Goal: Information Seeking & Learning: Check status

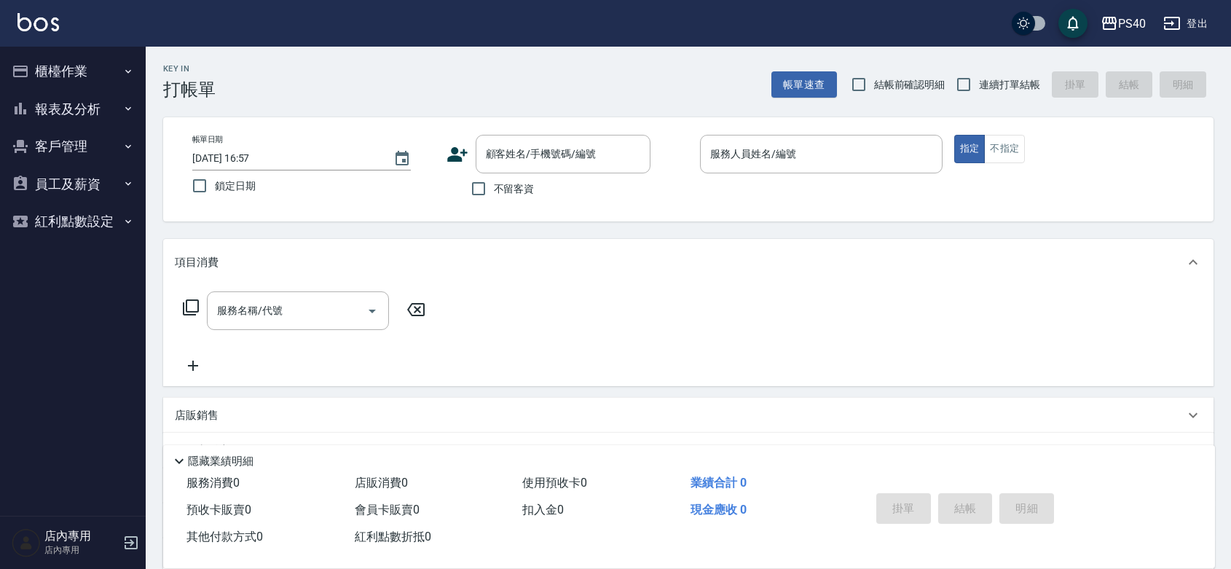
click at [99, 108] on button "報表及分析" at bounding box center [73, 109] width 134 height 38
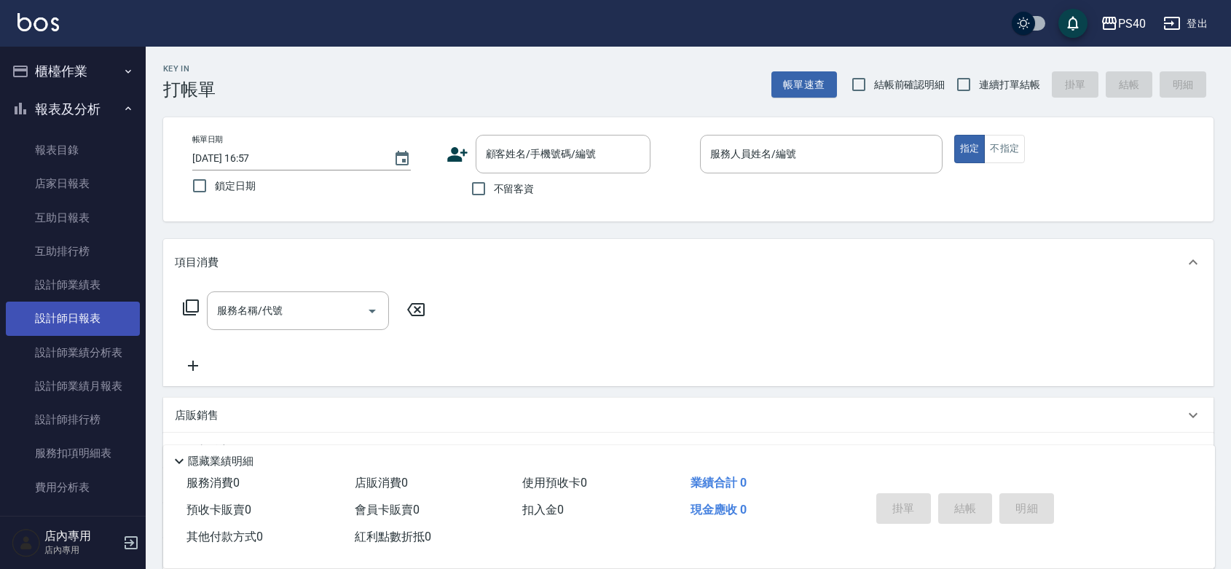
click at [82, 315] on link "設計師日報表" at bounding box center [73, 317] width 134 height 33
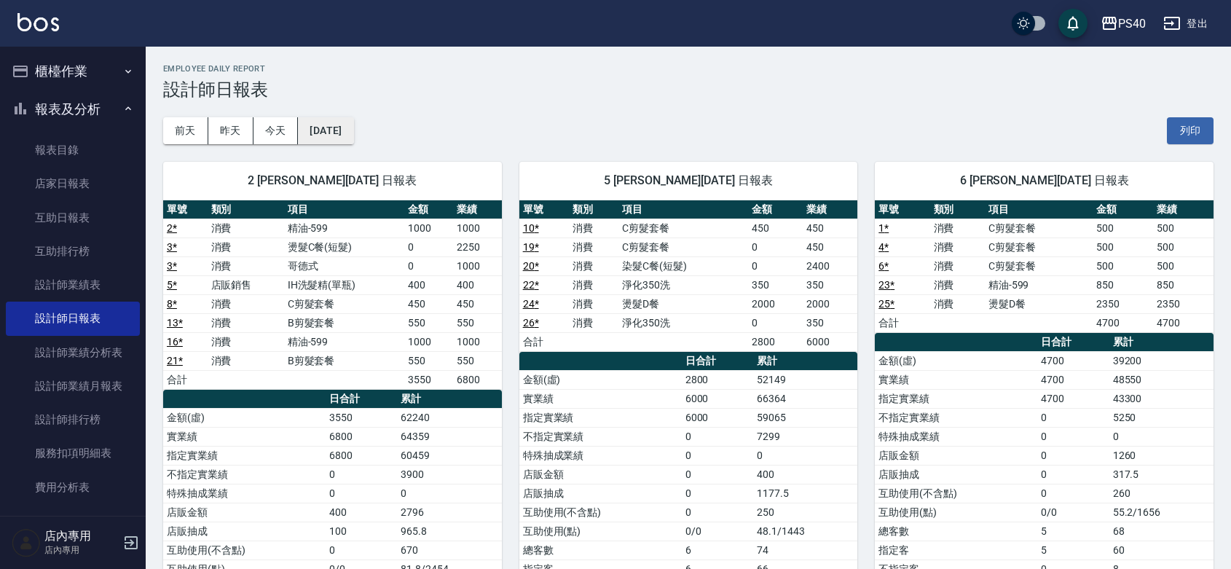
click at [339, 126] on button "[DATE]" at bounding box center [325, 130] width 55 height 27
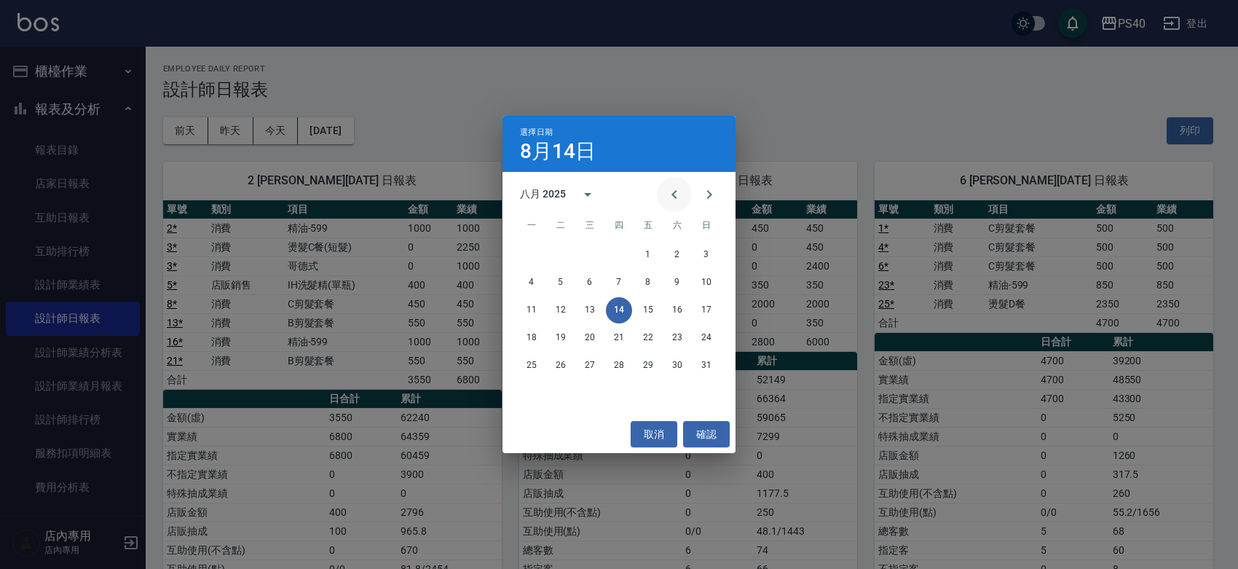
click at [674, 192] on icon "Previous month" at bounding box center [674, 194] width 17 height 17
click at [557, 253] on button "1" at bounding box center [561, 255] width 26 height 26
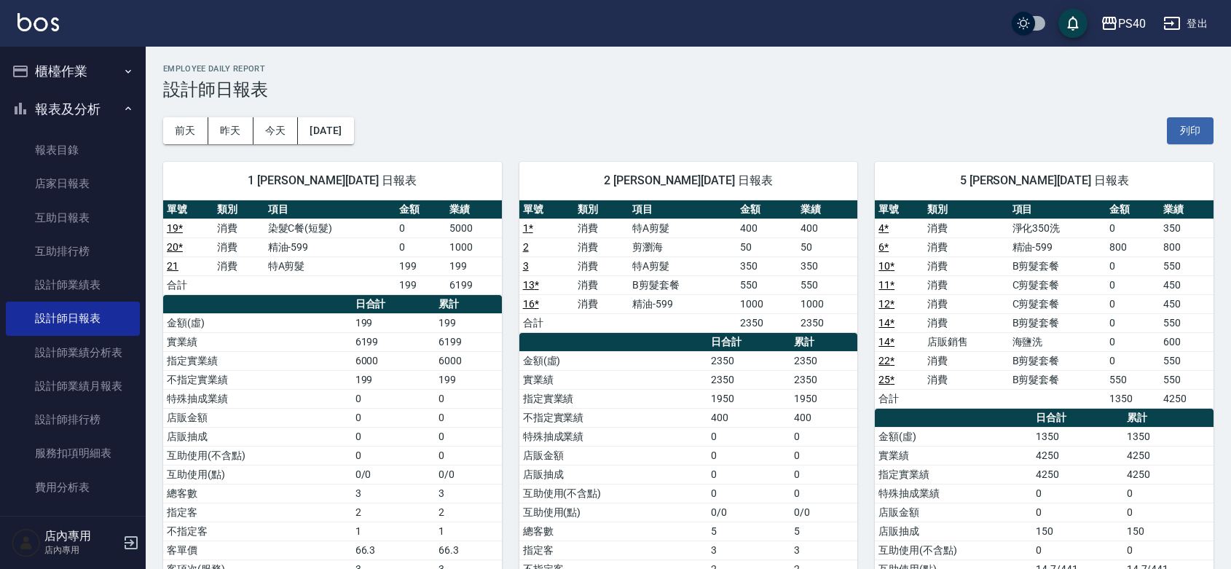
drag, startPoint x: 387, startPoint y: 143, endPoint x: 376, endPoint y: 139, distance: 11.5
click at [331, 128] on button "[DATE]" at bounding box center [325, 130] width 55 height 27
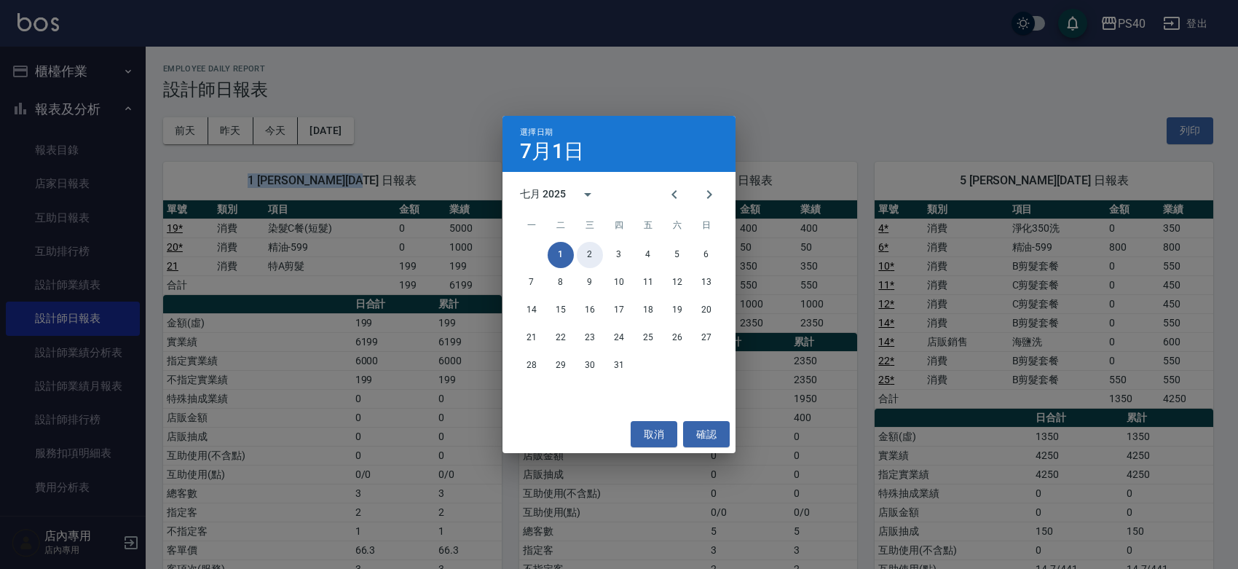
click at [592, 253] on button "2" at bounding box center [590, 255] width 26 height 26
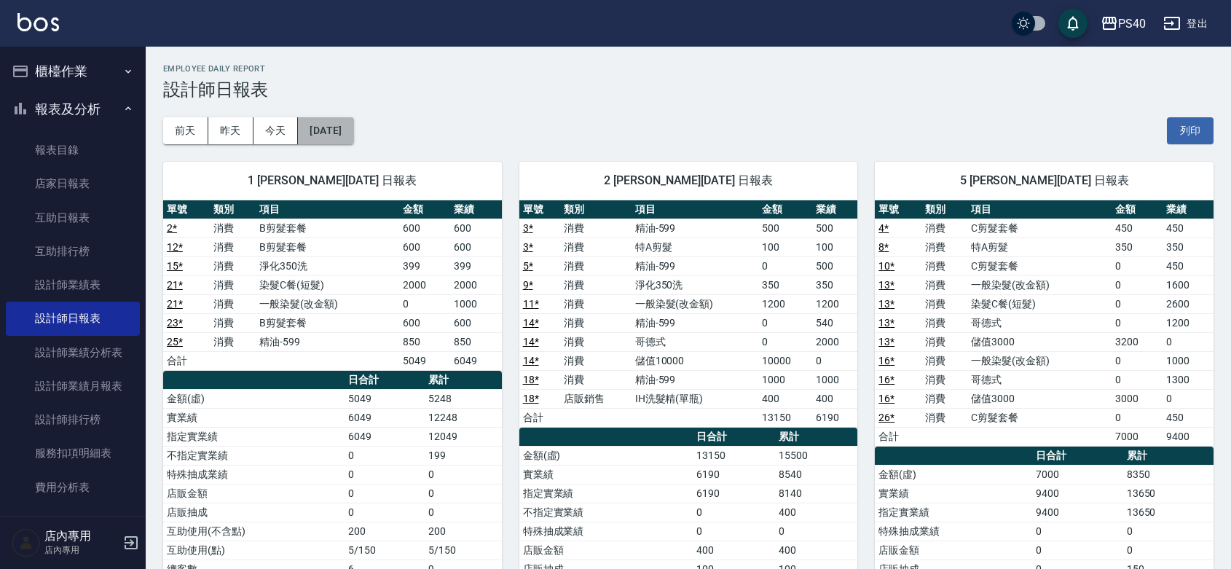
click at [335, 129] on button "[DATE]" at bounding box center [325, 130] width 55 height 27
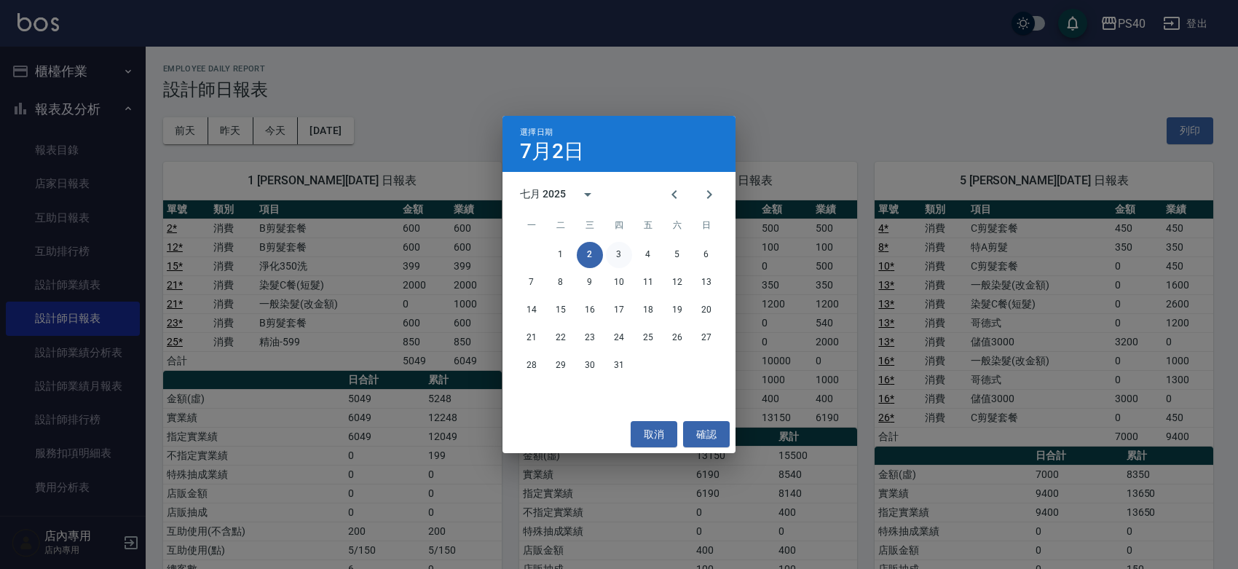
click at [619, 252] on button "3" at bounding box center [619, 255] width 26 height 26
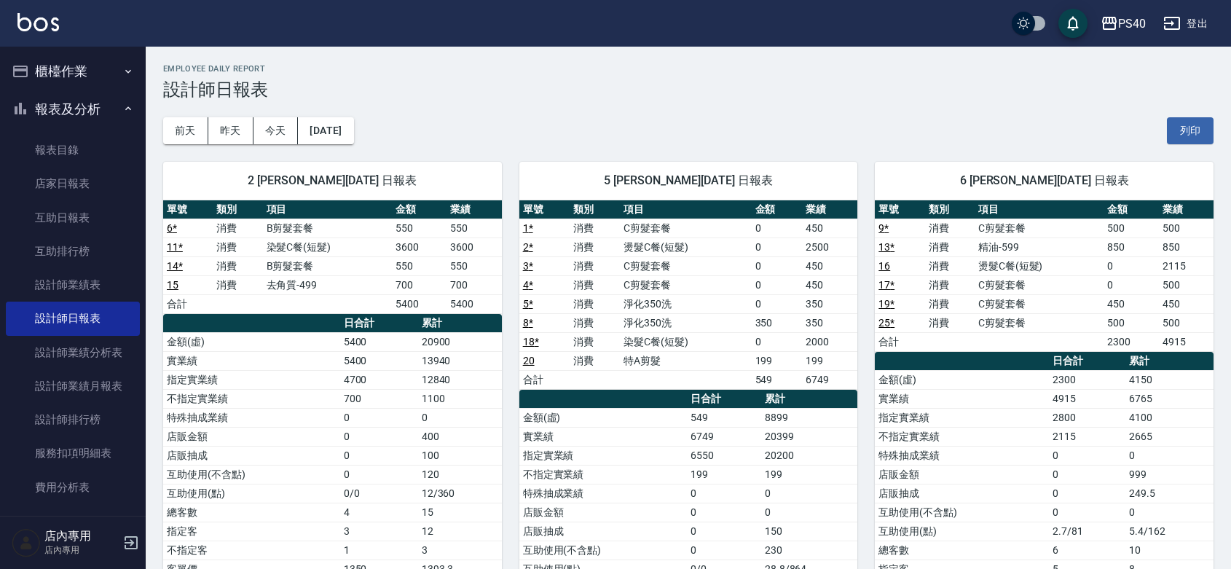
drag, startPoint x: 292, startPoint y: 111, endPoint x: 328, endPoint y: 129, distance: 39.7
click at [295, 113] on div "[DATE] [DATE] [DATE] [DATE] 列印" at bounding box center [688, 131] width 1050 height 62
click at [328, 129] on button "[DATE]" at bounding box center [325, 130] width 55 height 27
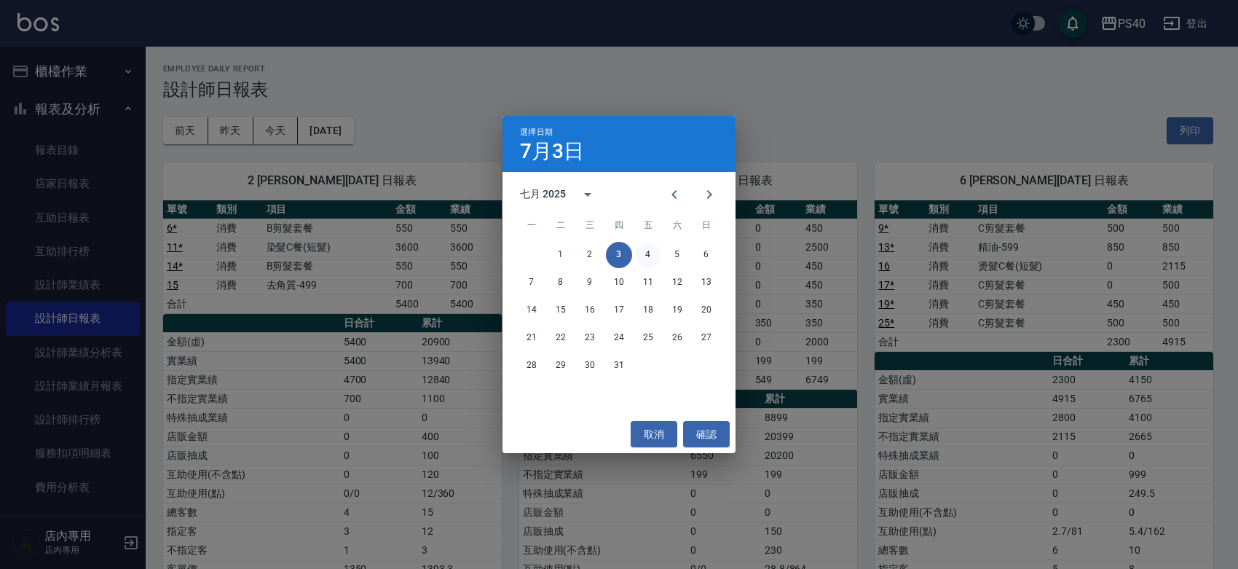
click at [644, 256] on button "4" at bounding box center [648, 255] width 26 height 26
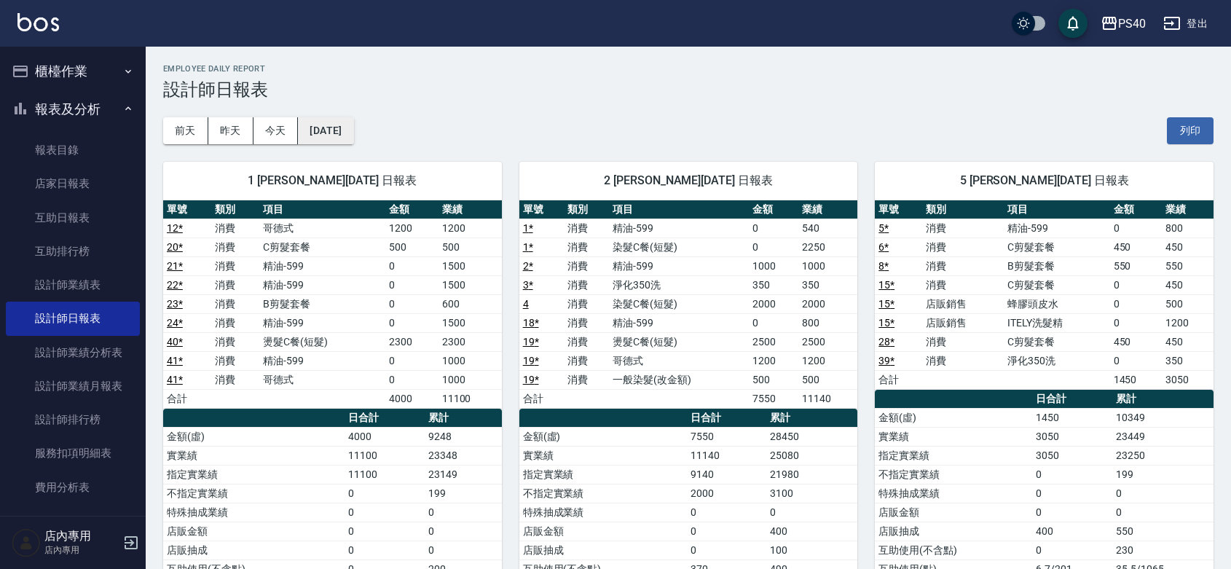
click at [353, 128] on button "[DATE]" at bounding box center [325, 130] width 55 height 27
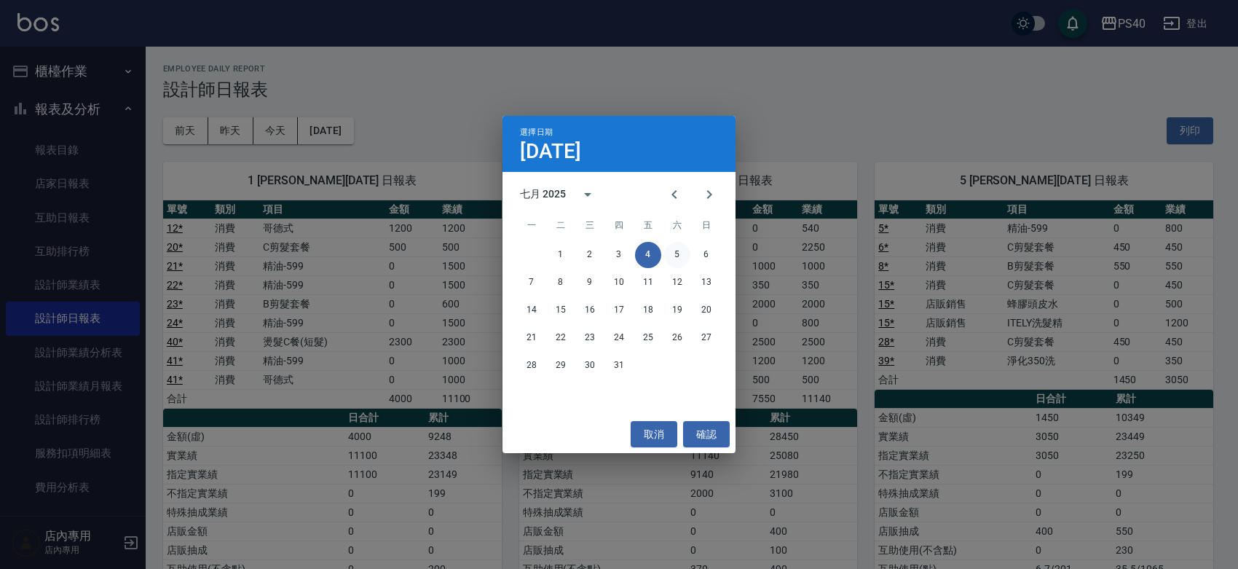
click at [675, 260] on button "5" at bounding box center [677, 255] width 26 height 26
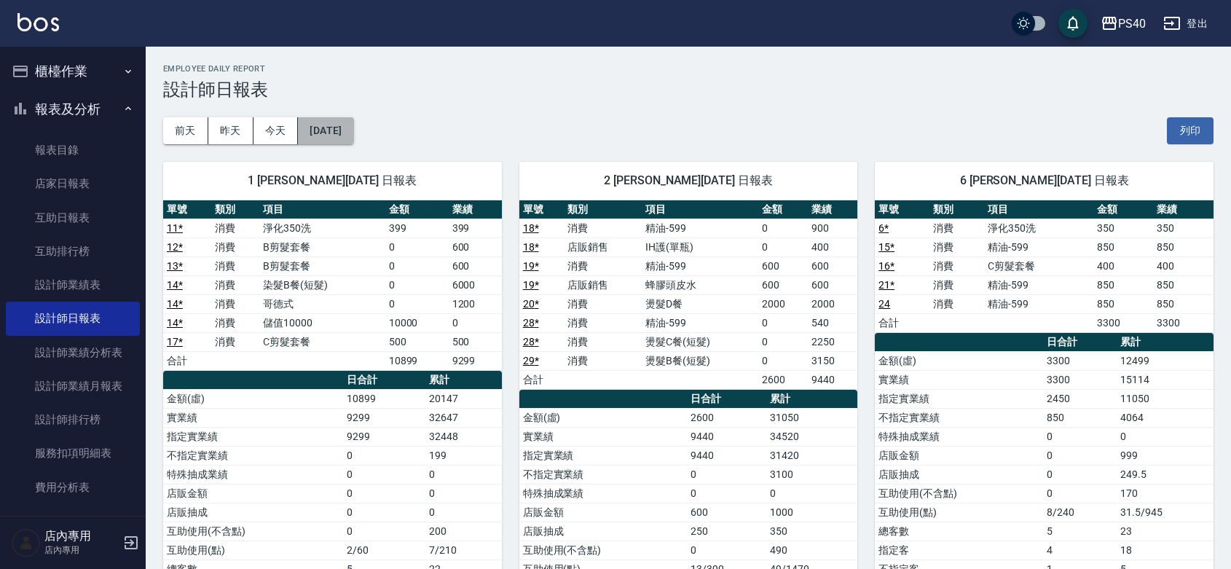
click at [333, 125] on button "[DATE]" at bounding box center [325, 130] width 55 height 27
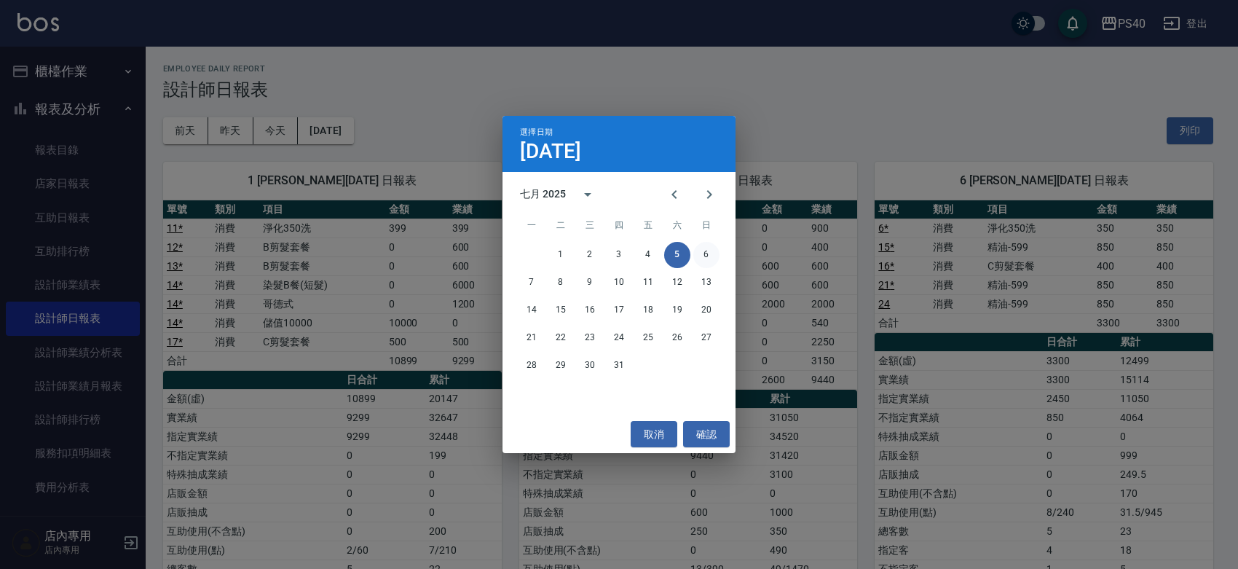
click at [699, 255] on button "6" at bounding box center [706, 255] width 26 height 26
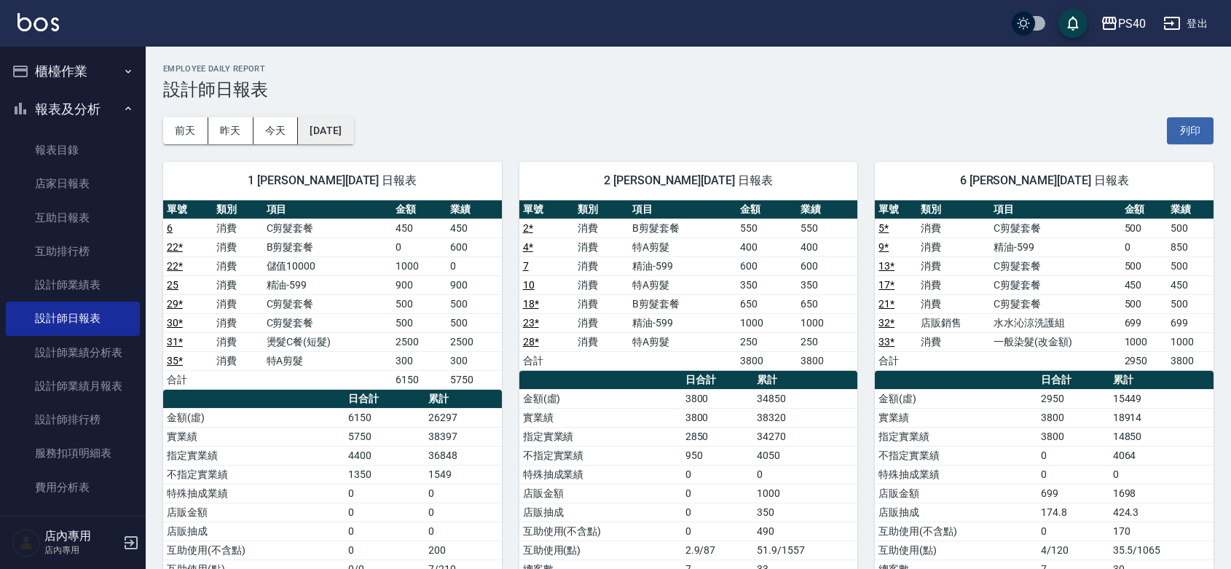
click at [337, 135] on button "[DATE]" at bounding box center [325, 130] width 55 height 27
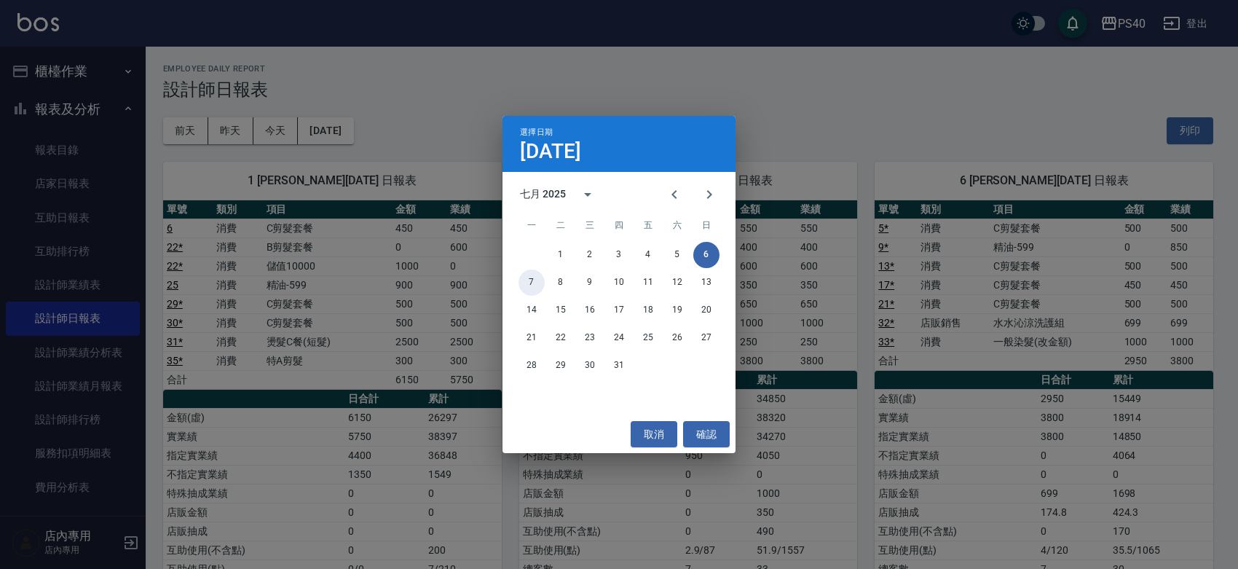
click at [526, 282] on button "7" at bounding box center [531, 282] width 26 height 26
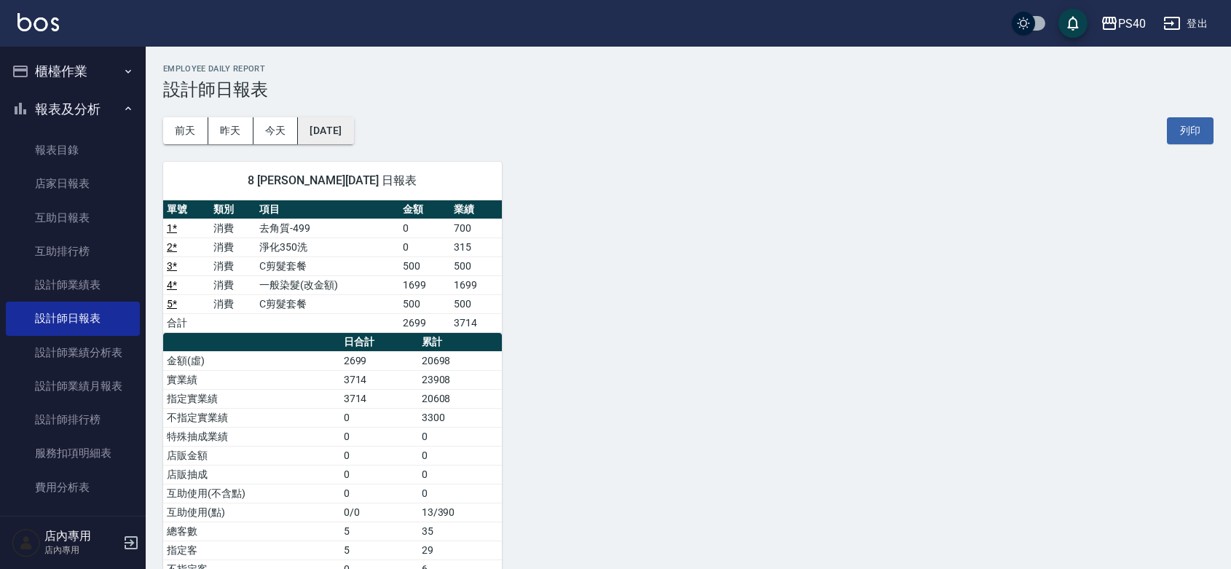
click at [351, 132] on button "[DATE]" at bounding box center [325, 130] width 55 height 27
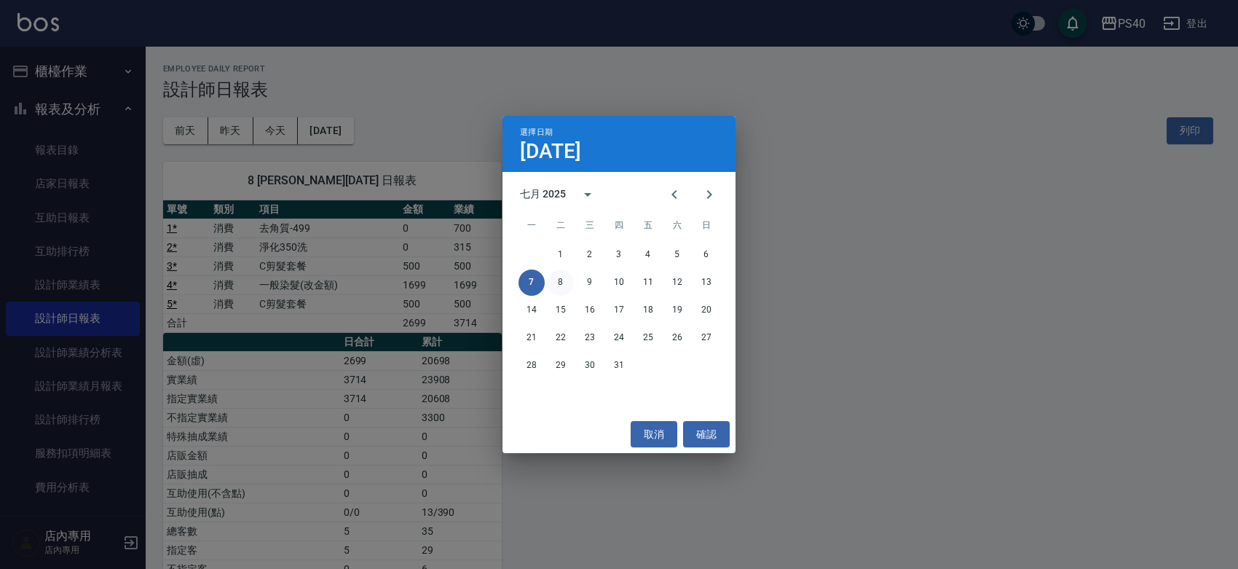
click at [559, 279] on button "8" at bounding box center [561, 282] width 26 height 26
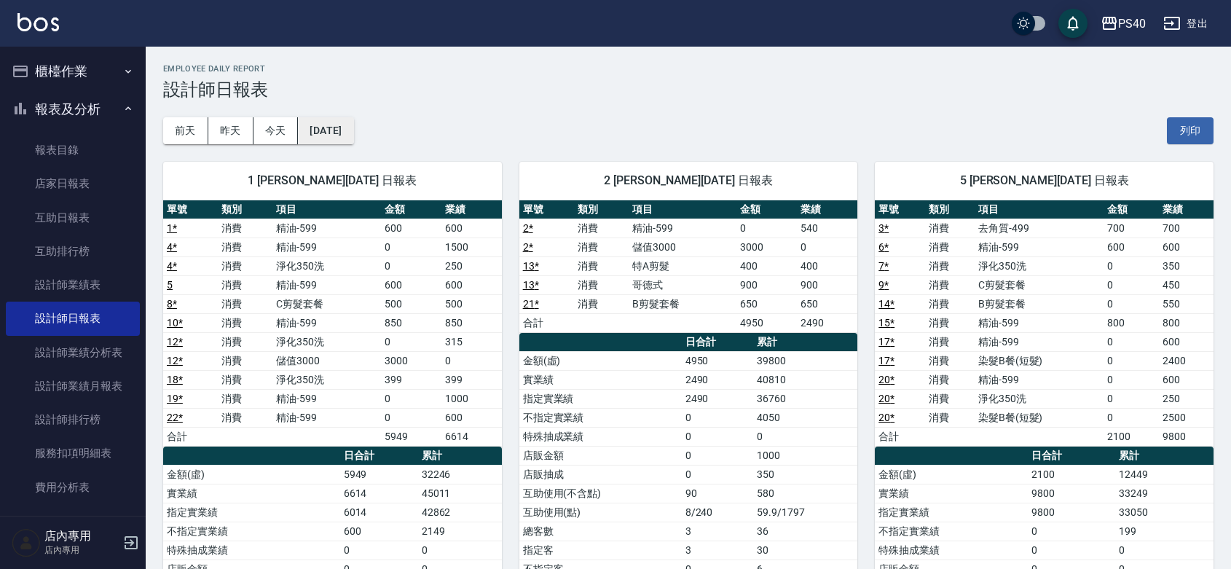
click at [339, 132] on button "[DATE]" at bounding box center [325, 130] width 55 height 27
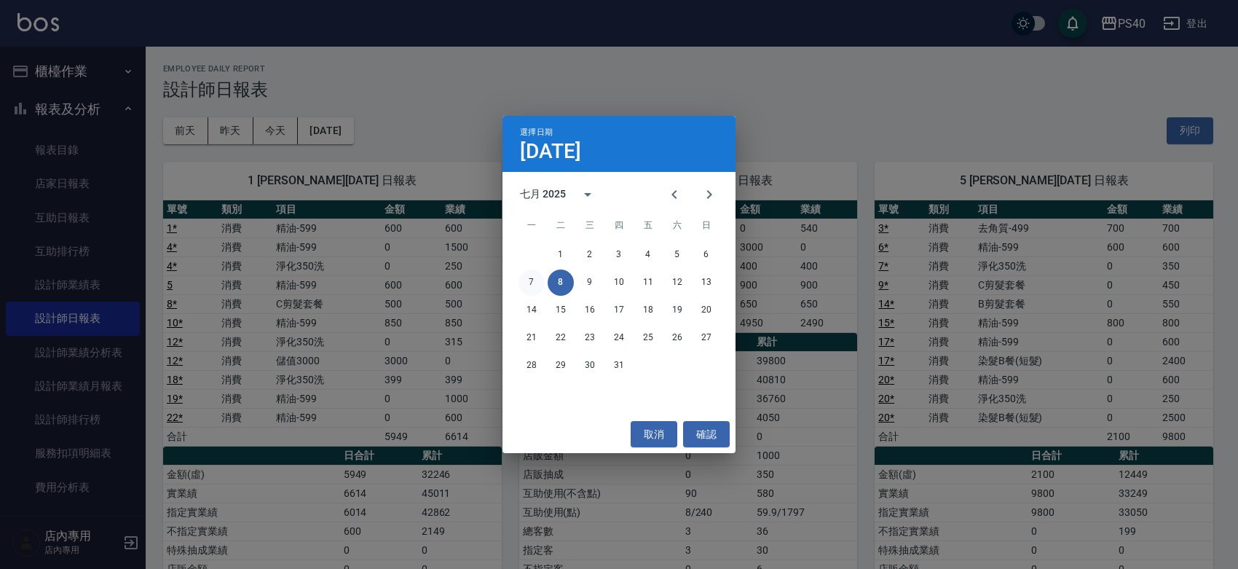
click at [522, 285] on button "7" at bounding box center [531, 282] width 26 height 26
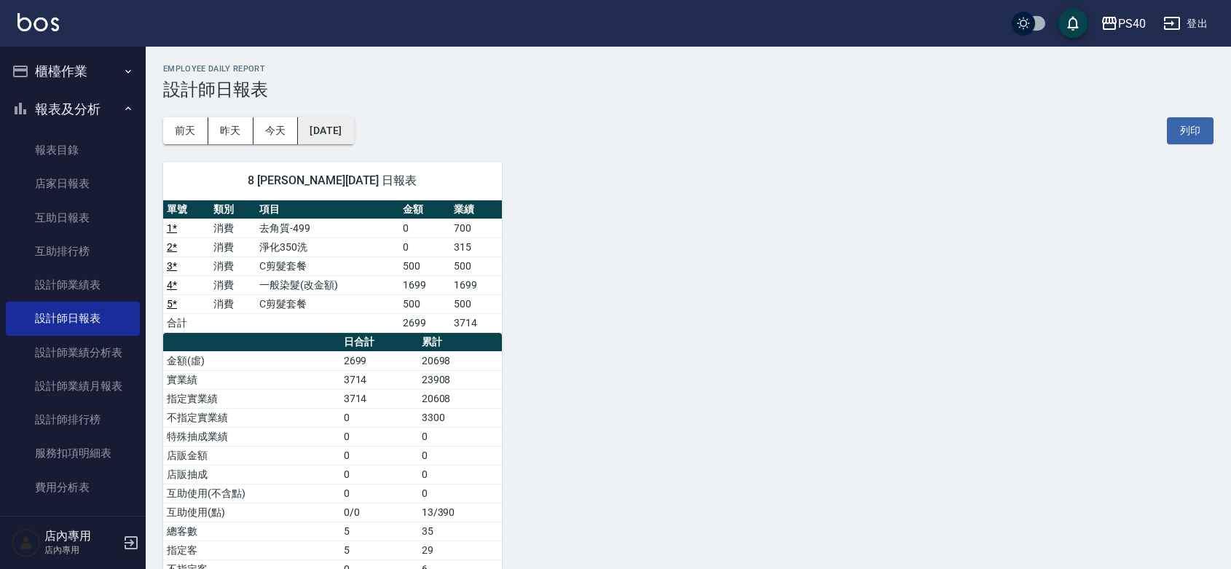
click at [342, 132] on button "[DATE]" at bounding box center [325, 130] width 55 height 27
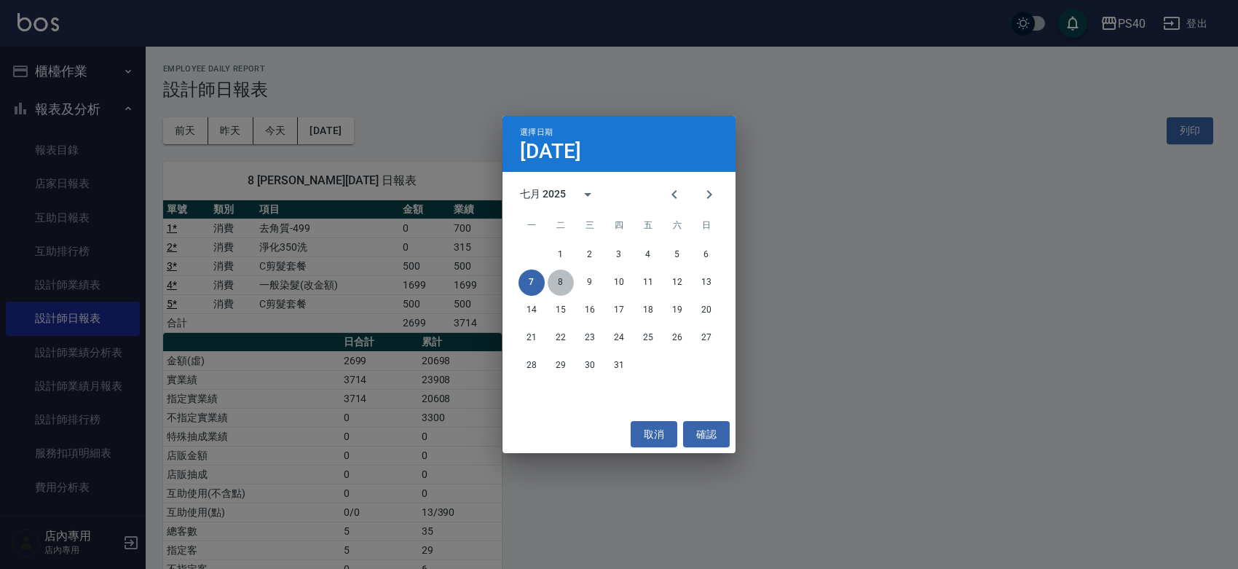
click at [561, 284] on button "8" at bounding box center [561, 282] width 26 height 26
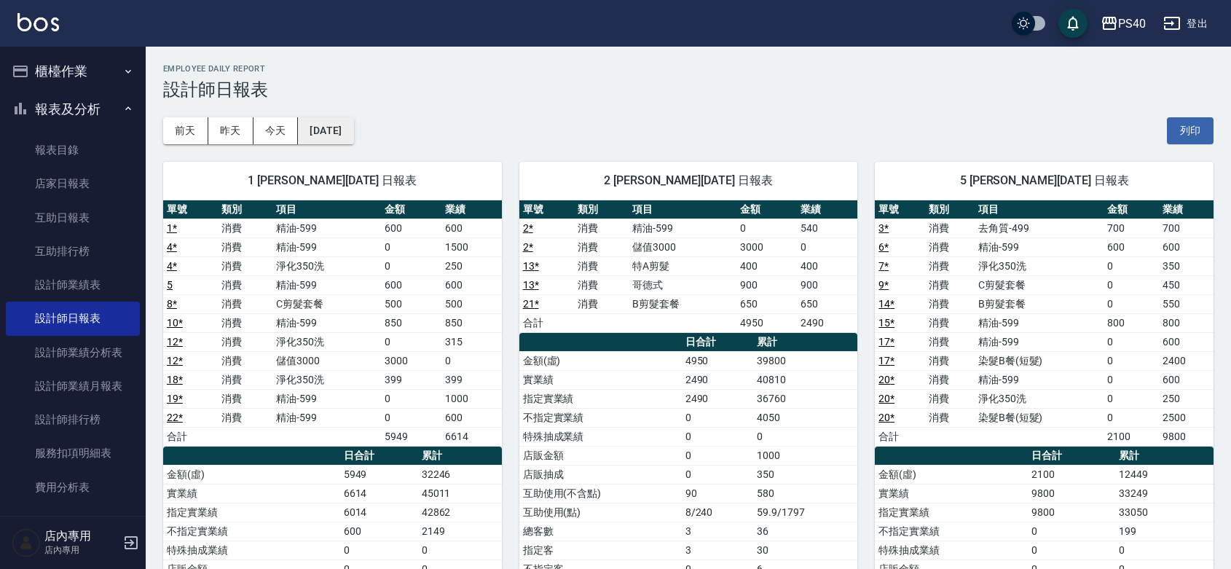
click at [353, 124] on button "[DATE]" at bounding box center [325, 130] width 55 height 27
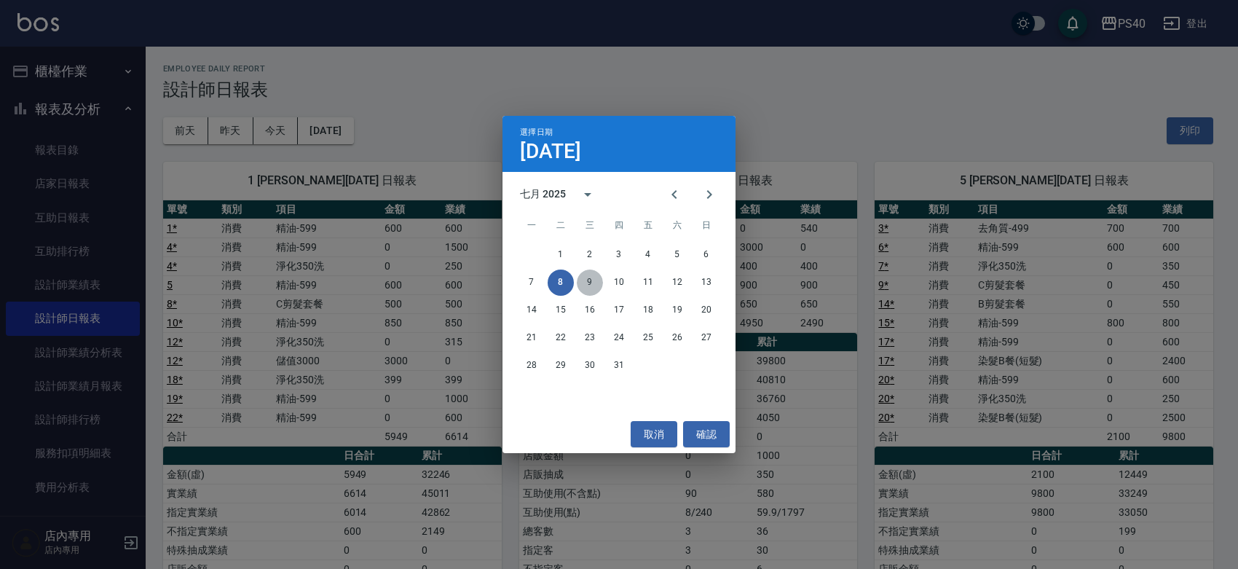
click at [583, 285] on button "9" at bounding box center [590, 282] width 26 height 26
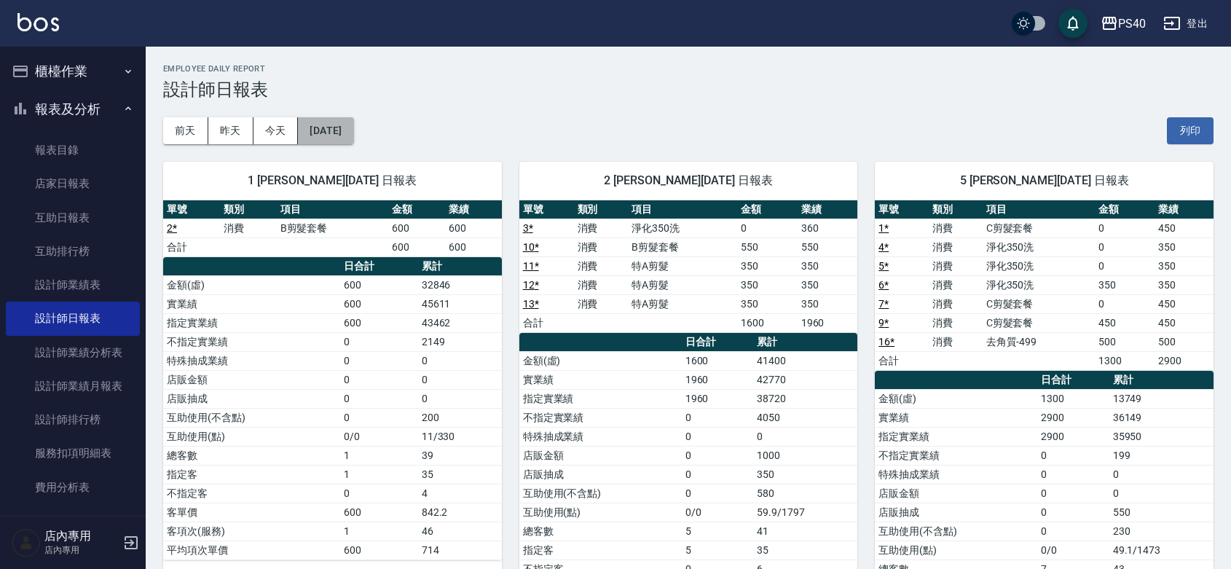
click at [350, 125] on button "[DATE]" at bounding box center [325, 130] width 55 height 27
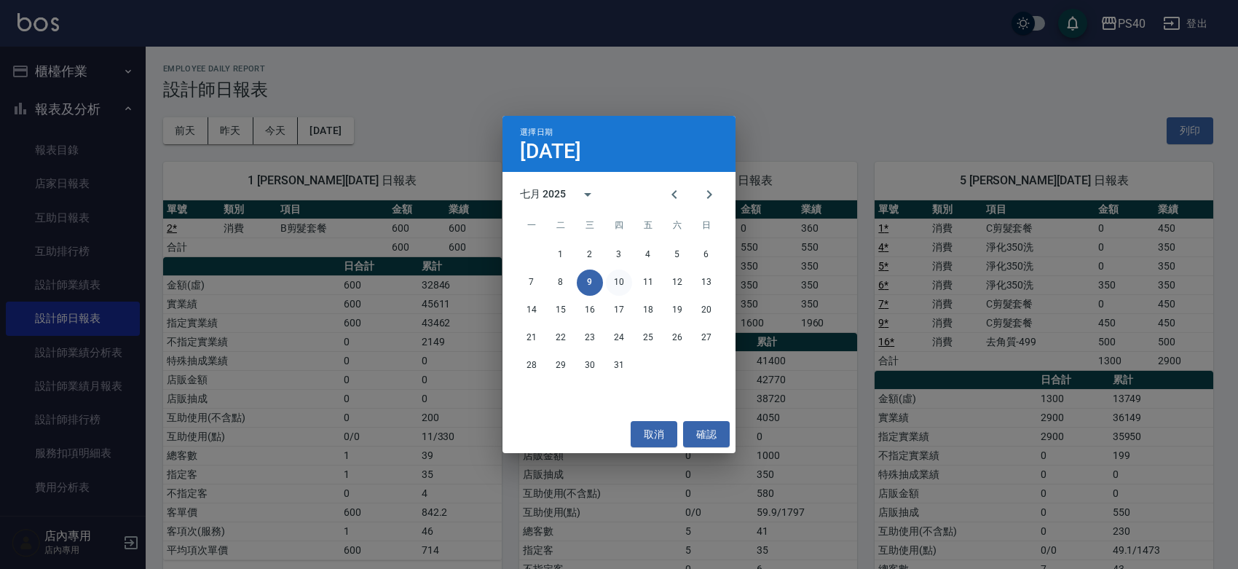
click at [623, 280] on button "10" at bounding box center [619, 282] width 26 height 26
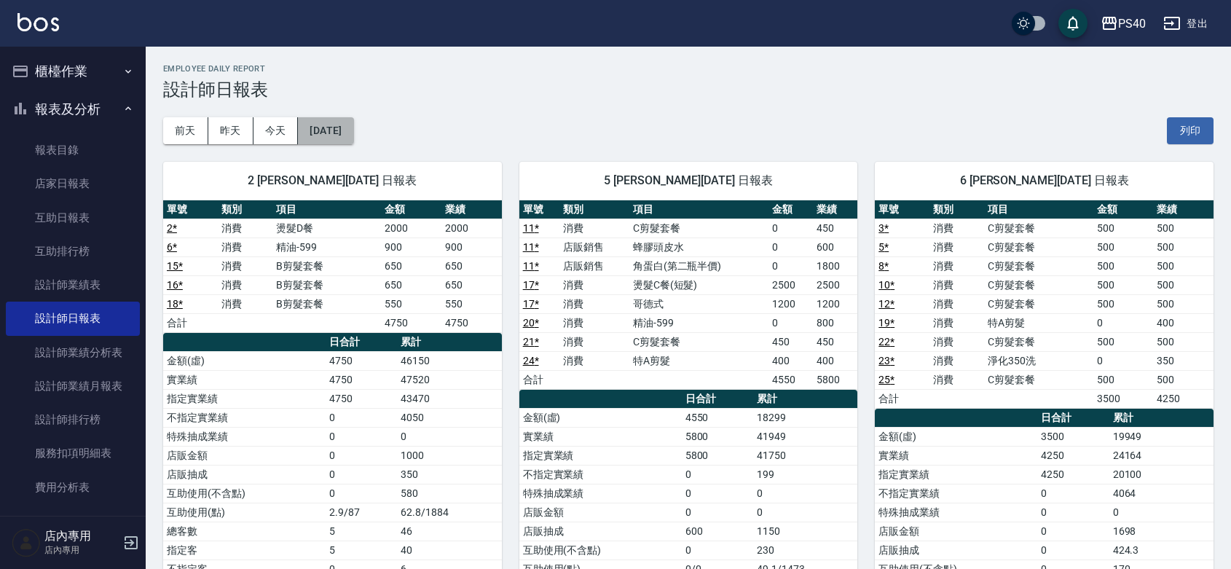
click at [348, 136] on button "[DATE]" at bounding box center [325, 130] width 55 height 27
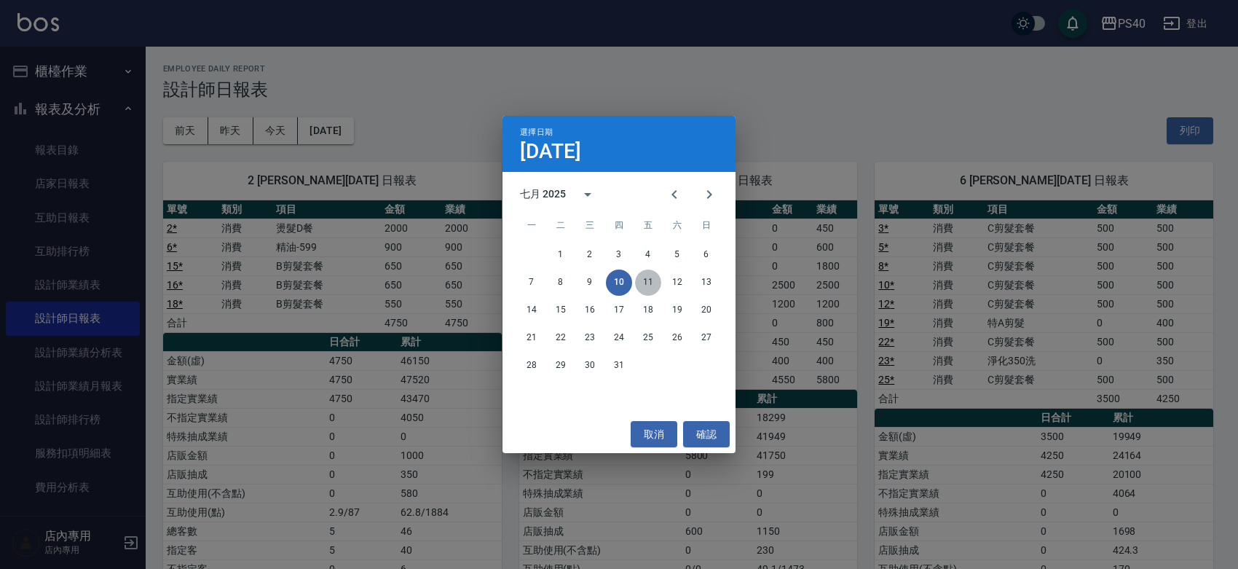
click at [650, 277] on button "11" at bounding box center [648, 282] width 26 height 26
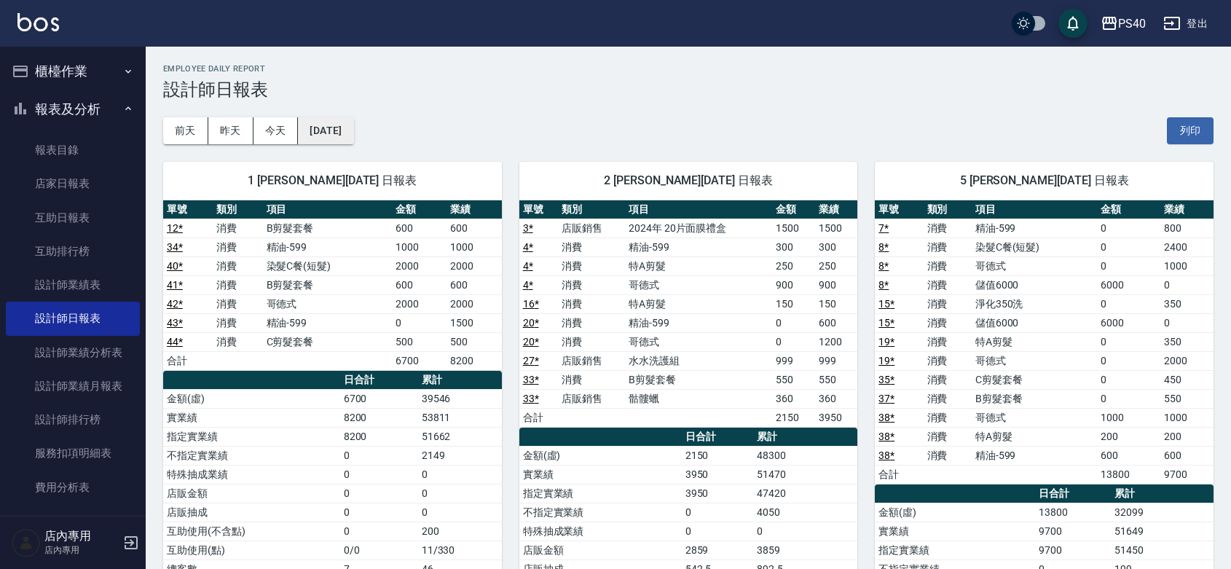
click at [312, 122] on button "[DATE]" at bounding box center [325, 130] width 55 height 27
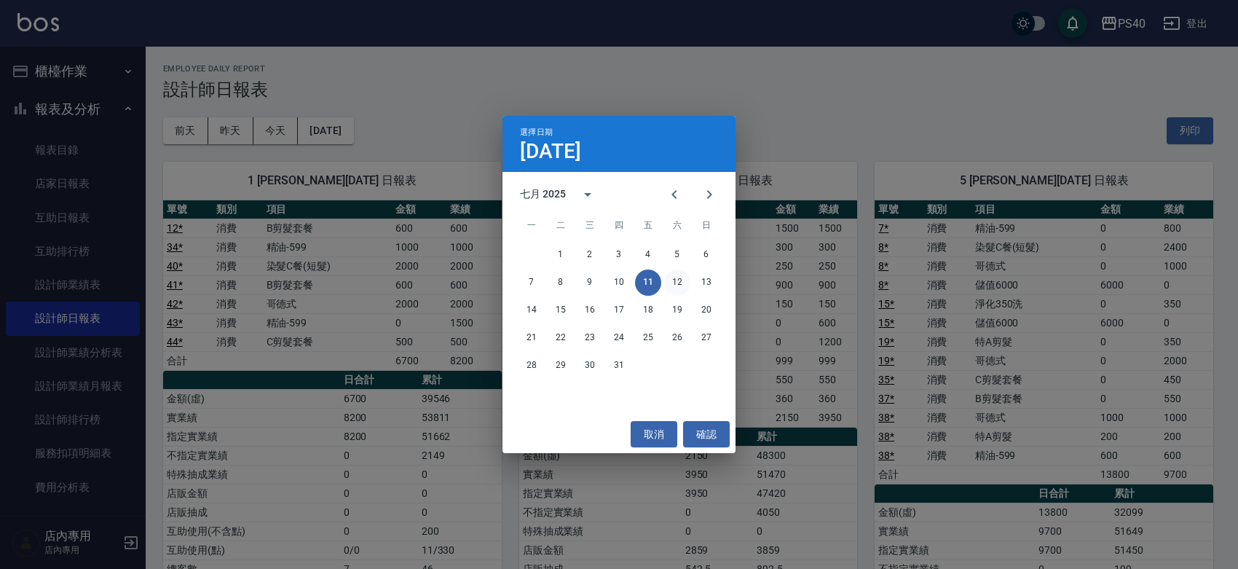
click at [671, 280] on button "12" at bounding box center [677, 282] width 26 height 26
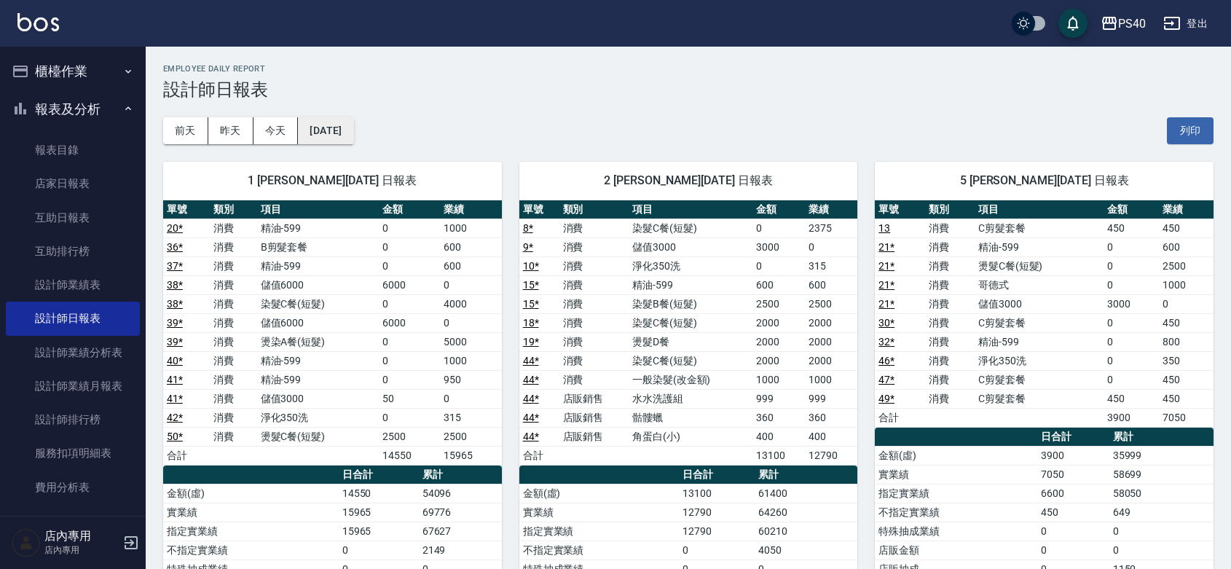
click at [333, 135] on button "[DATE]" at bounding box center [325, 130] width 55 height 27
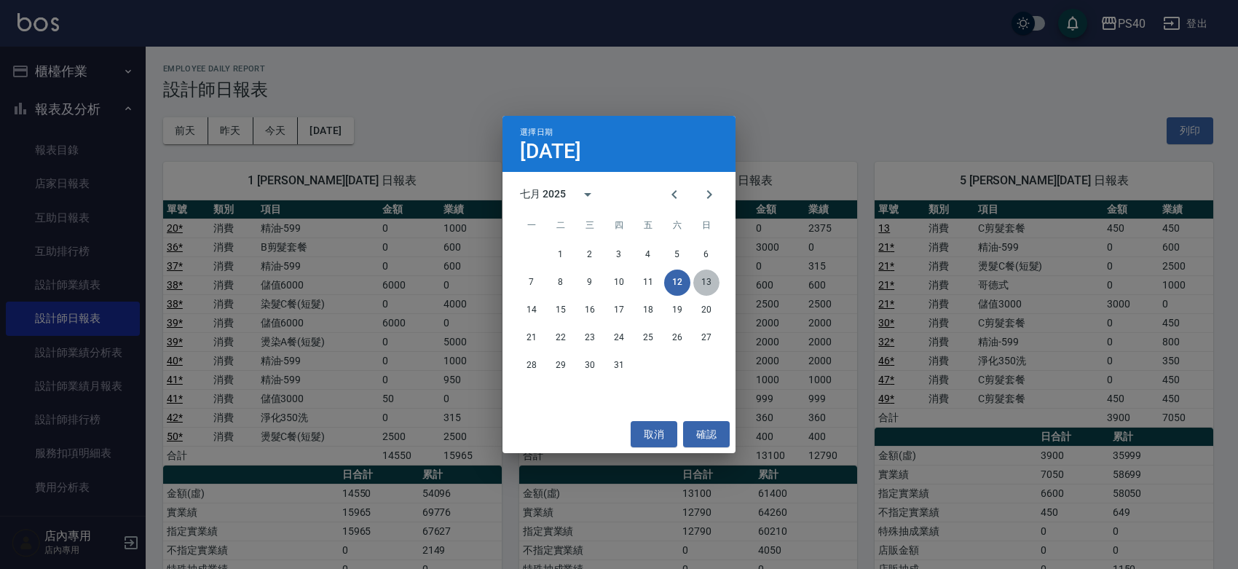
click at [696, 273] on button "13" at bounding box center [706, 282] width 26 height 26
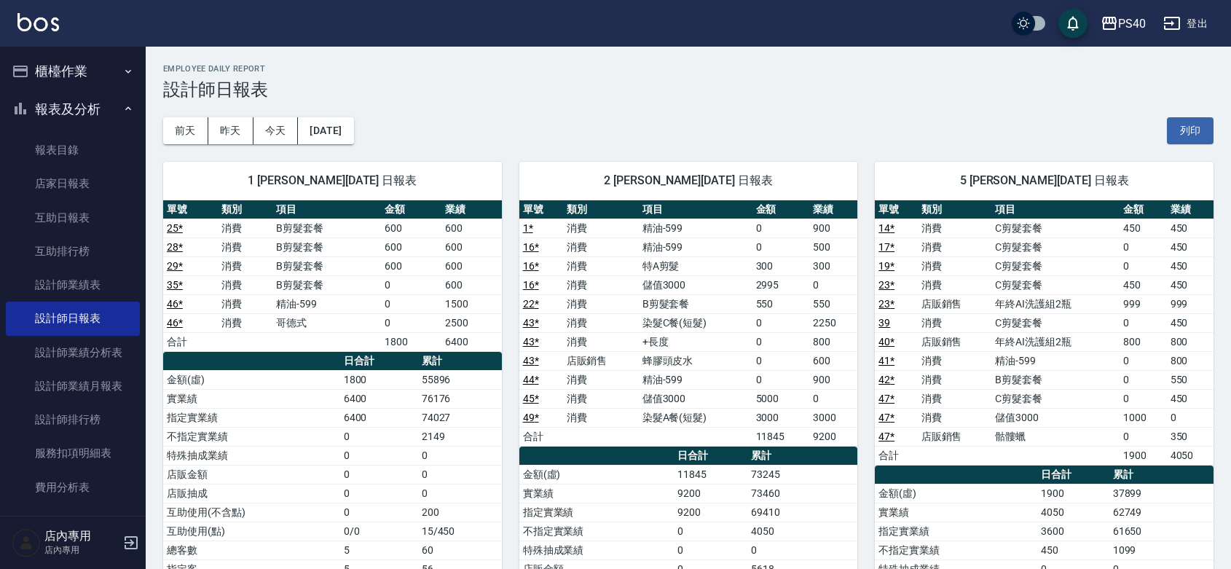
click at [329, 111] on div "[DATE] [DATE] [DATE] [DATE] 列印" at bounding box center [688, 131] width 1050 height 62
click at [348, 135] on button "[DATE]" at bounding box center [325, 130] width 55 height 27
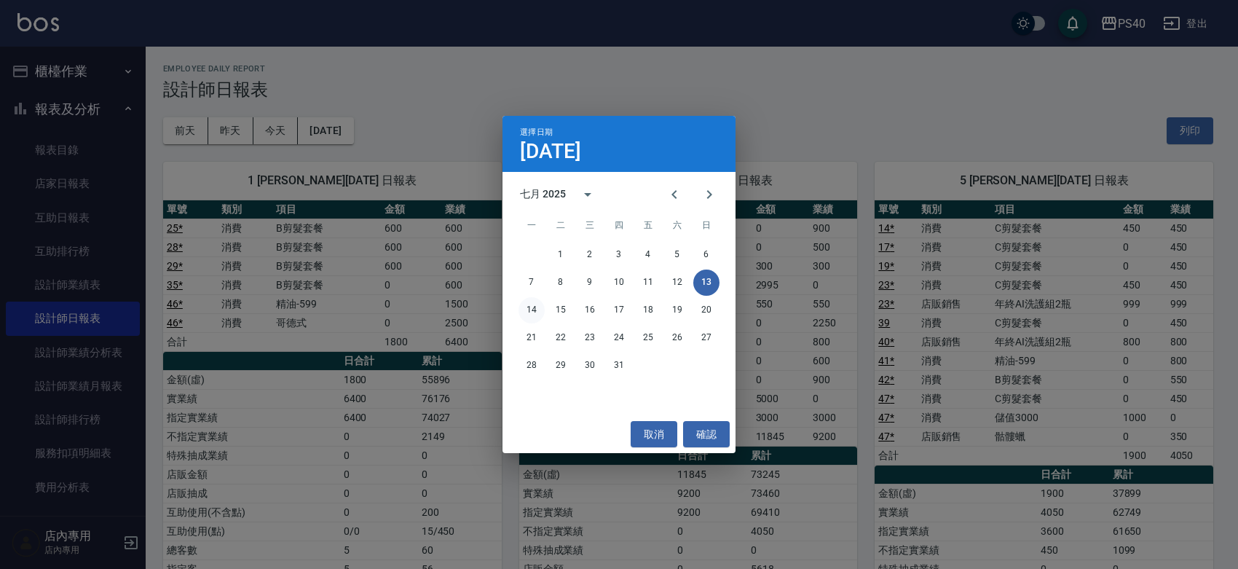
click at [532, 303] on button "14" at bounding box center [531, 310] width 26 height 26
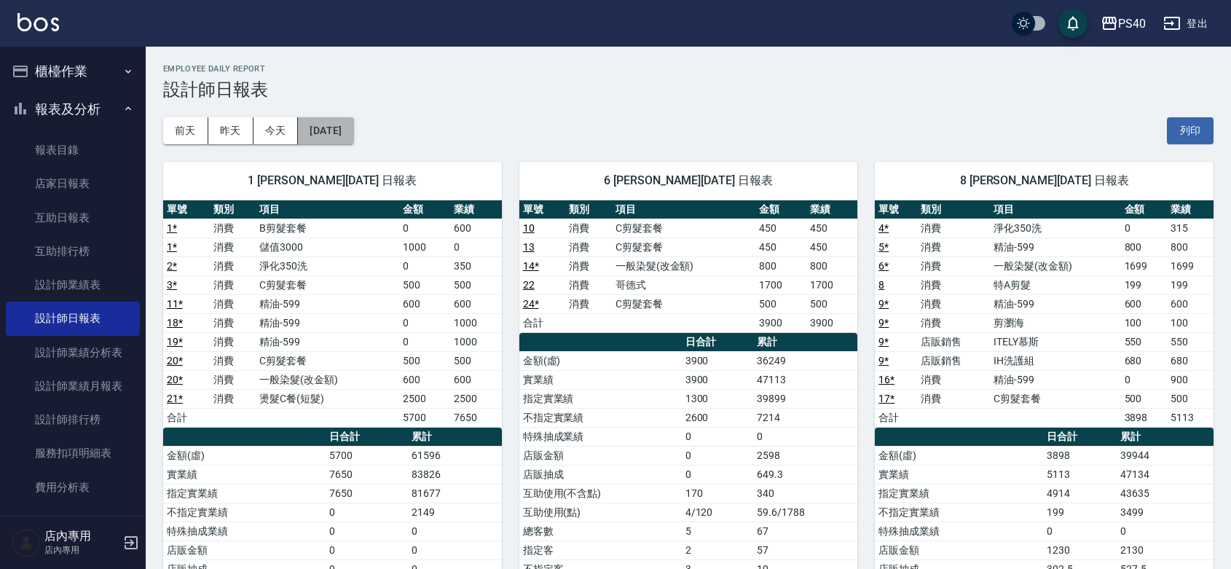
click at [351, 126] on button "[DATE]" at bounding box center [325, 130] width 55 height 27
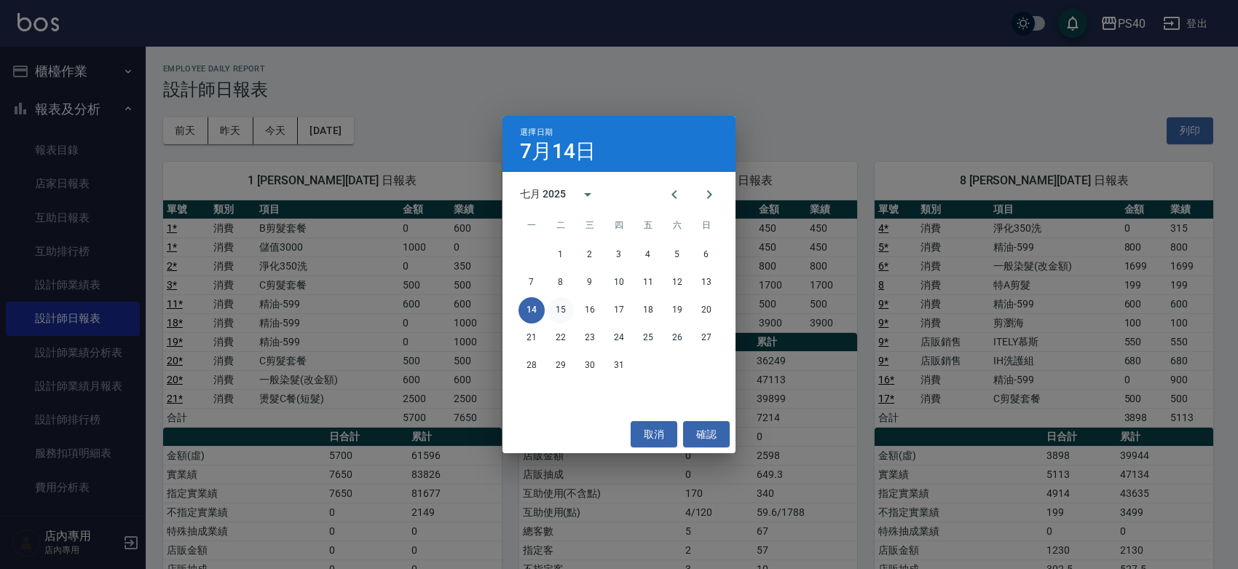
click at [554, 307] on button "15" at bounding box center [561, 310] width 26 height 26
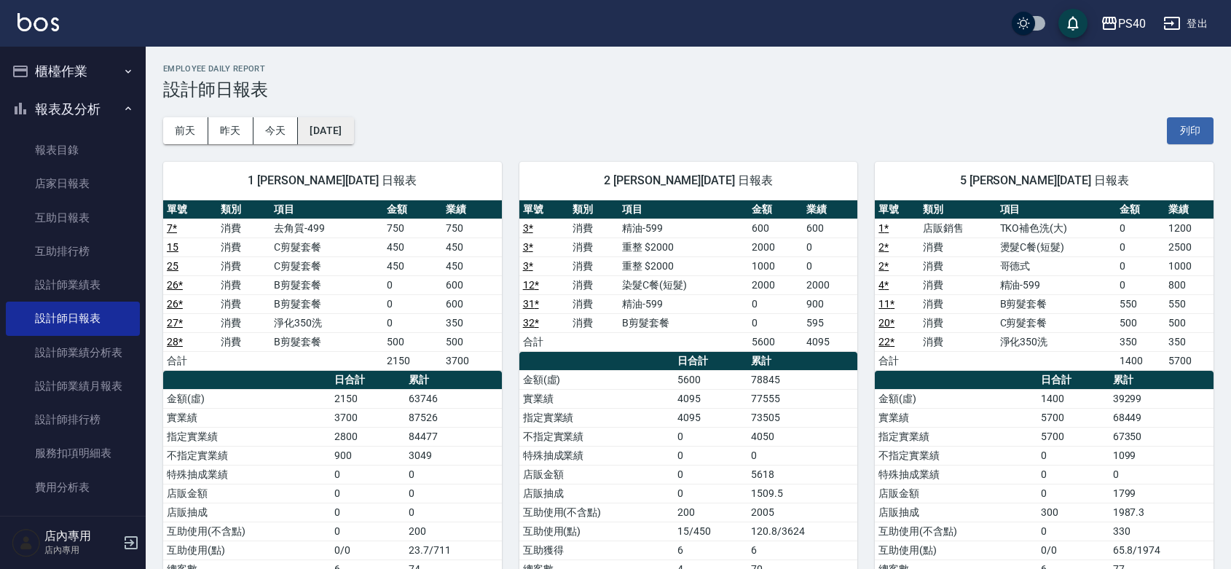
click at [353, 127] on button "[DATE]" at bounding box center [325, 130] width 55 height 27
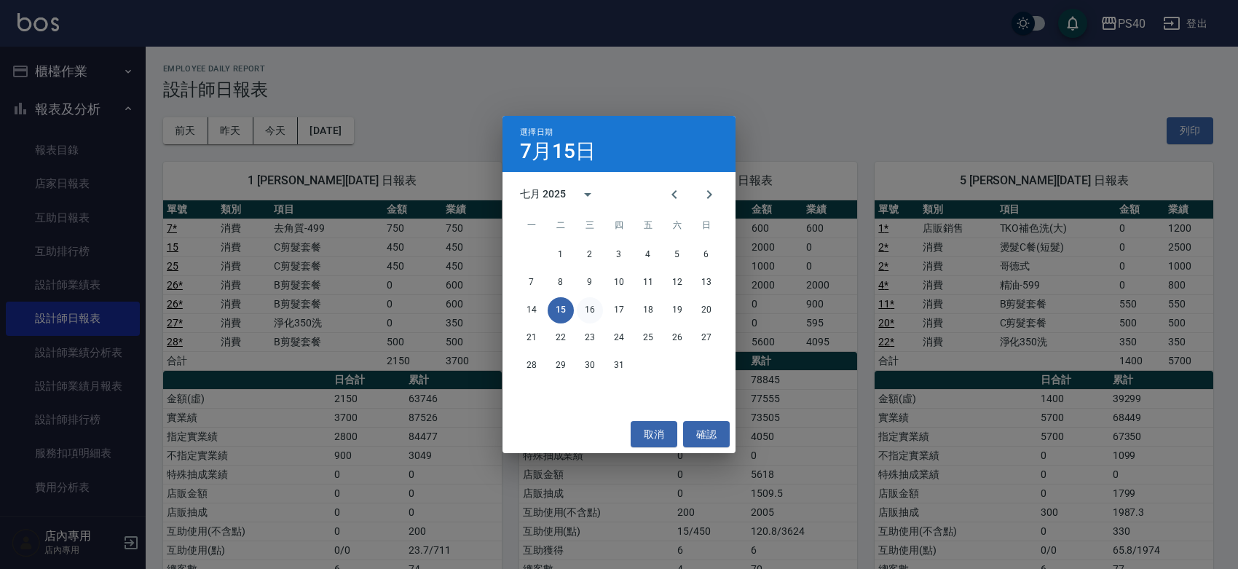
click at [588, 310] on button "16" at bounding box center [590, 310] width 26 height 26
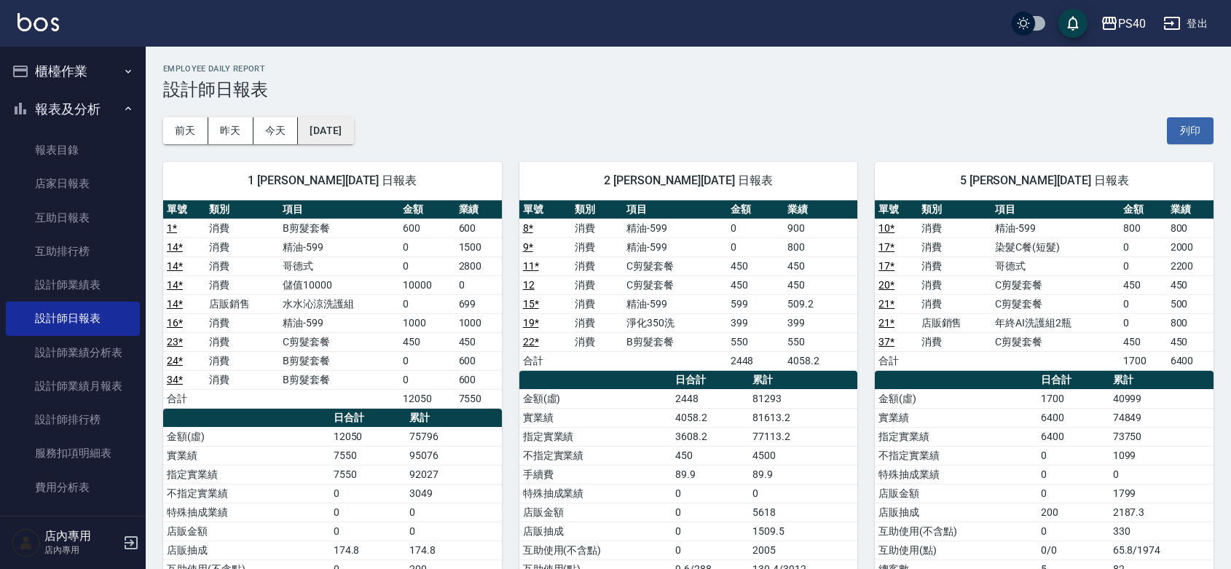
click at [351, 137] on button "[DATE]" at bounding box center [325, 130] width 55 height 27
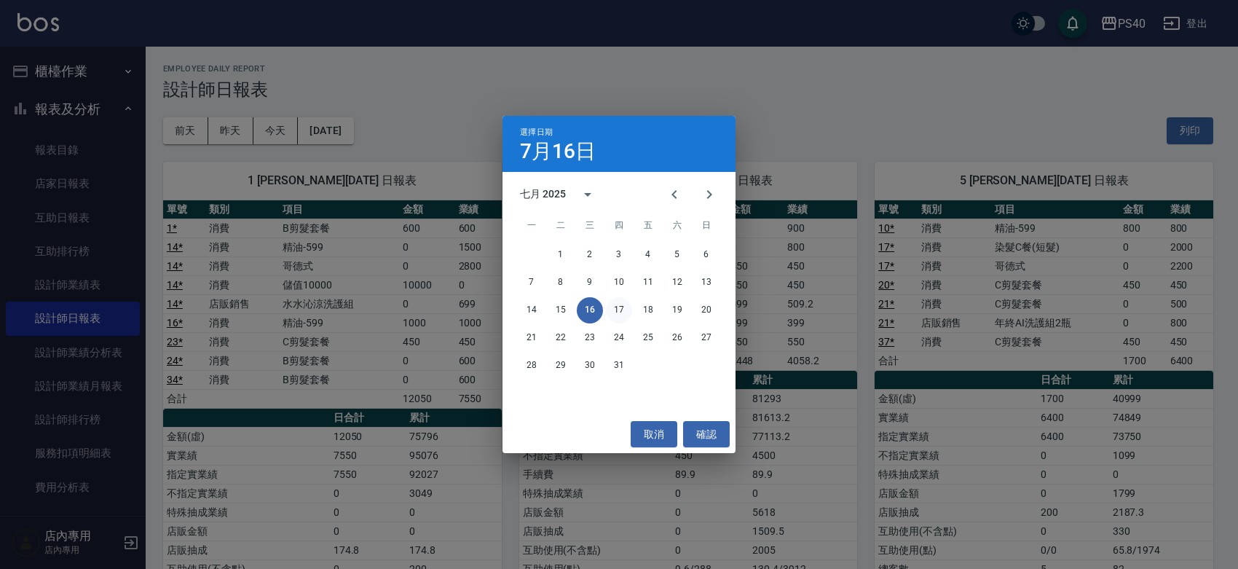
click at [620, 302] on button "17" at bounding box center [619, 310] width 26 height 26
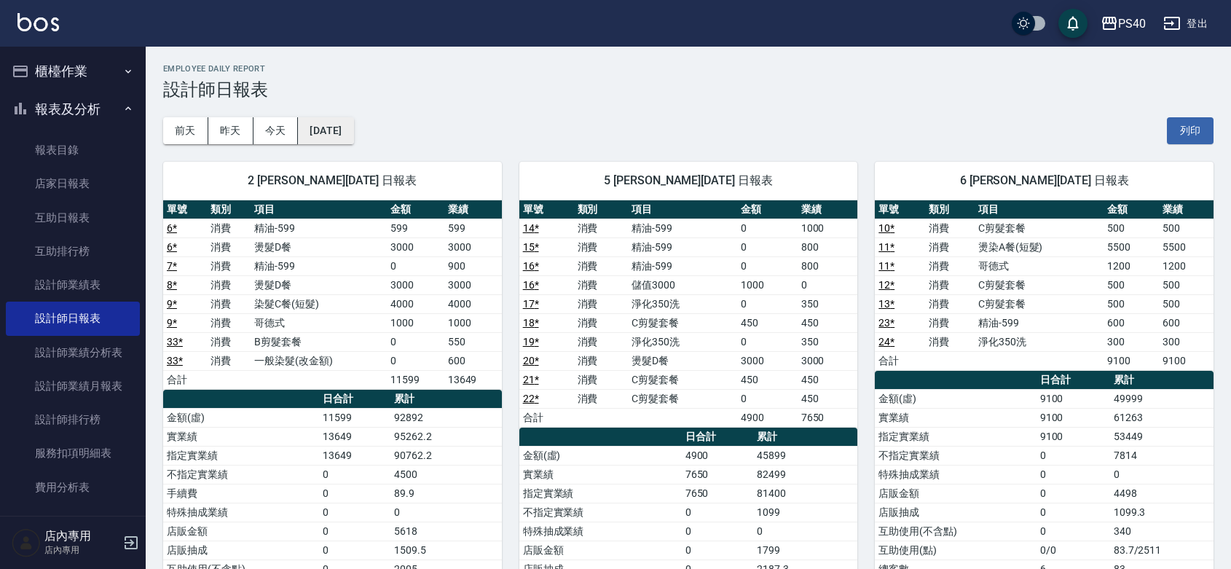
click at [339, 121] on button "[DATE]" at bounding box center [325, 130] width 55 height 27
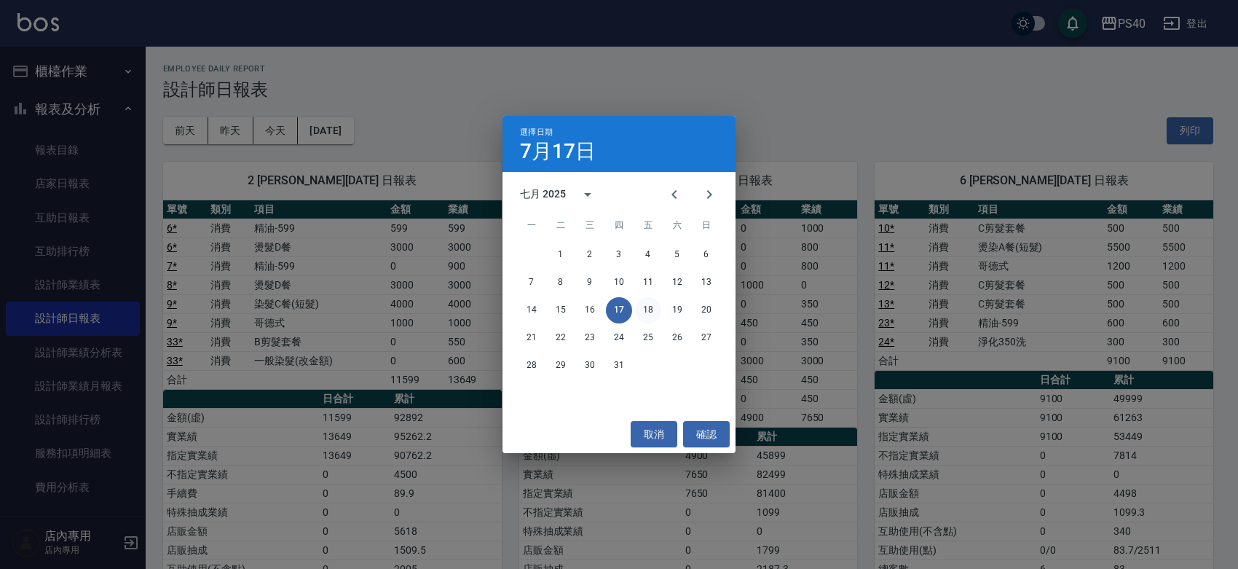
click at [652, 311] on button "18" at bounding box center [648, 310] width 26 height 26
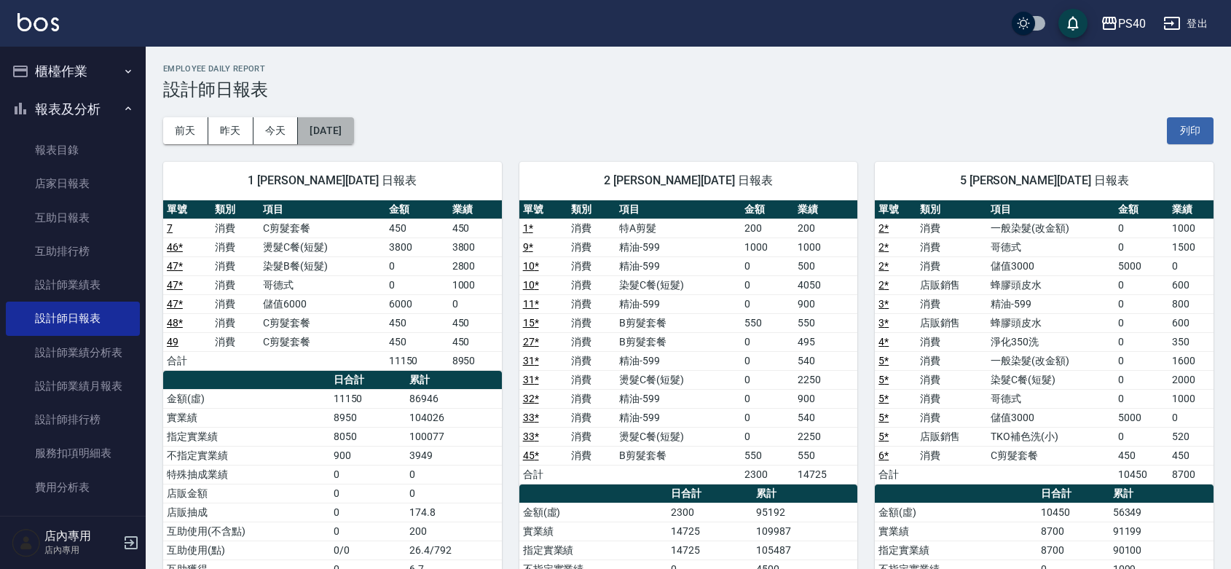
click at [344, 126] on button "[DATE]" at bounding box center [325, 130] width 55 height 27
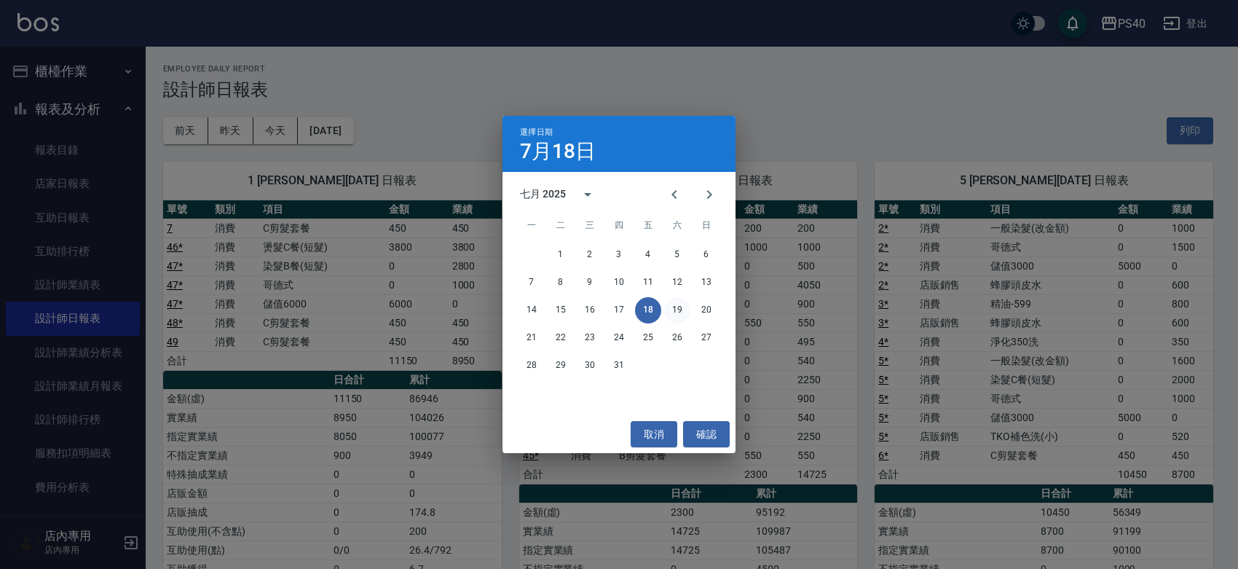
click at [683, 307] on button "19" at bounding box center [677, 310] width 26 height 26
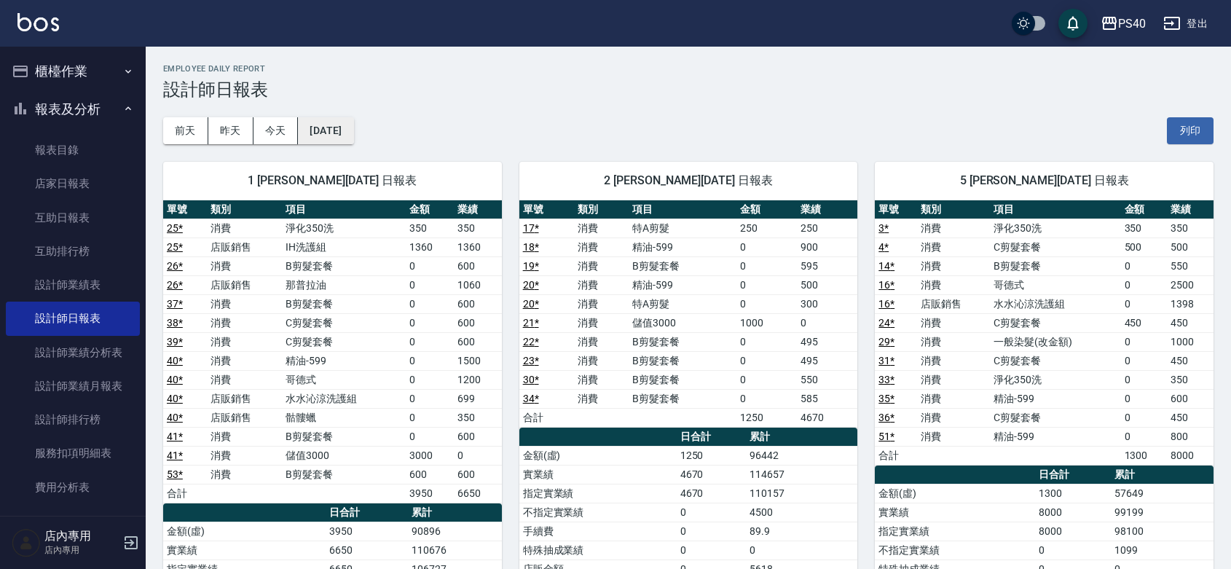
click at [353, 131] on button "[DATE]" at bounding box center [325, 130] width 55 height 27
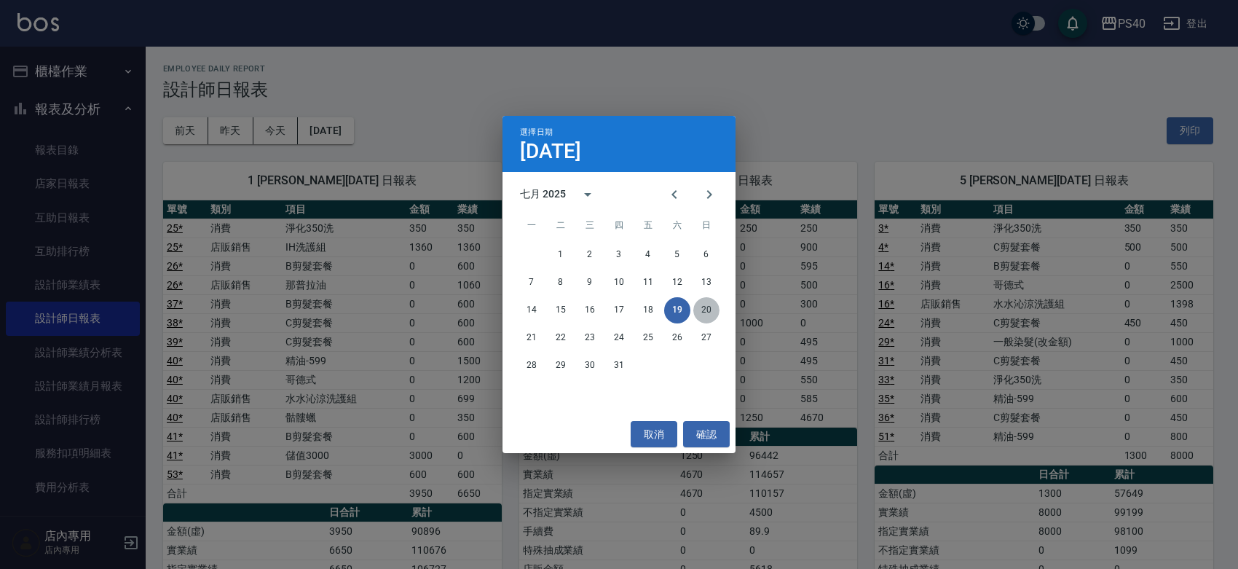
click at [711, 304] on button "20" at bounding box center [706, 310] width 26 height 26
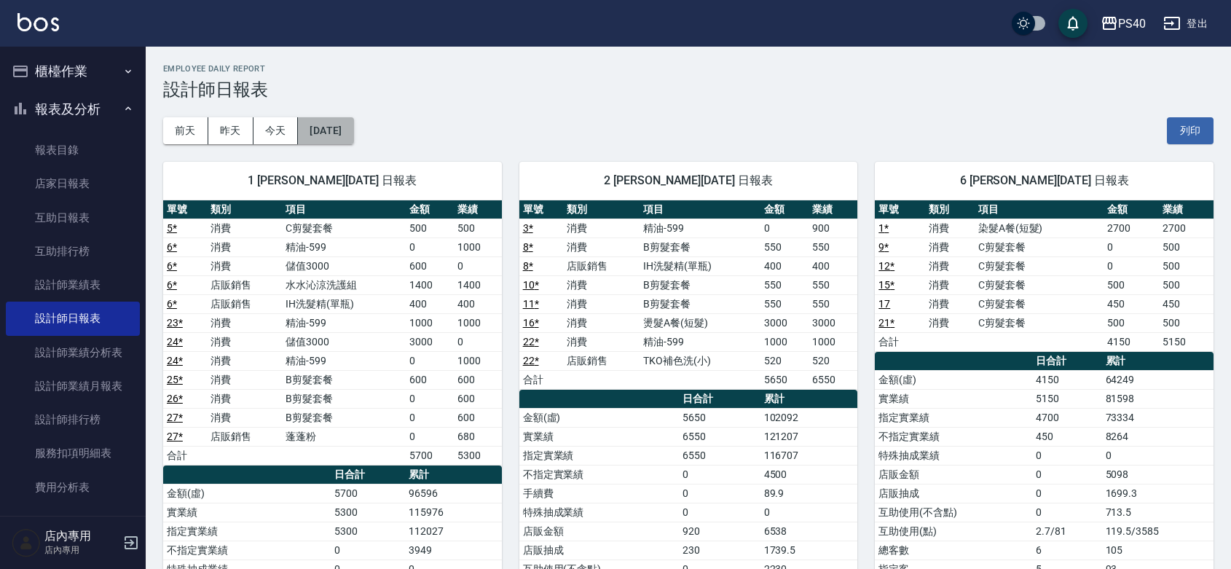
click at [346, 122] on button "[DATE]" at bounding box center [325, 130] width 55 height 27
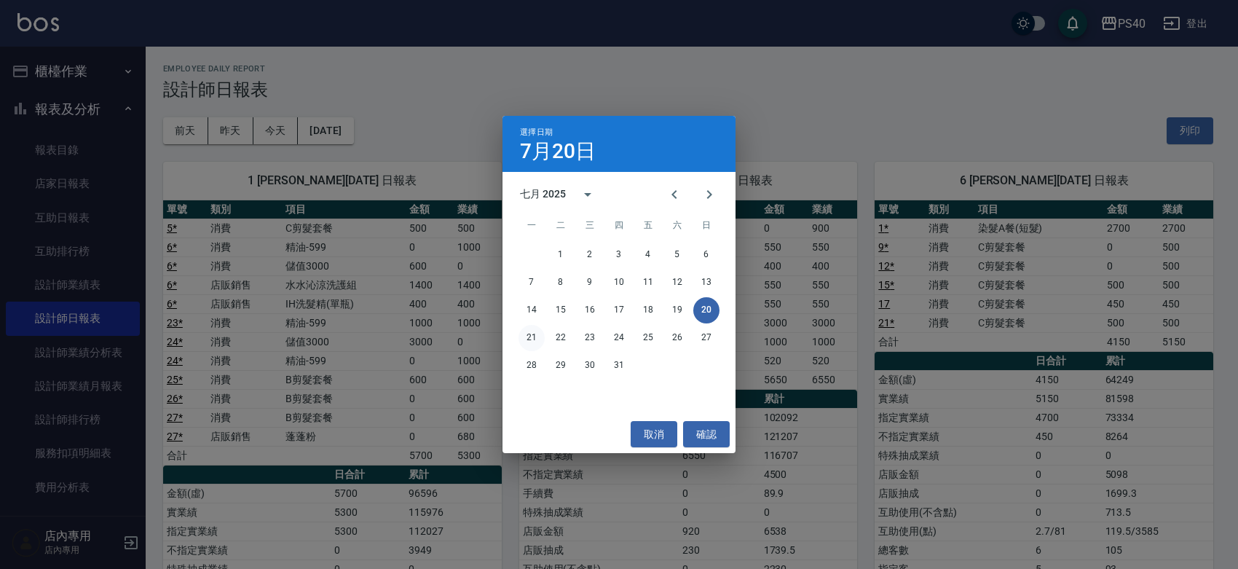
click at [529, 341] on button "21" at bounding box center [531, 338] width 26 height 26
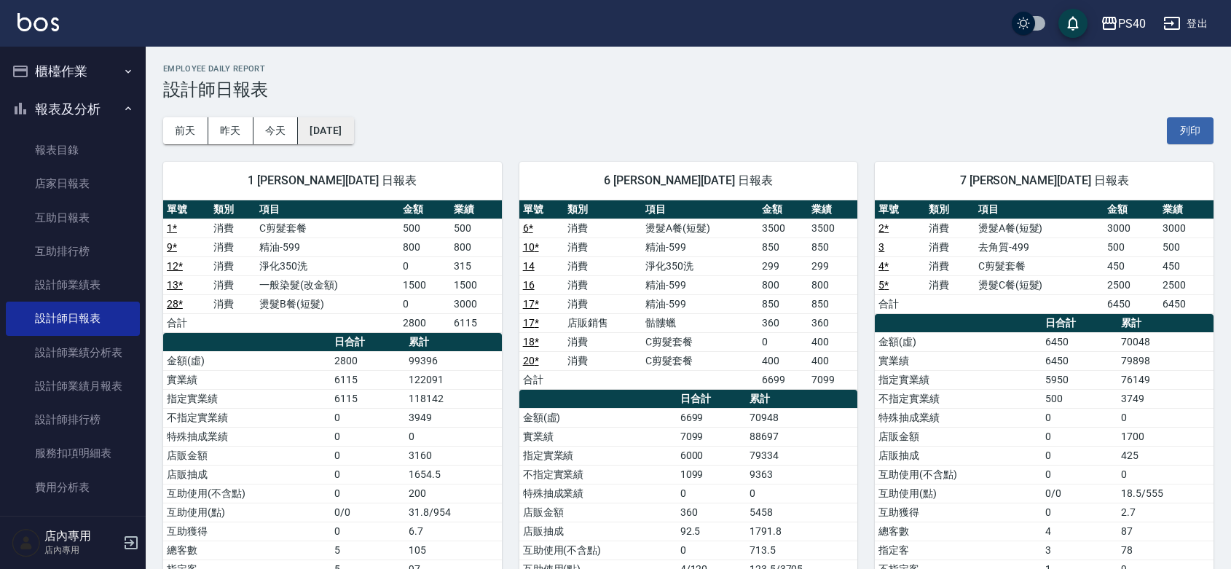
click at [340, 129] on button "[DATE]" at bounding box center [325, 130] width 55 height 27
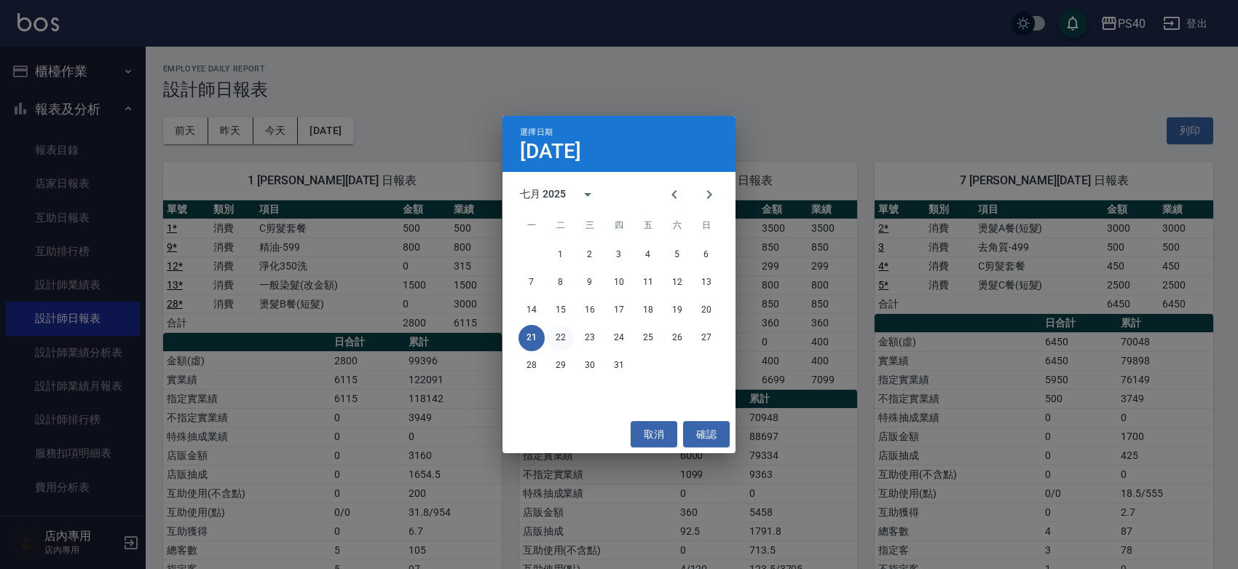
click at [551, 333] on button "22" at bounding box center [561, 338] width 26 height 26
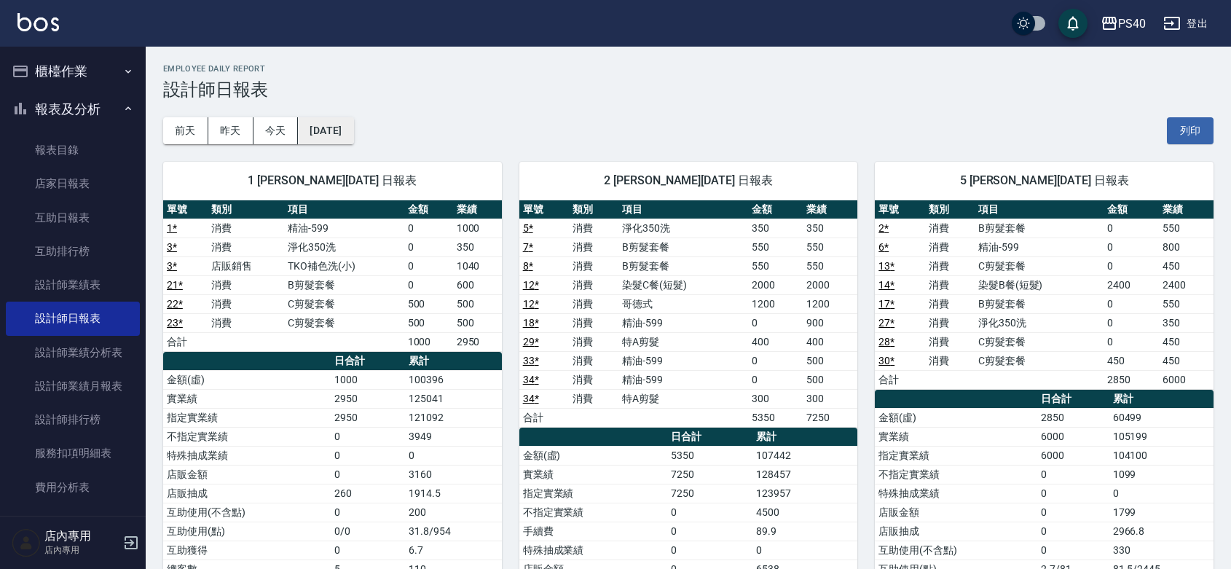
click at [342, 126] on button "[DATE]" at bounding box center [325, 130] width 55 height 27
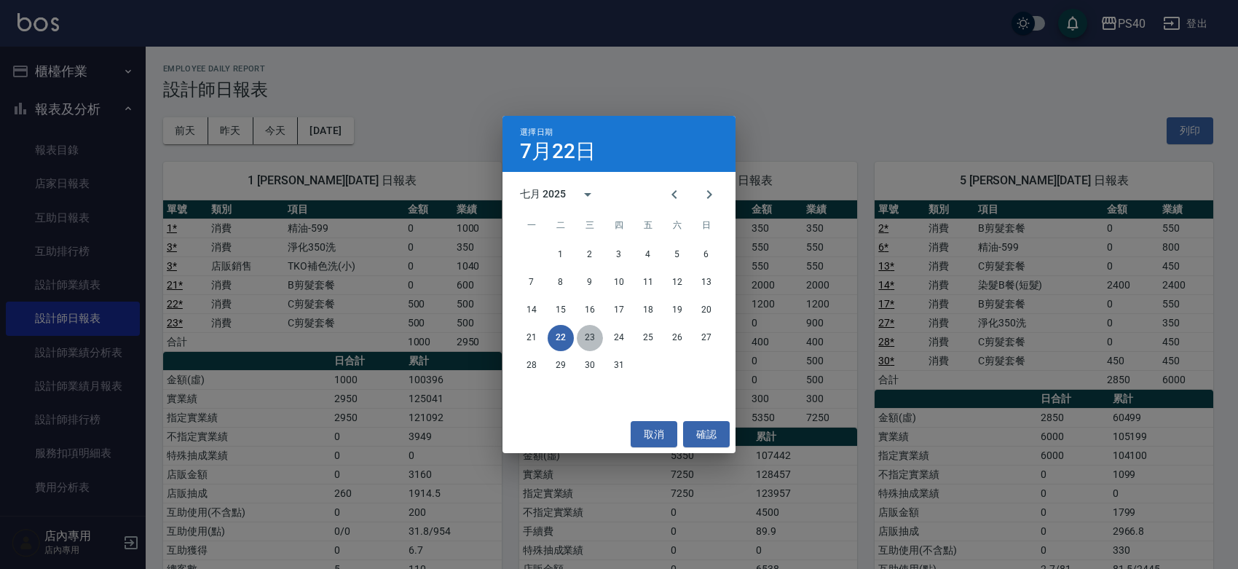
click at [596, 335] on button "23" at bounding box center [590, 338] width 26 height 26
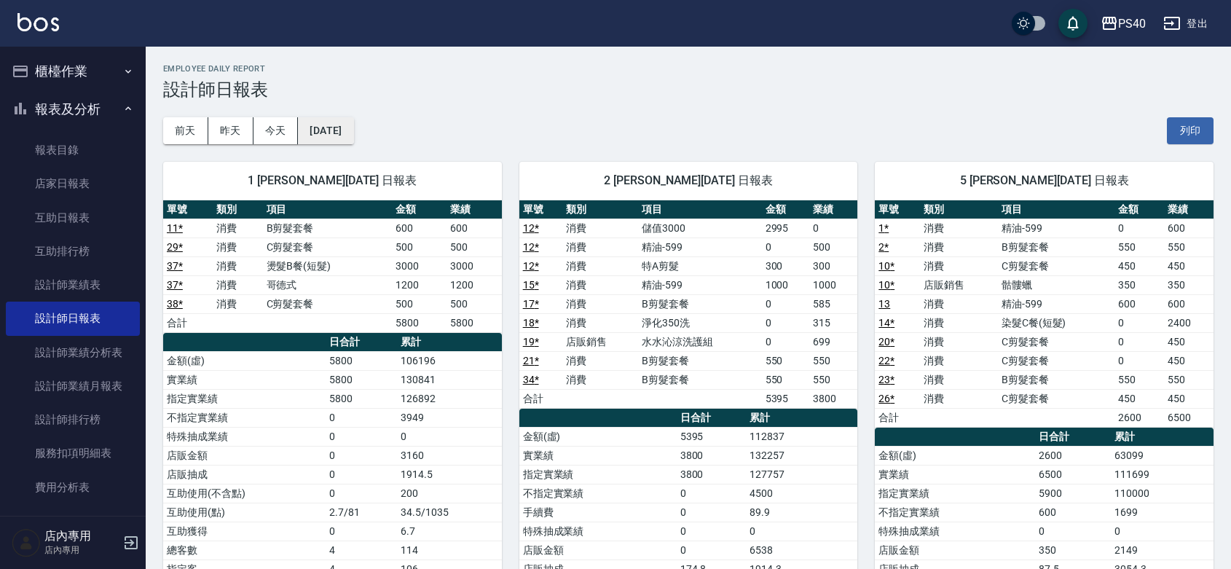
click at [326, 118] on button "[DATE]" at bounding box center [325, 130] width 55 height 27
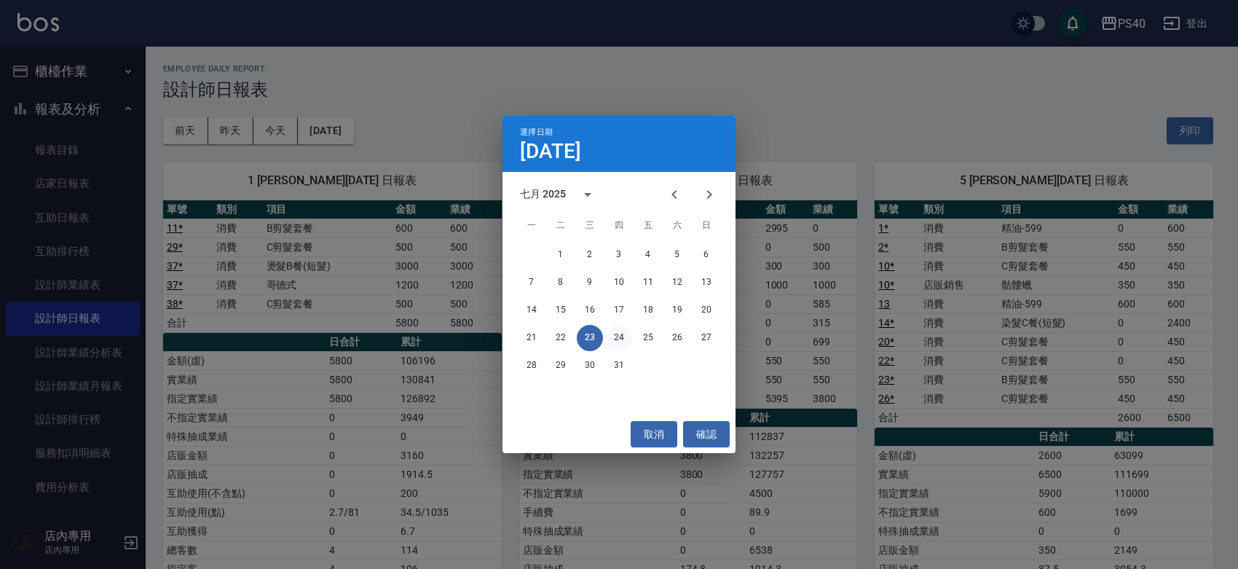
click at [607, 335] on button "24" at bounding box center [619, 338] width 26 height 26
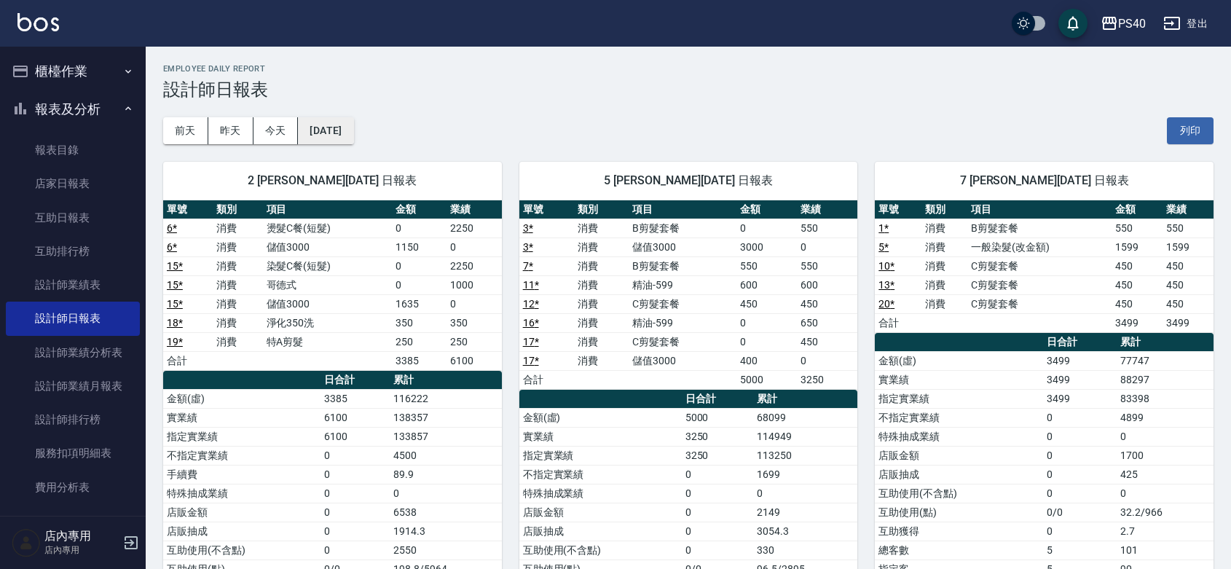
click at [353, 120] on button "[DATE]" at bounding box center [325, 130] width 55 height 27
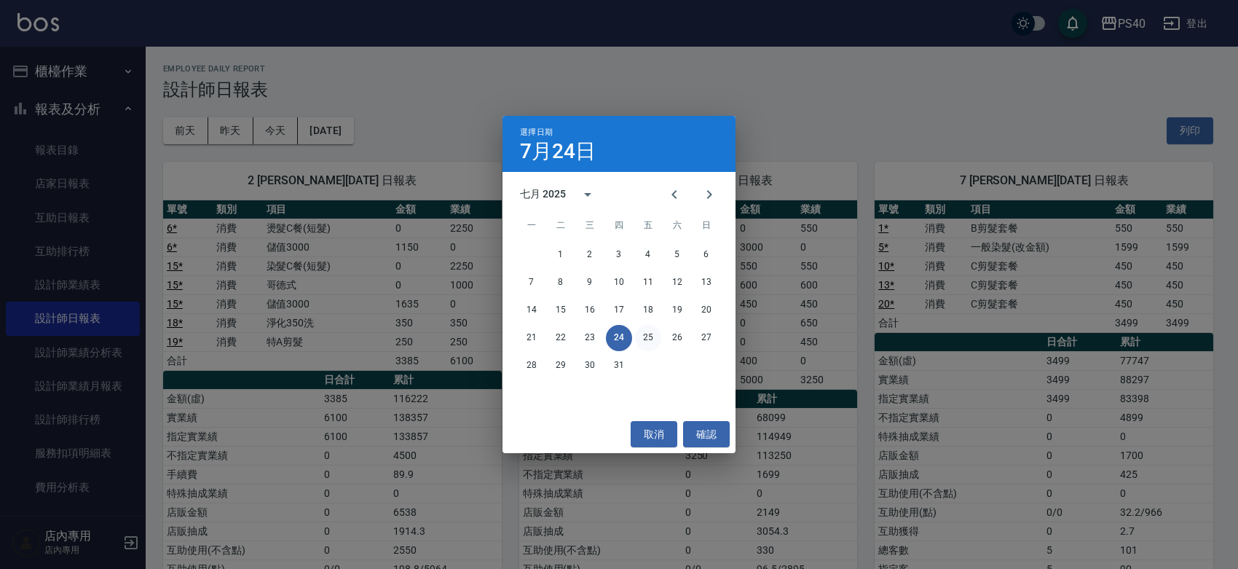
click at [639, 336] on button "25" at bounding box center [648, 338] width 26 height 26
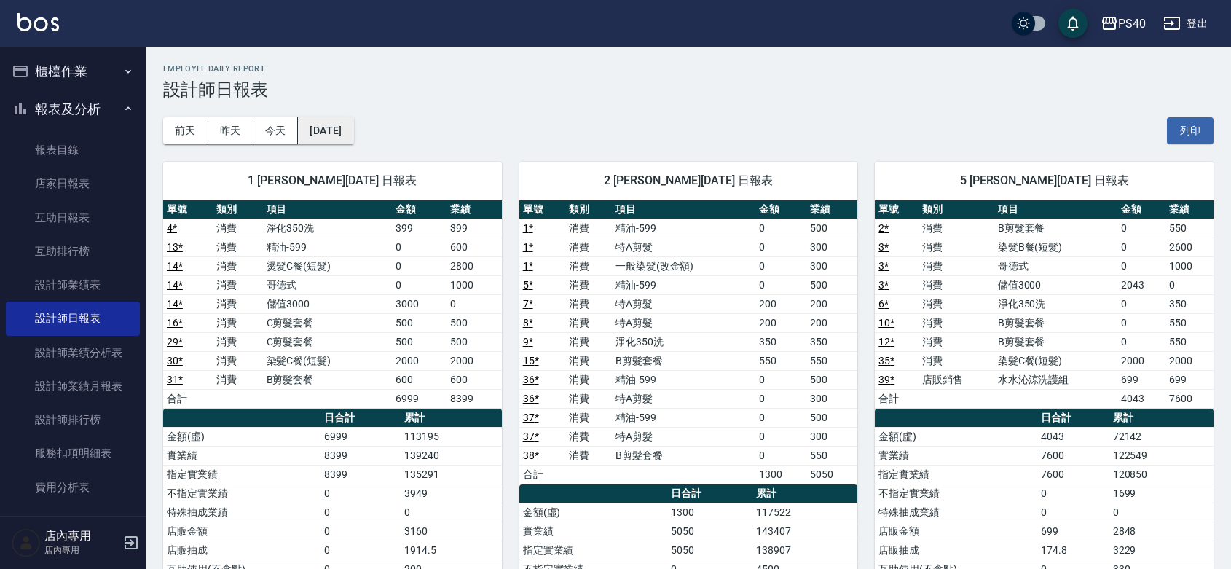
click at [353, 125] on button "[DATE]" at bounding box center [325, 130] width 55 height 27
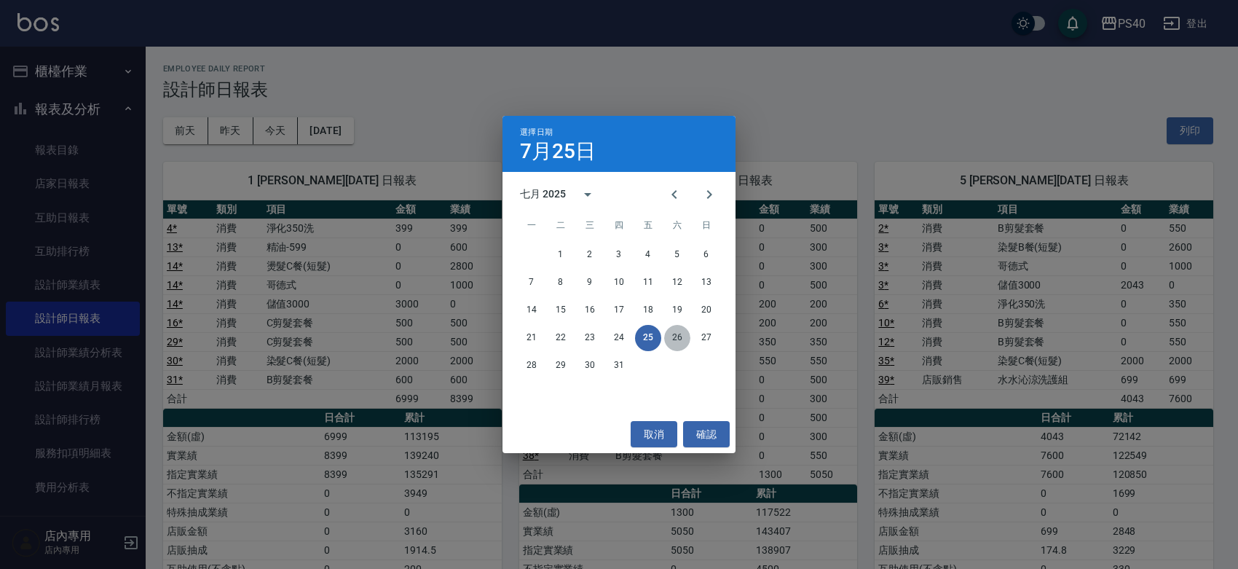
click at [676, 339] on button "26" at bounding box center [677, 338] width 26 height 26
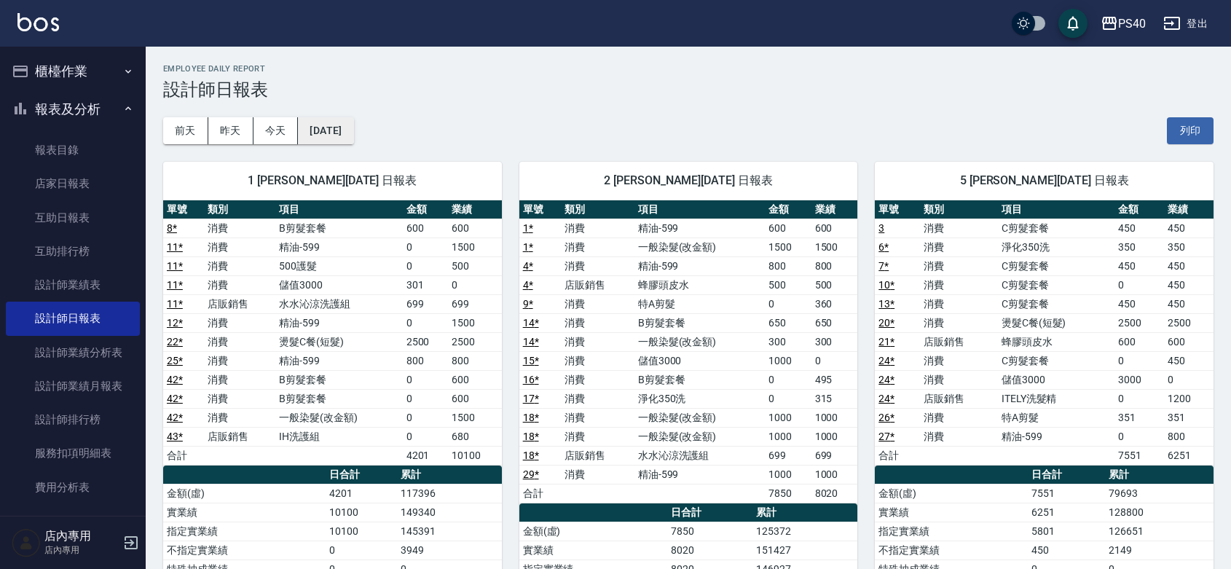
click at [329, 129] on button "[DATE]" at bounding box center [325, 130] width 55 height 27
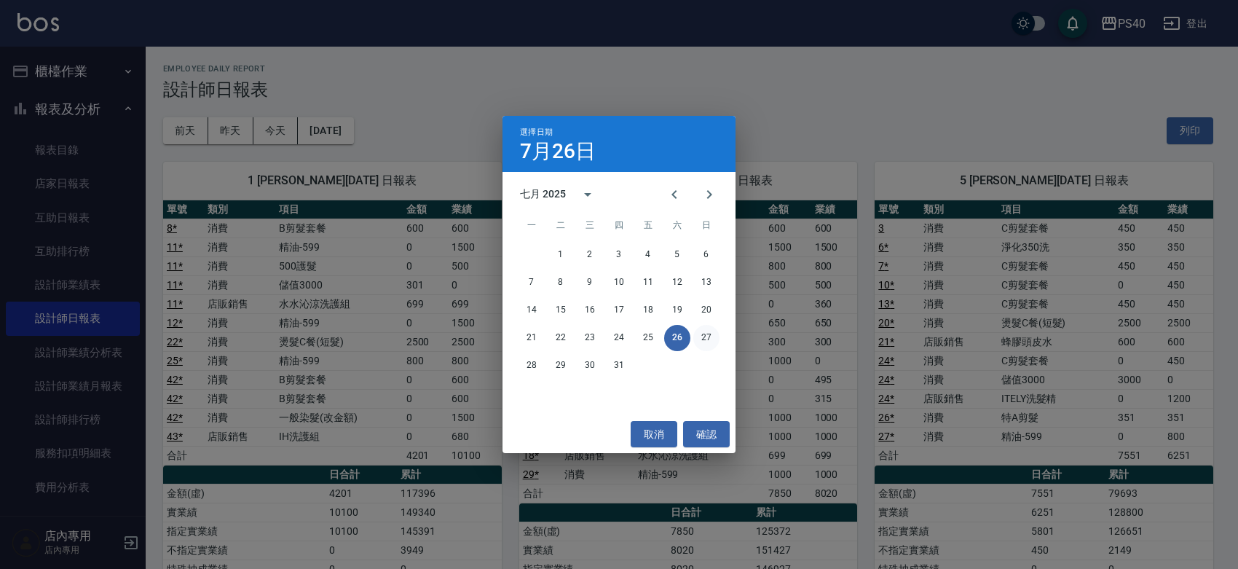
click at [709, 336] on button "27" at bounding box center [706, 338] width 26 height 26
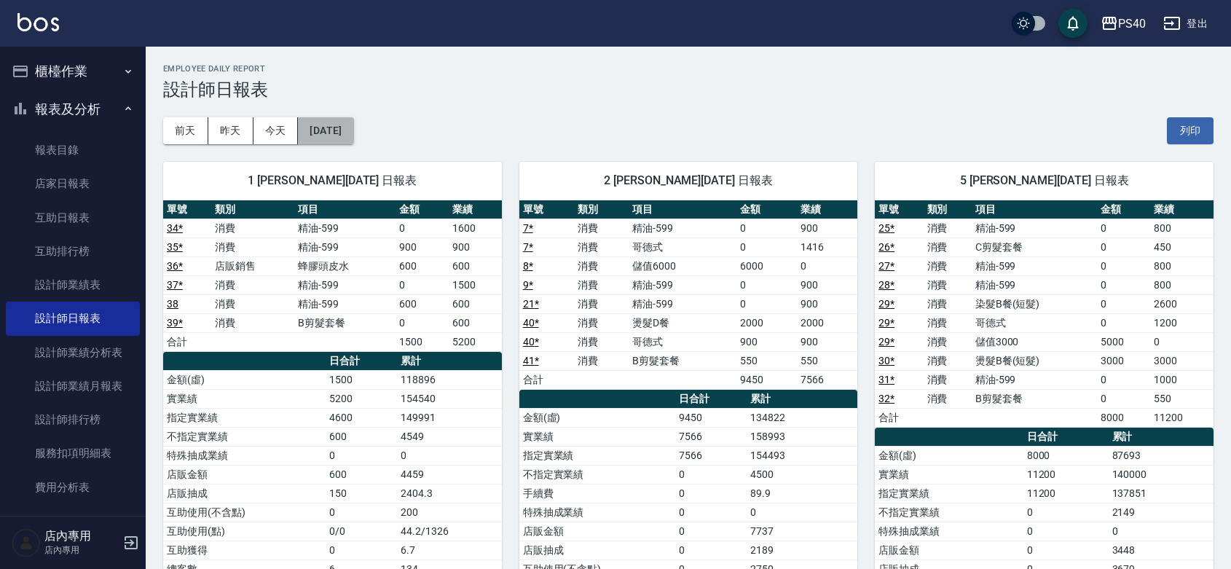
click at [353, 129] on button "[DATE]" at bounding box center [325, 130] width 55 height 27
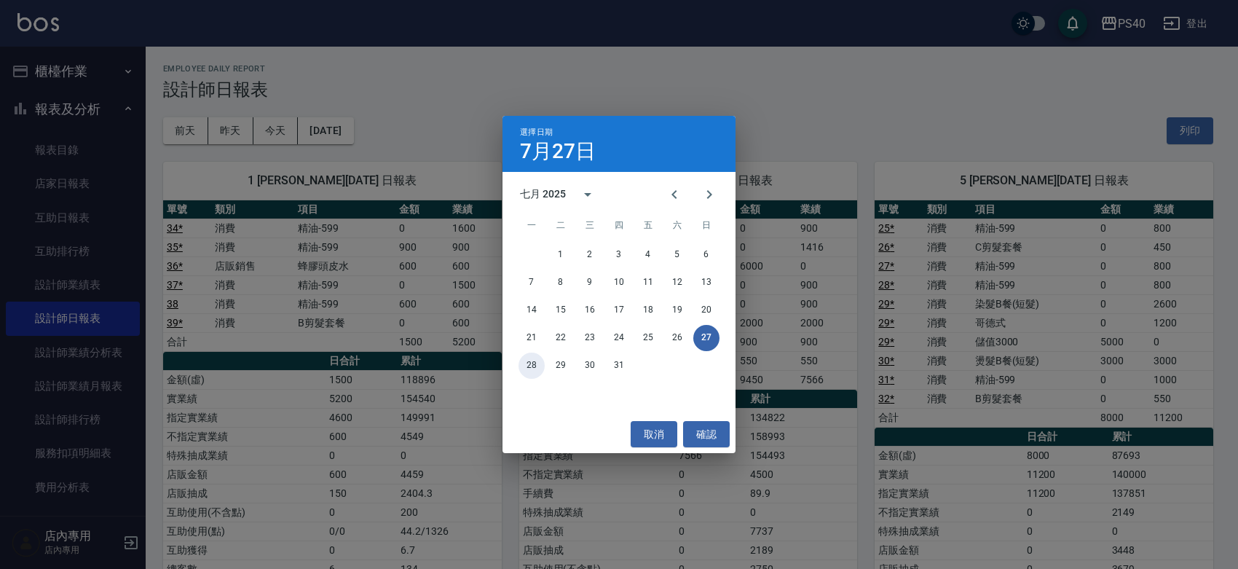
drag, startPoint x: 529, startPoint y: 363, endPoint x: 558, endPoint y: 366, distance: 28.5
click at [532, 362] on button "28" at bounding box center [531, 365] width 26 height 26
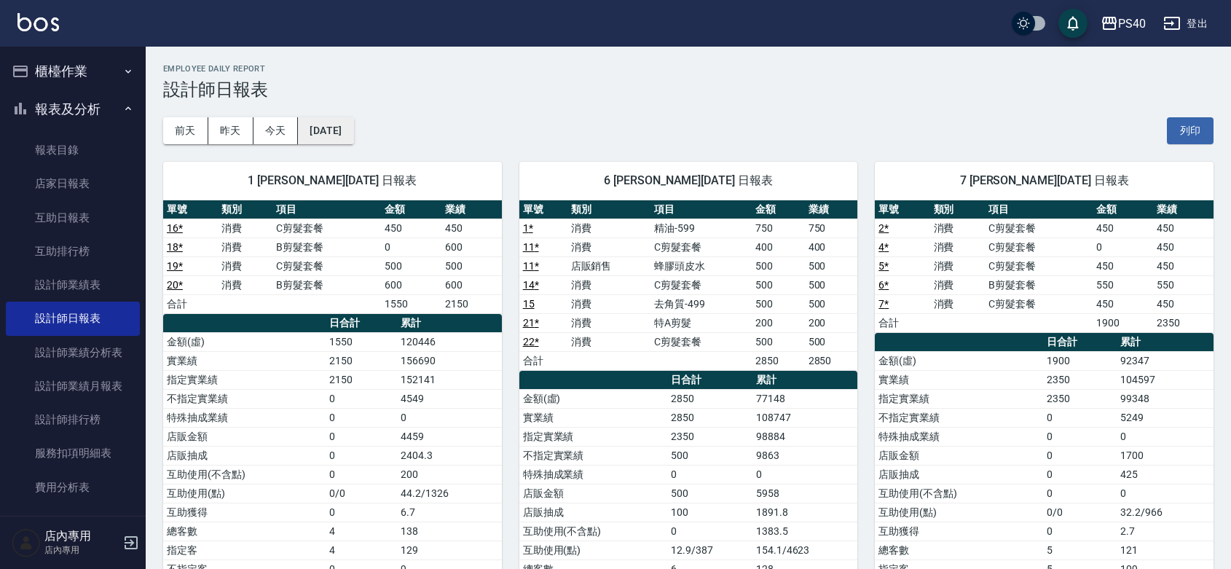
click at [346, 129] on button "[DATE]" at bounding box center [325, 130] width 55 height 27
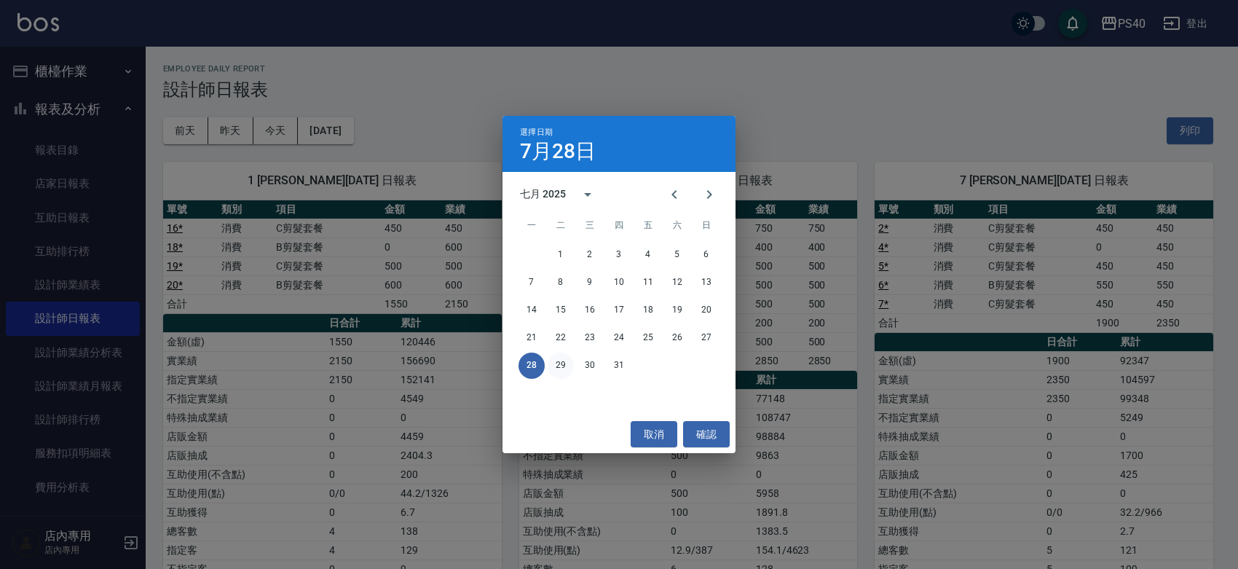
click at [558, 368] on button "29" at bounding box center [561, 365] width 26 height 26
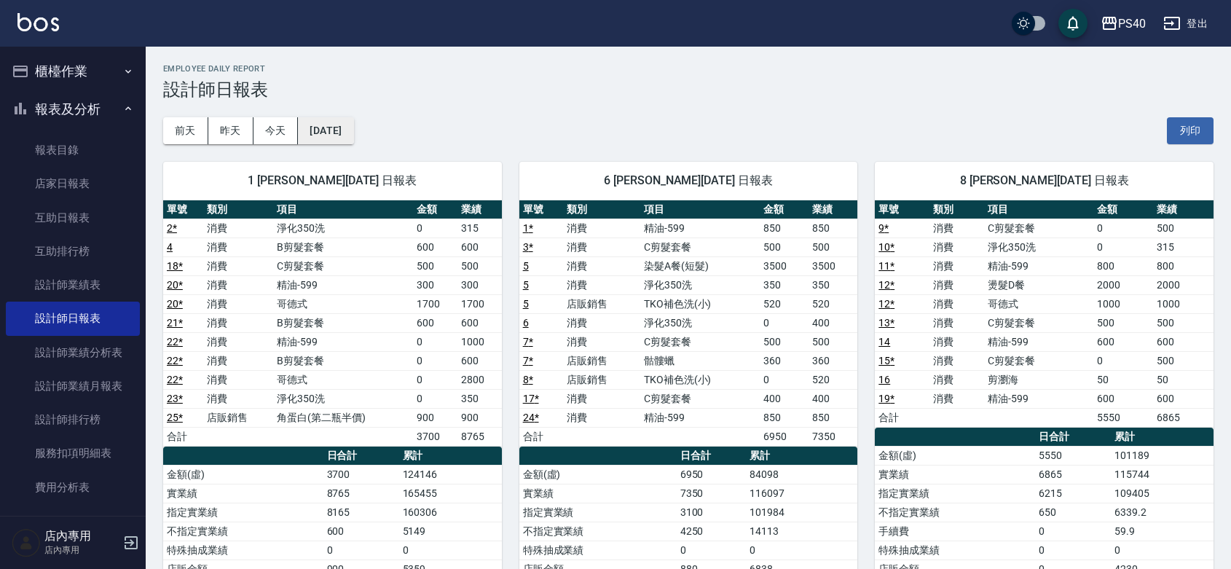
click at [353, 126] on button "[DATE]" at bounding box center [325, 130] width 55 height 27
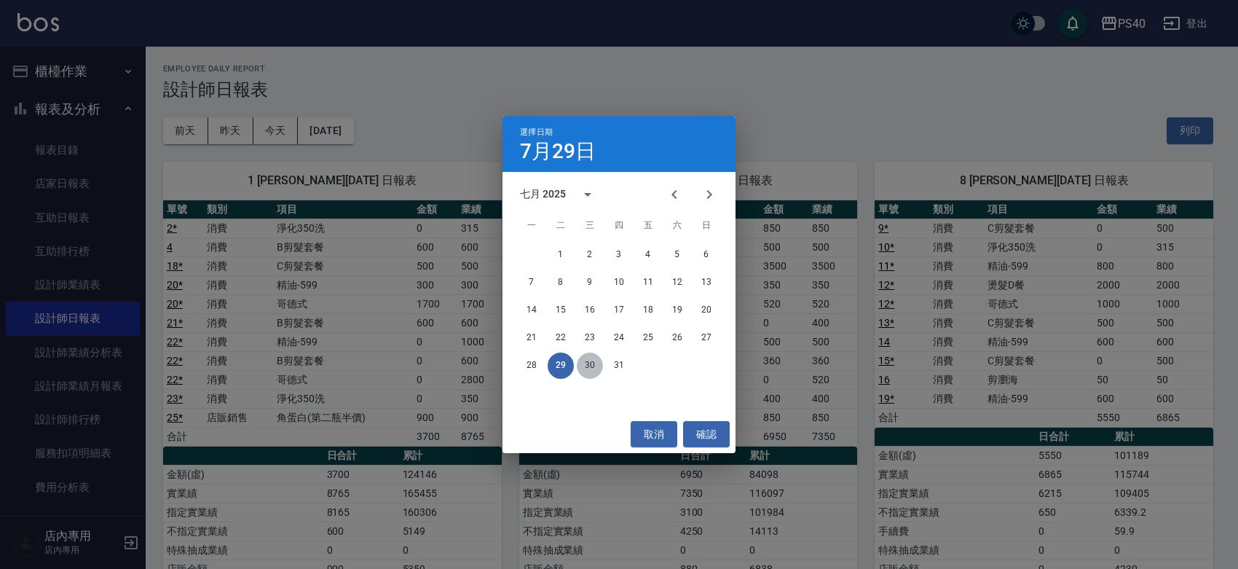
click at [584, 366] on button "30" at bounding box center [590, 365] width 26 height 26
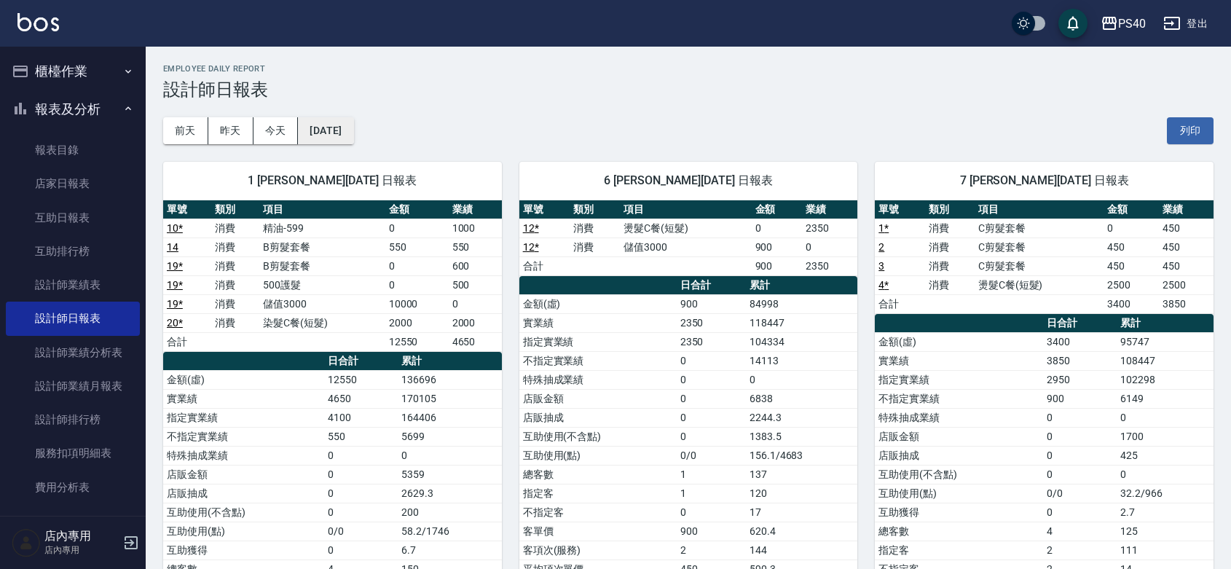
click at [353, 133] on button "[DATE]" at bounding box center [325, 130] width 55 height 27
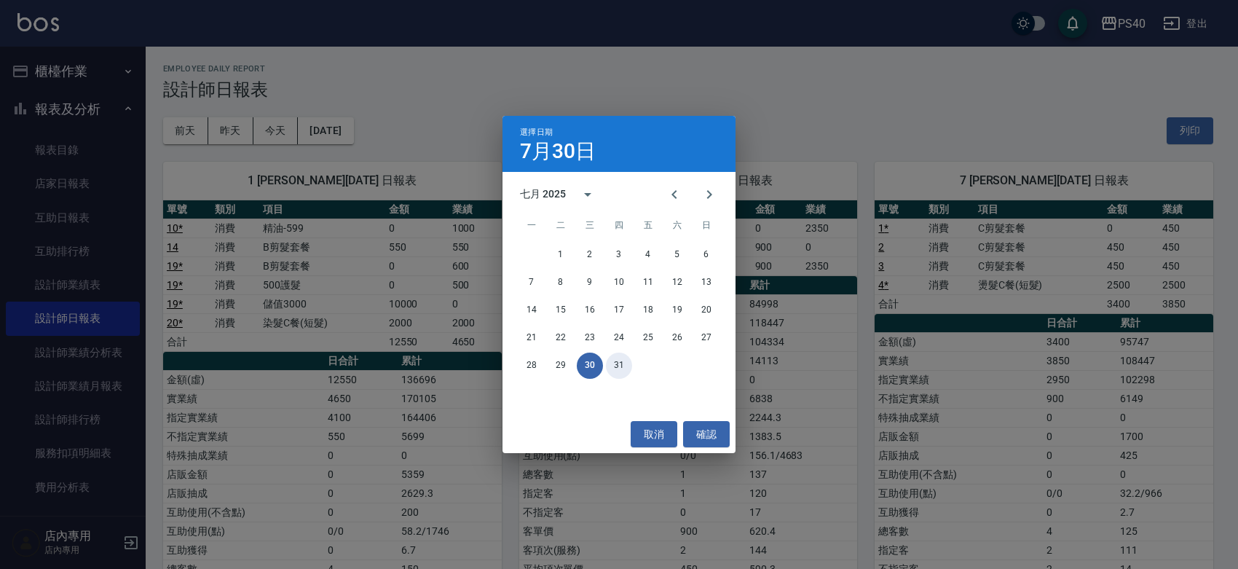
drag, startPoint x: 620, startPoint y: 361, endPoint x: 628, endPoint y: 362, distance: 8.0
click at [619, 361] on button "31" at bounding box center [619, 365] width 26 height 26
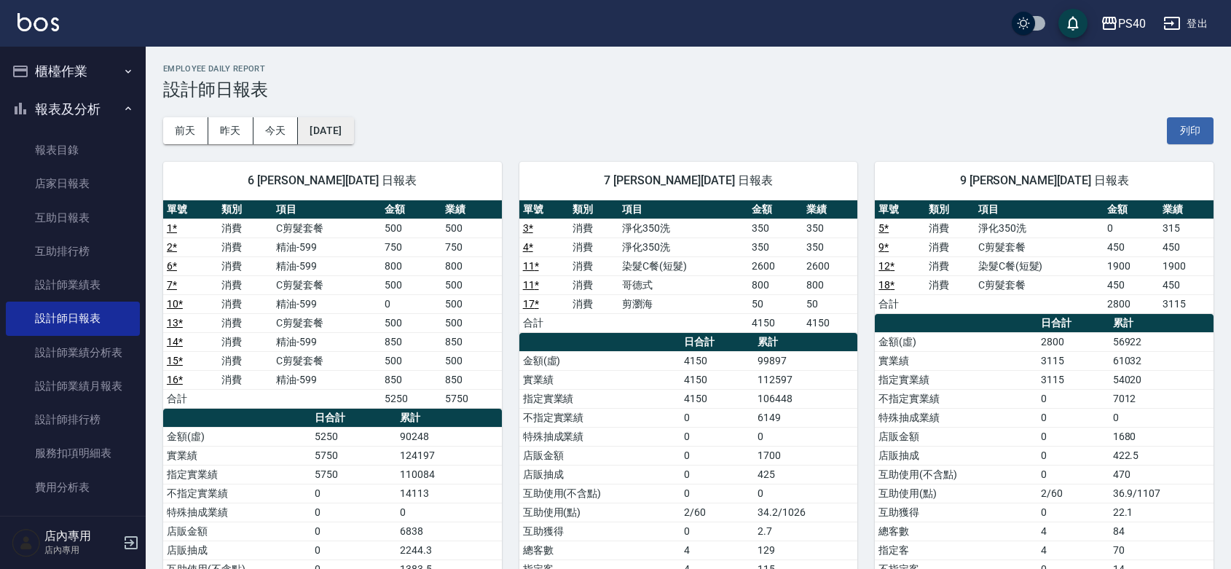
click at [347, 121] on button "[DATE]" at bounding box center [325, 130] width 55 height 27
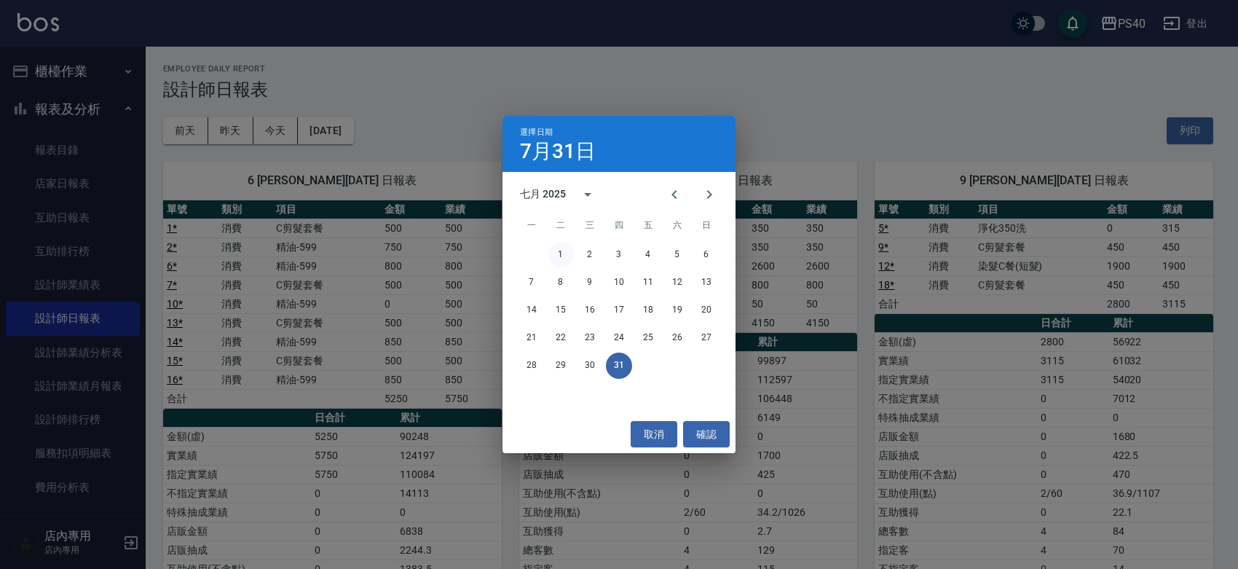
click at [550, 253] on button "1" at bounding box center [561, 255] width 26 height 26
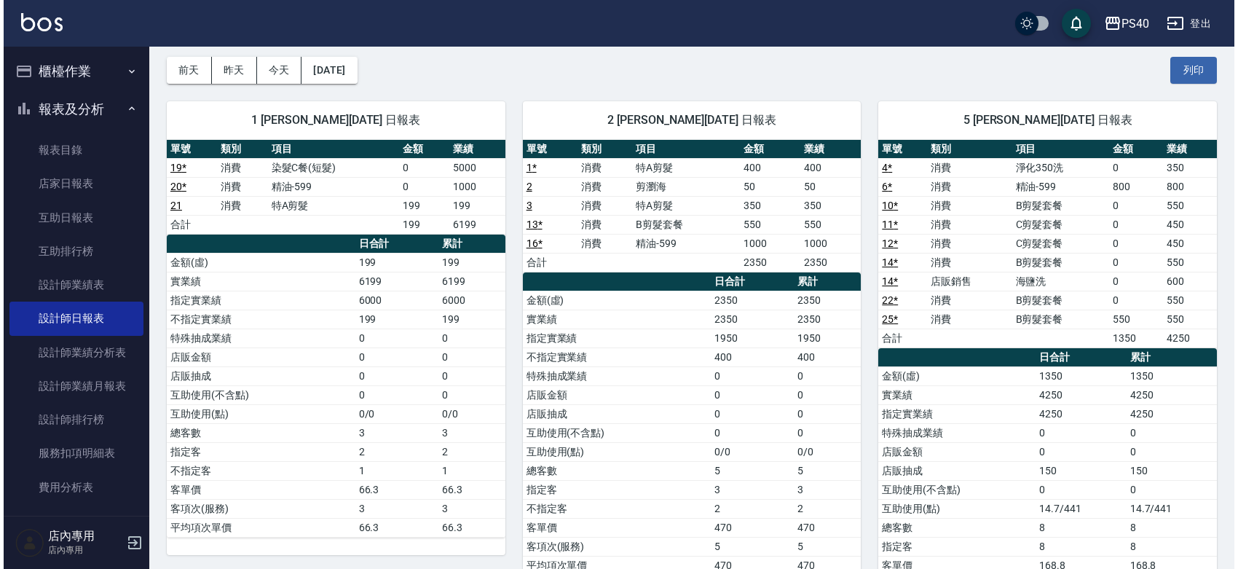
scroll to position [19, 0]
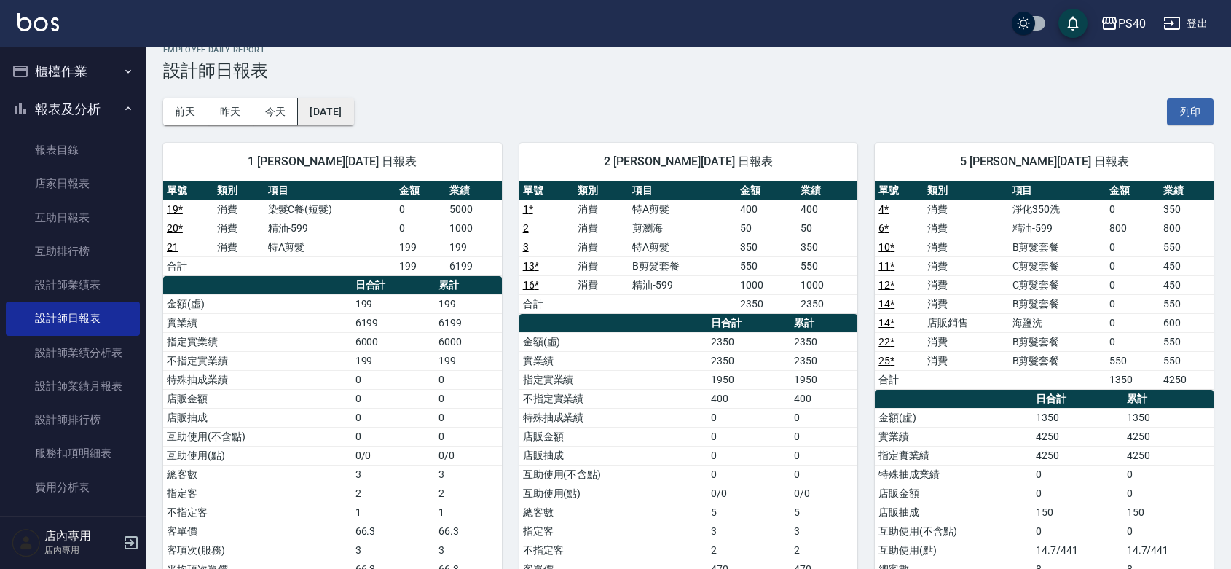
click at [353, 122] on button "[DATE]" at bounding box center [325, 111] width 55 height 27
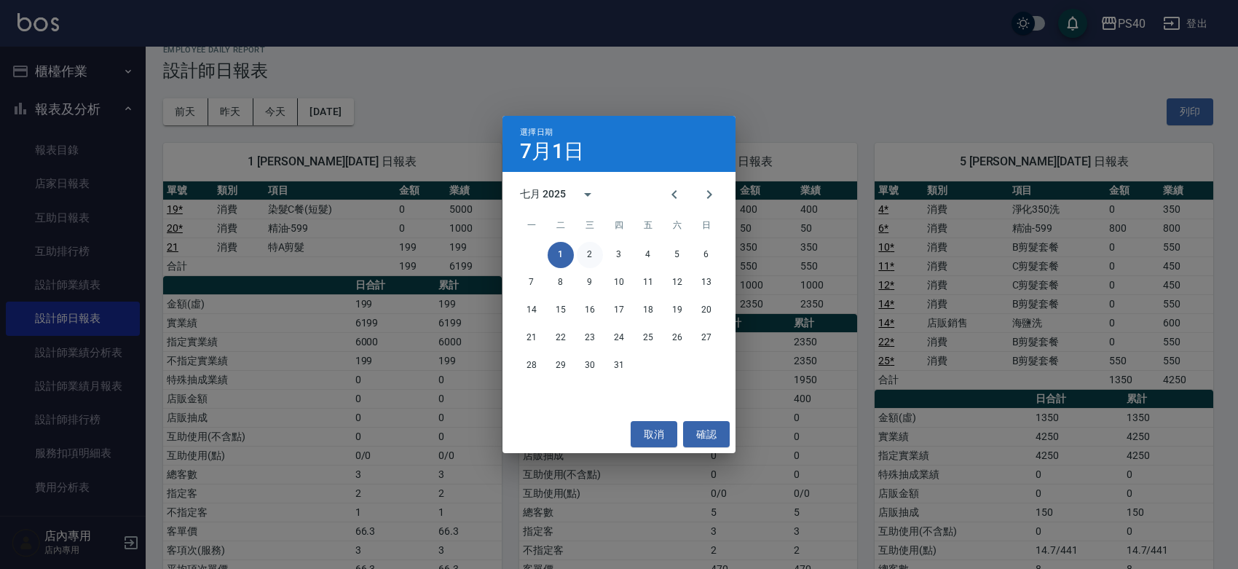
click at [591, 248] on button "2" at bounding box center [590, 255] width 26 height 26
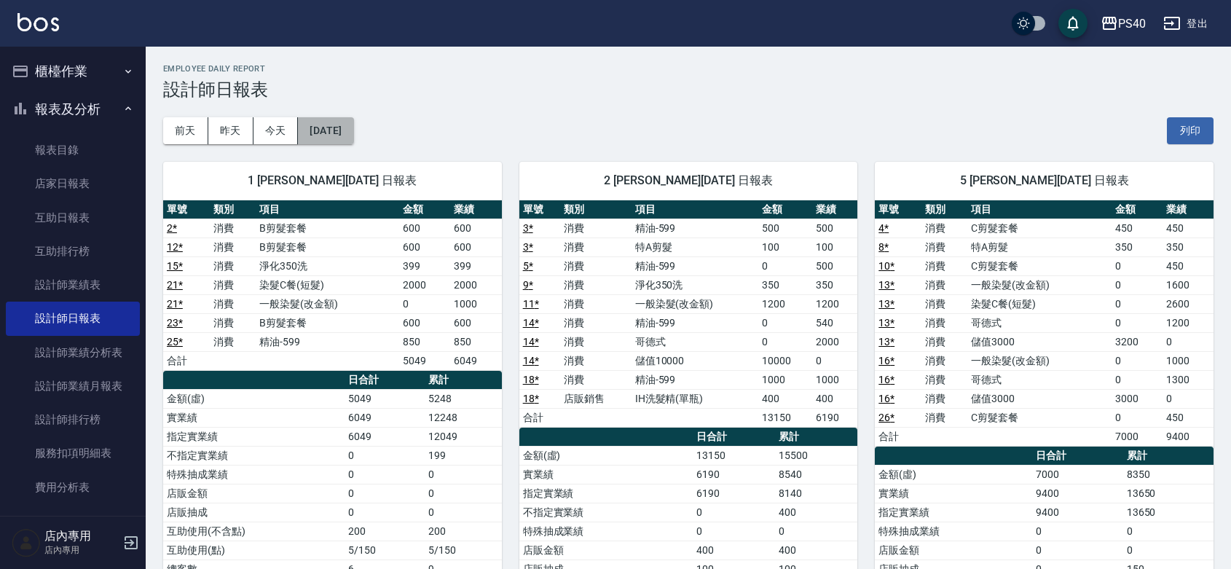
click at [339, 122] on button "[DATE]" at bounding box center [325, 130] width 55 height 27
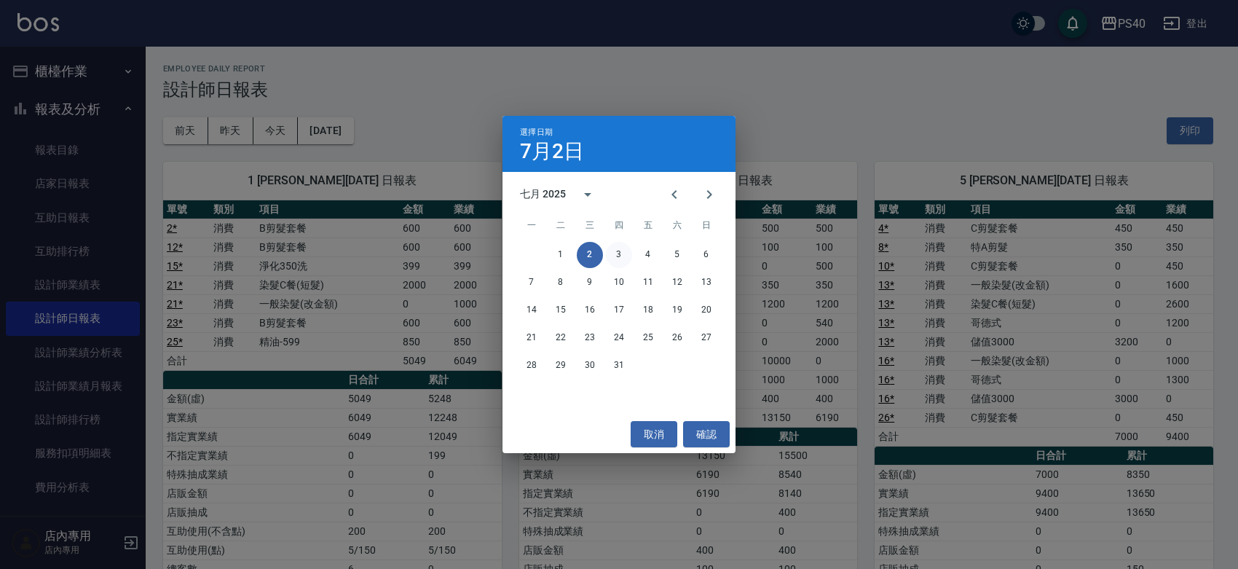
click at [620, 259] on button "3" at bounding box center [619, 255] width 26 height 26
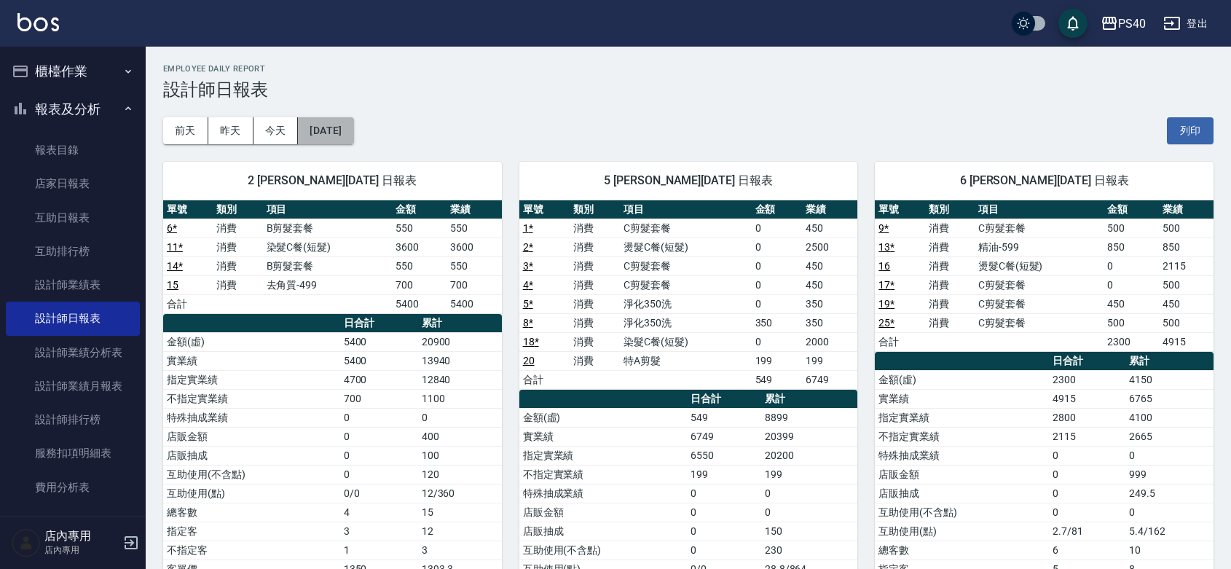
click at [336, 133] on button "[DATE]" at bounding box center [325, 130] width 55 height 27
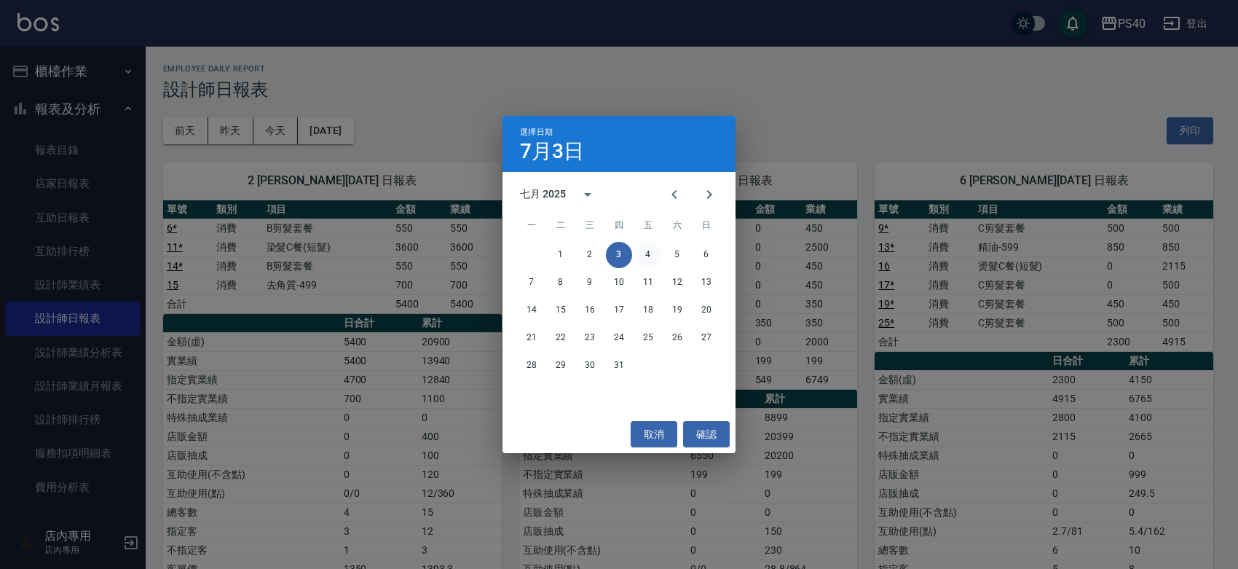
click at [642, 248] on button "4" at bounding box center [648, 255] width 26 height 26
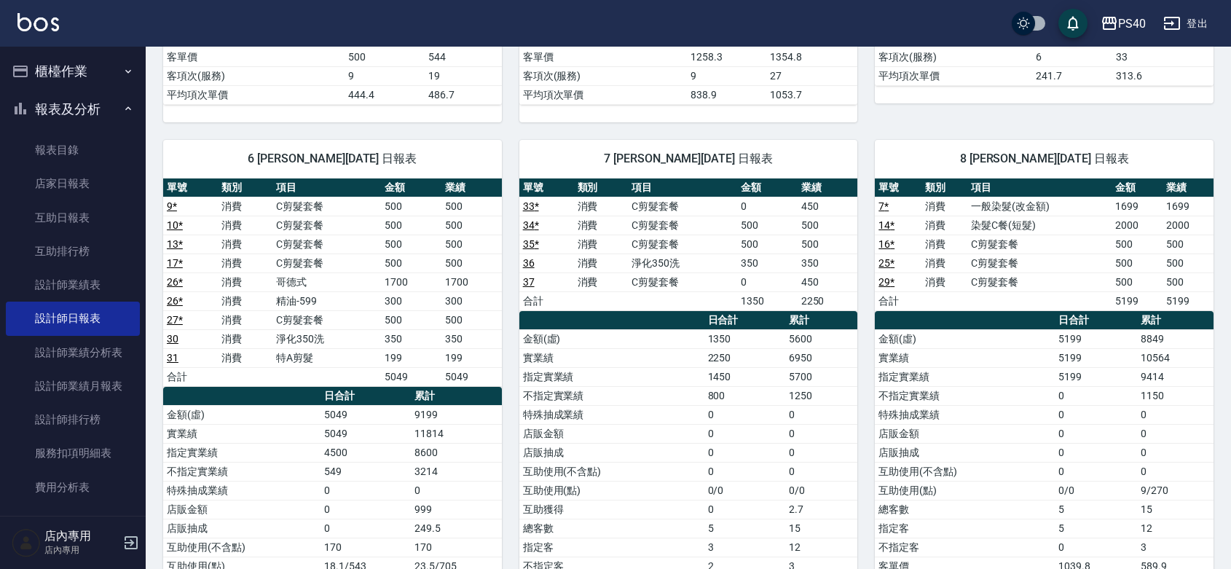
scroll to position [637, 0]
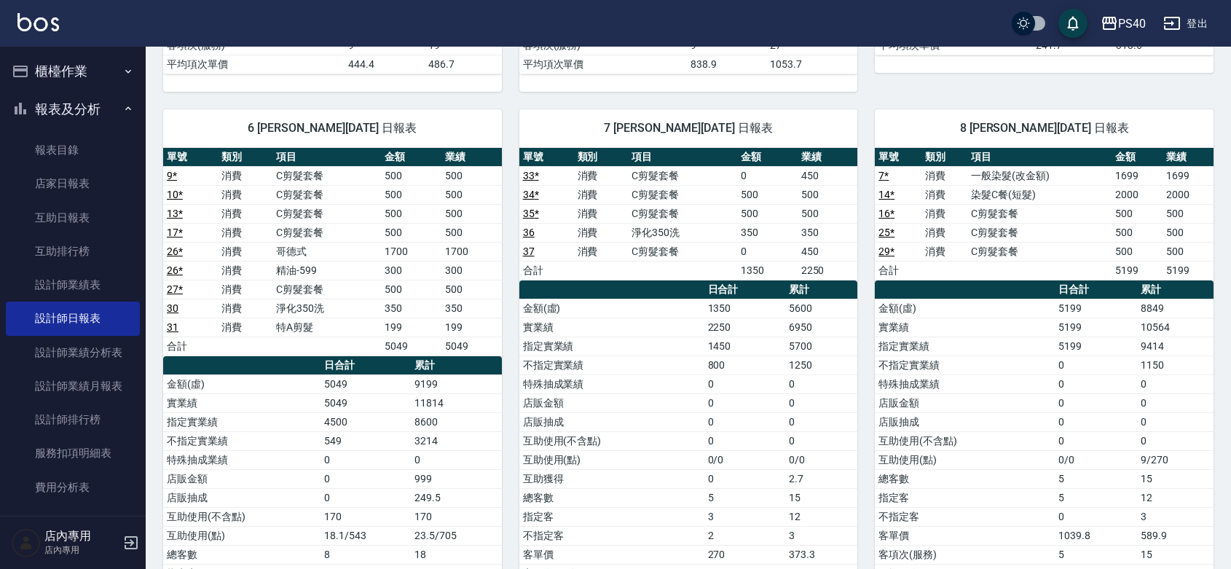
click at [304, 175] on td "C剪髮套餐" at bounding box center [326, 175] width 109 height 19
click at [300, 192] on td "C剪髮套餐" at bounding box center [326, 194] width 109 height 19
click at [290, 222] on td "C剪髮套餐" at bounding box center [326, 213] width 109 height 19
click at [300, 239] on td "C剪髮套餐" at bounding box center [326, 232] width 109 height 19
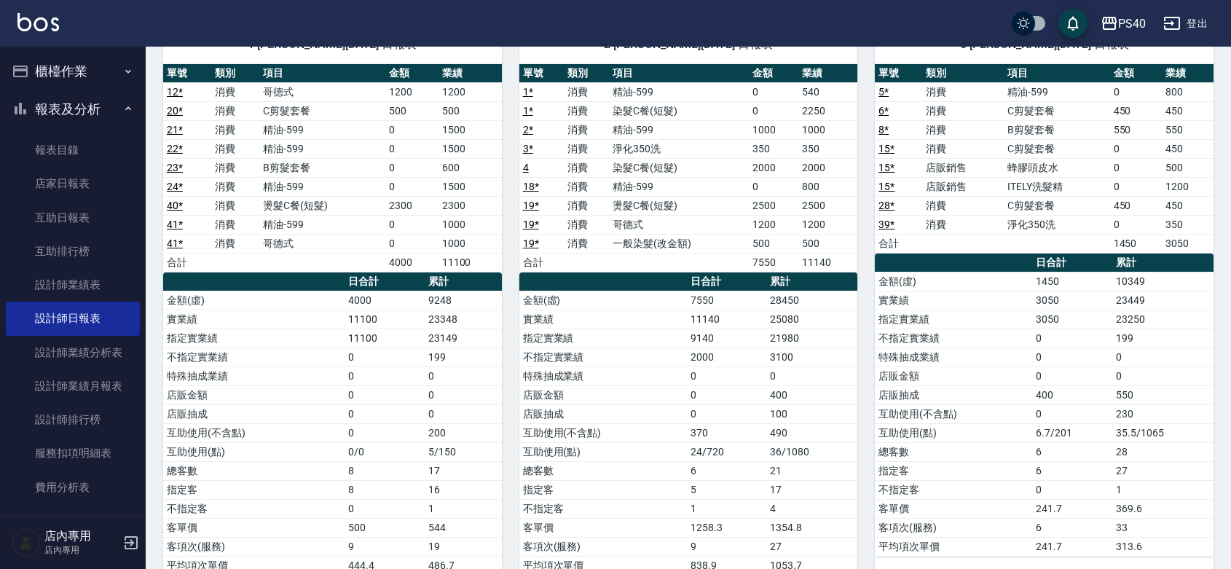
scroll to position [0, 0]
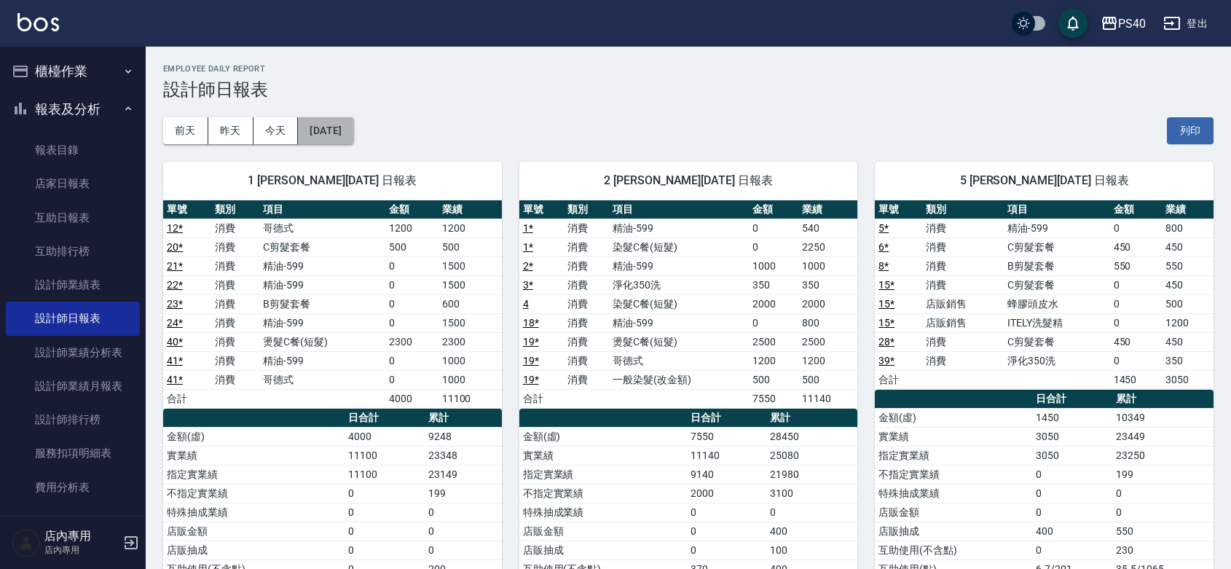
click at [342, 122] on button "[DATE]" at bounding box center [325, 130] width 55 height 27
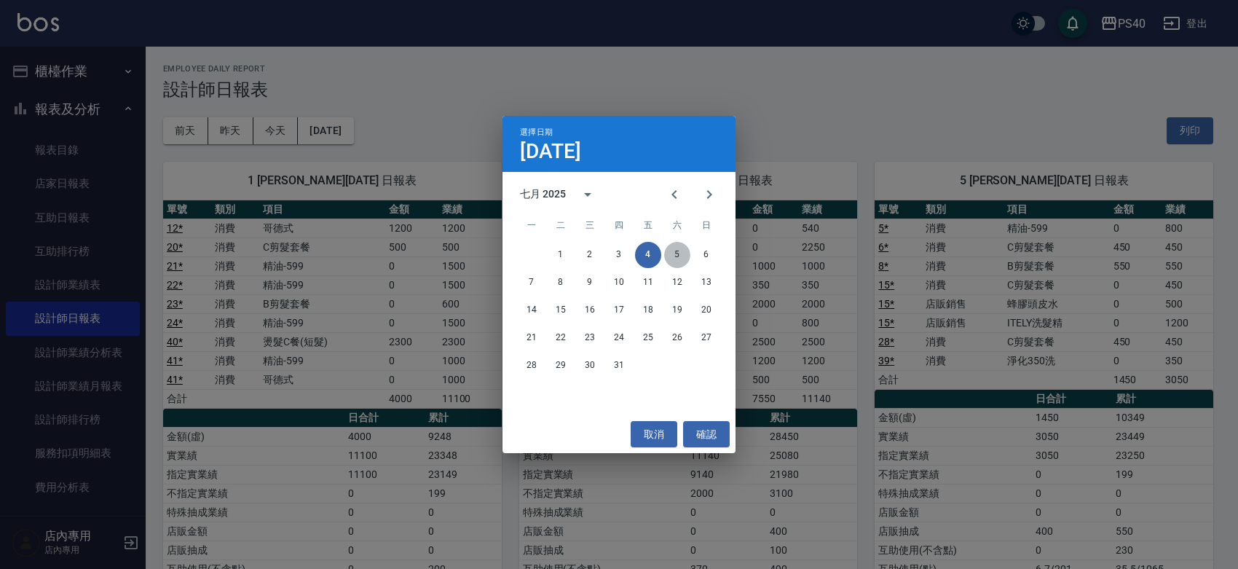
click at [678, 261] on button "5" at bounding box center [677, 255] width 26 height 26
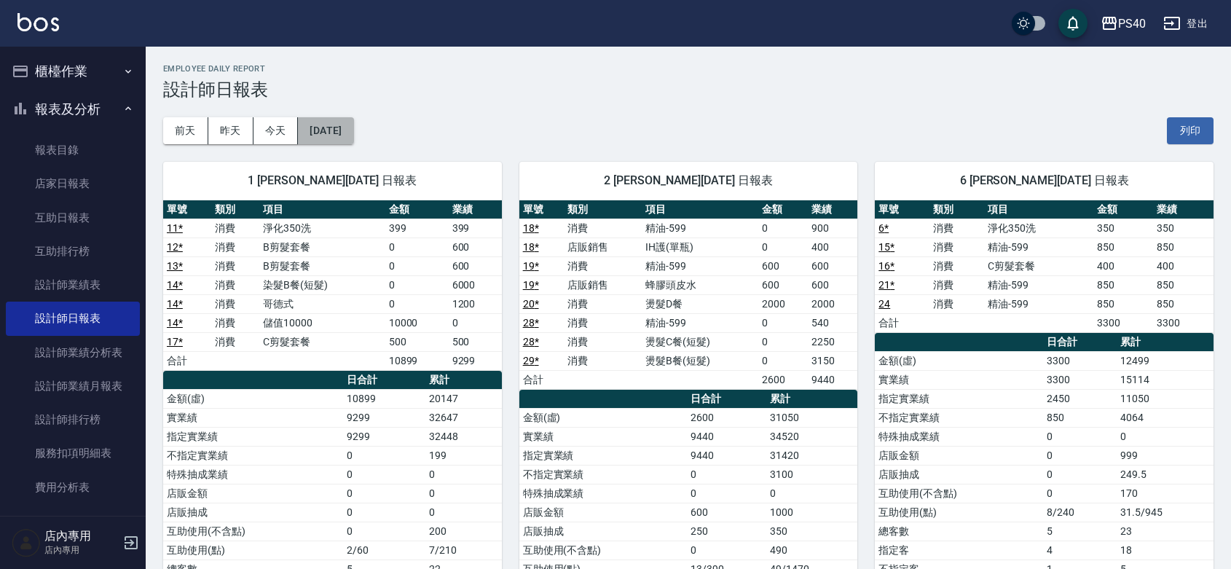
click at [353, 133] on button "[DATE]" at bounding box center [325, 130] width 55 height 27
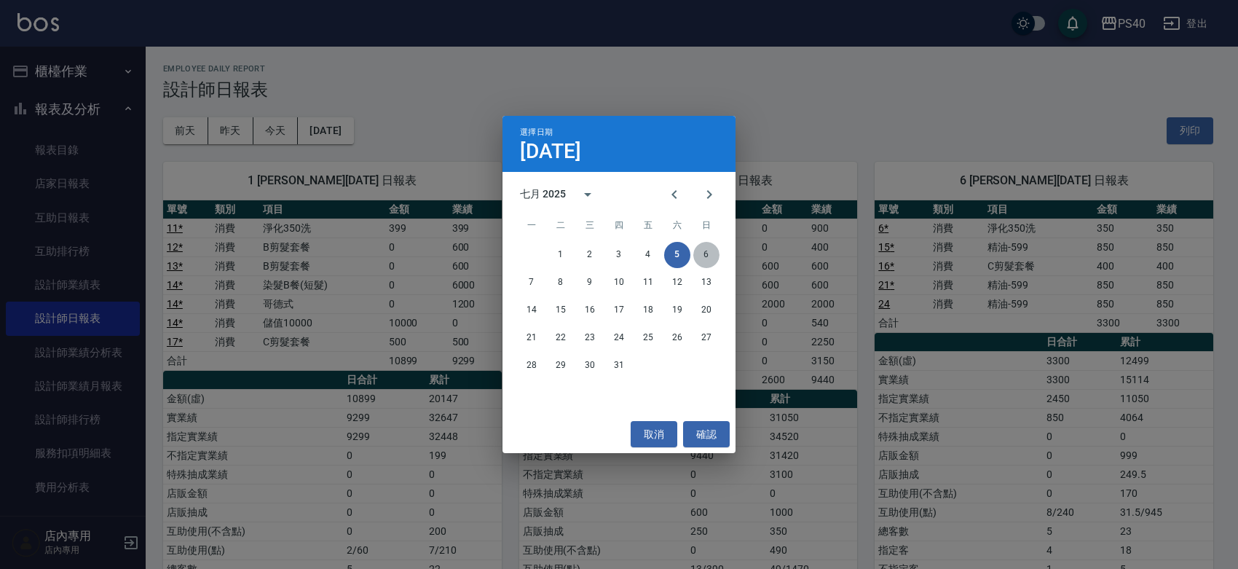
click at [706, 260] on button "6" at bounding box center [706, 255] width 26 height 26
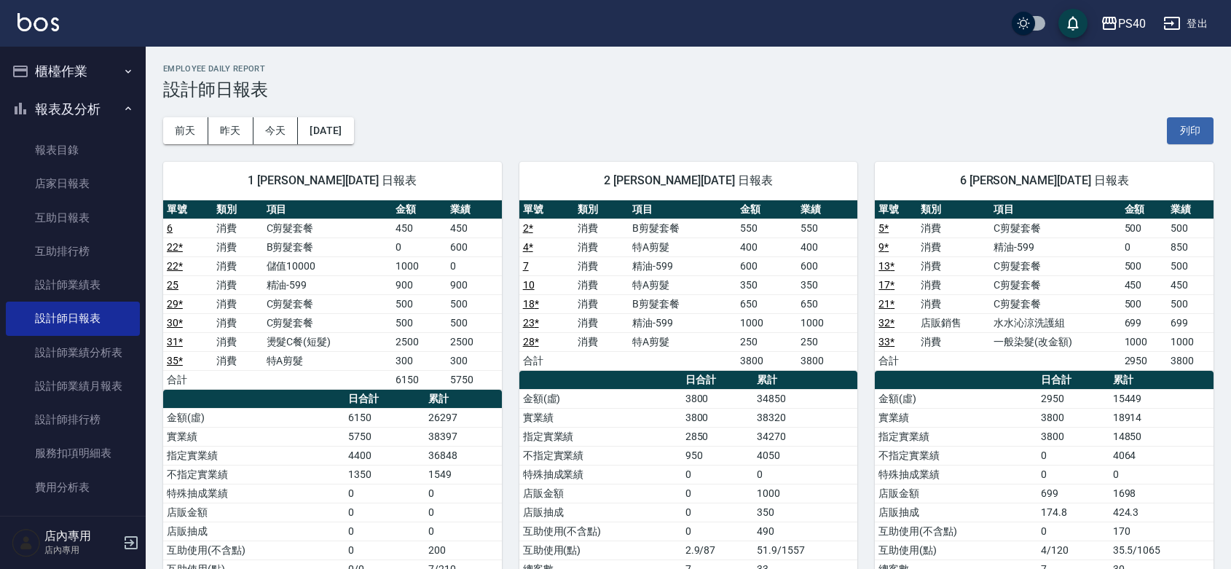
drag, startPoint x: 1159, startPoint y: 343, endPoint x: 1152, endPoint y: 342, distance: 7.3
click at [1152, 342] on td "1000" at bounding box center [1144, 341] width 47 height 19
click at [1025, 296] on td "C剪髮套餐" at bounding box center [1055, 303] width 130 height 19
click at [1016, 285] on td "C剪髮套餐" at bounding box center [1055, 284] width 130 height 19
click at [1022, 264] on td "C剪髮套餐" at bounding box center [1055, 265] width 130 height 19
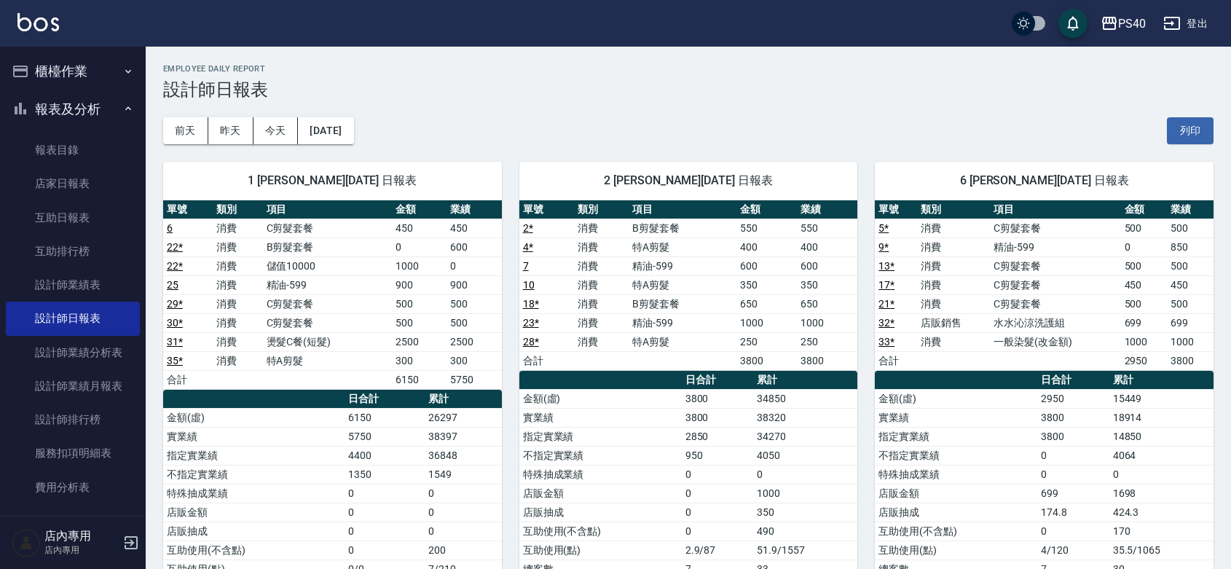
click at [1030, 253] on td "精油-599" at bounding box center [1055, 246] width 130 height 19
click at [353, 136] on button "[DATE]" at bounding box center [325, 130] width 55 height 27
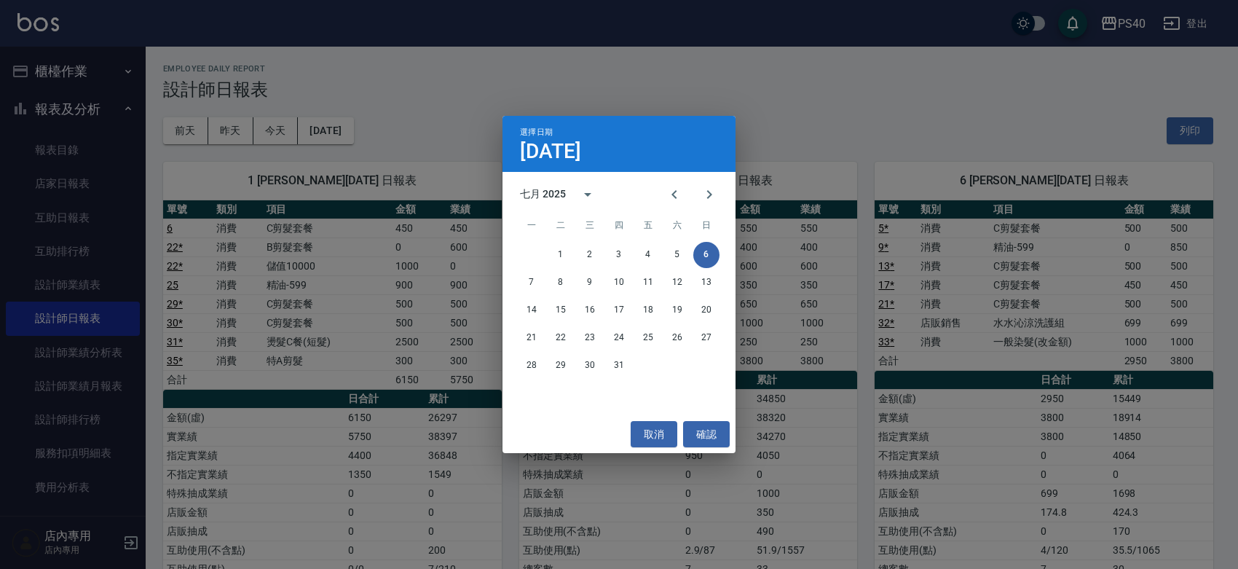
click at [1089, 259] on div "選擇日期 [DATE] 七月 2025 一 二 三 四 五 六 日 1 2 3 4 5 6 7 8 9 10 11 12 13 14 15 16 17 18 …" at bounding box center [619, 284] width 1238 height 569
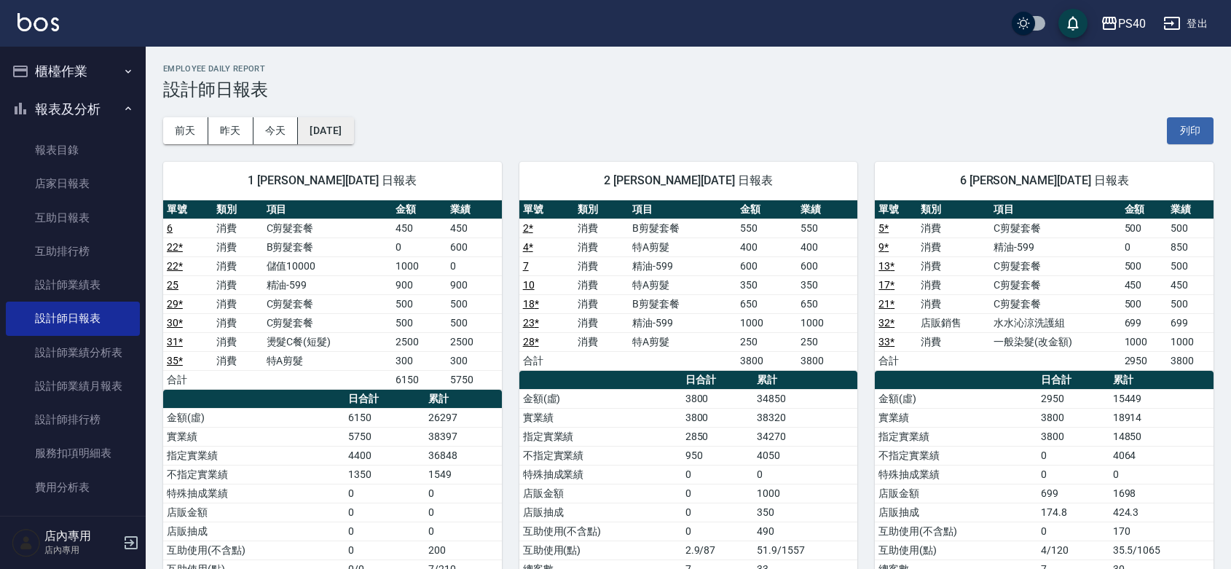
click at [326, 130] on button "[DATE]" at bounding box center [325, 130] width 55 height 27
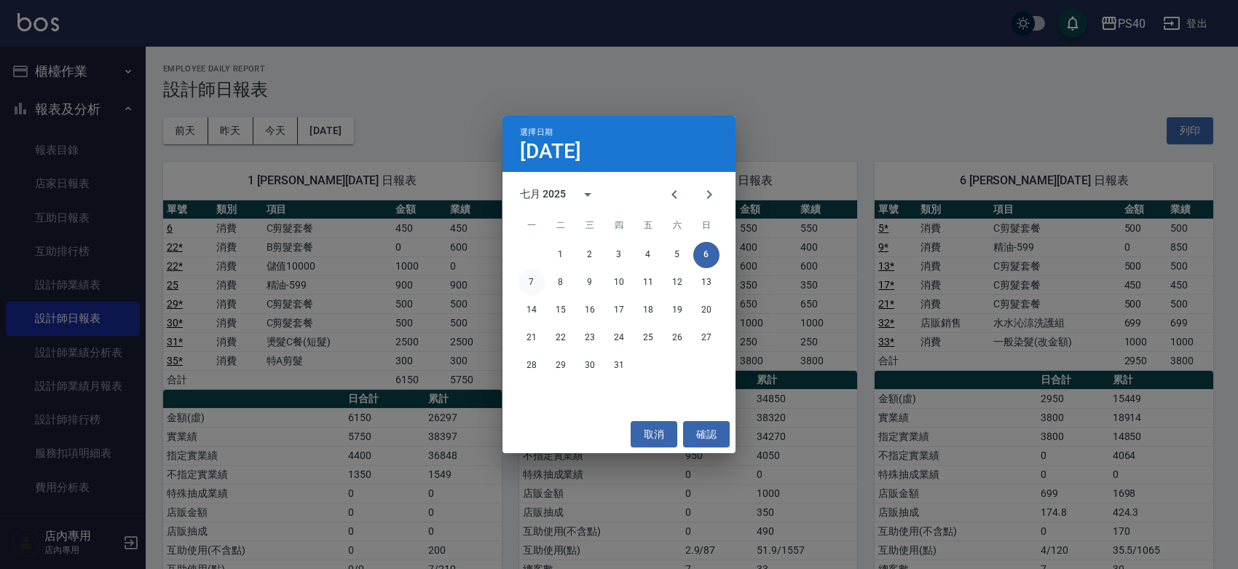
click at [525, 288] on button "7" at bounding box center [531, 282] width 26 height 26
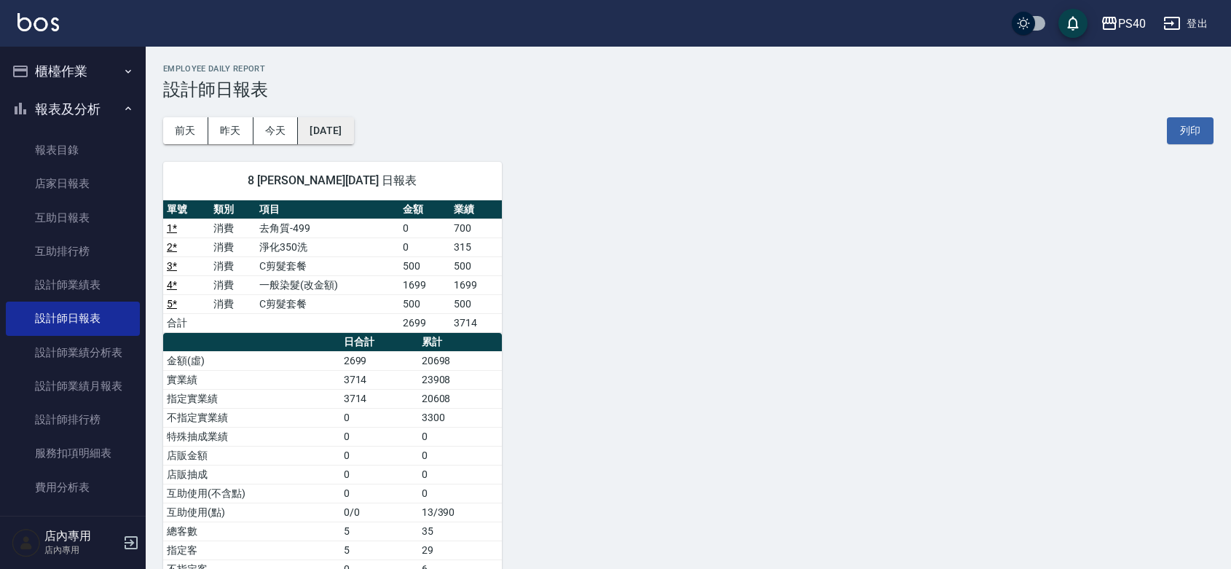
click at [346, 125] on button "[DATE]" at bounding box center [325, 130] width 55 height 27
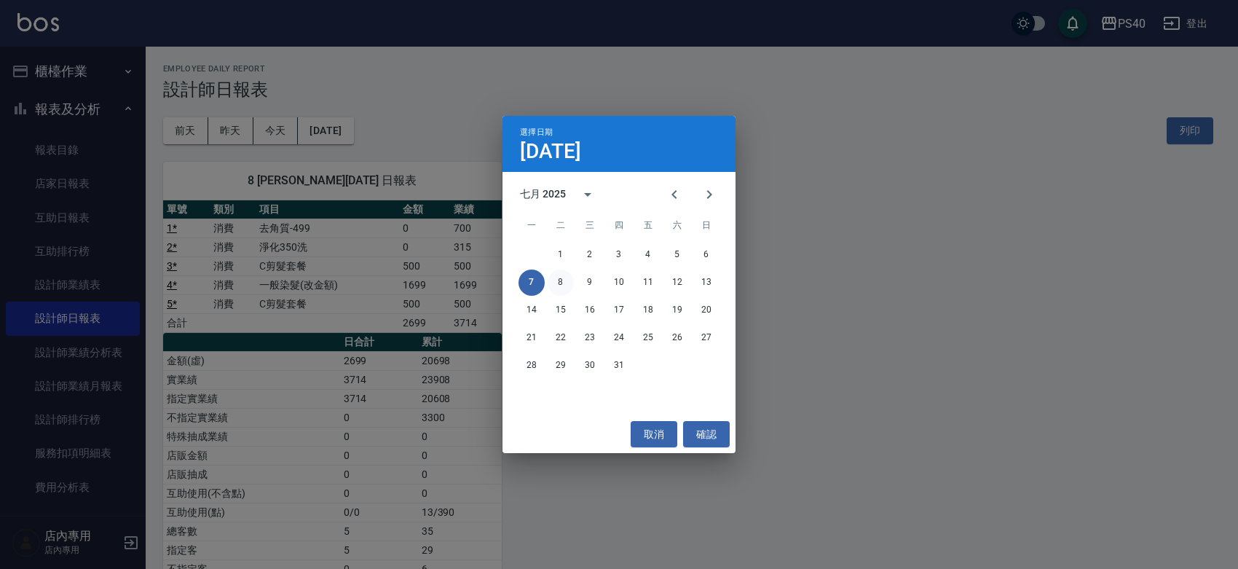
click at [562, 285] on button "8" at bounding box center [561, 282] width 26 height 26
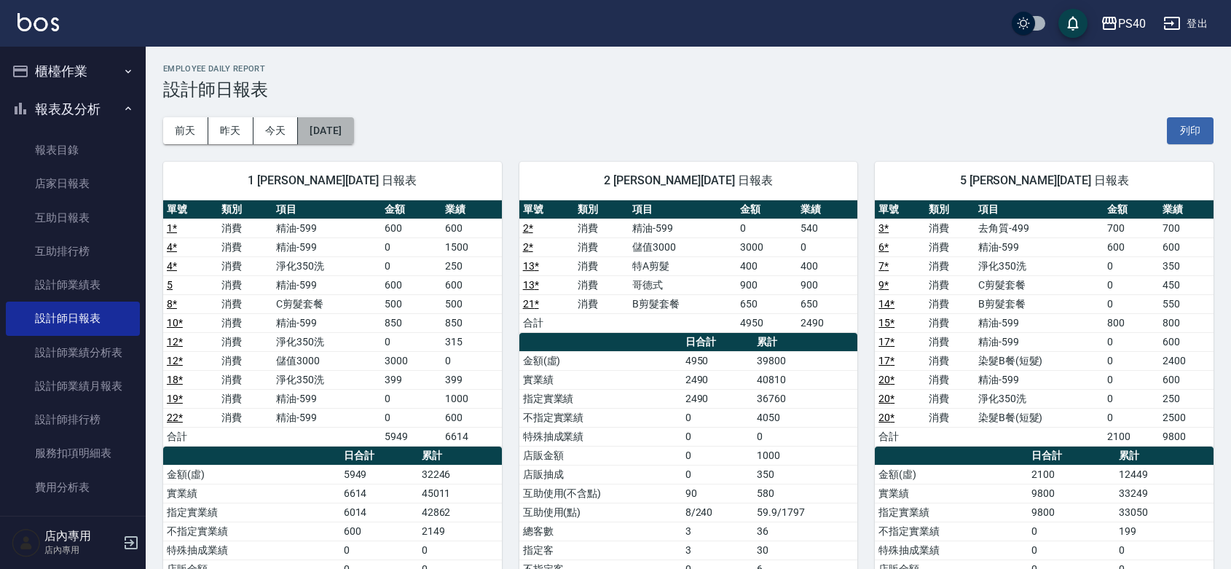
click at [353, 126] on button "[DATE]" at bounding box center [325, 130] width 55 height 27
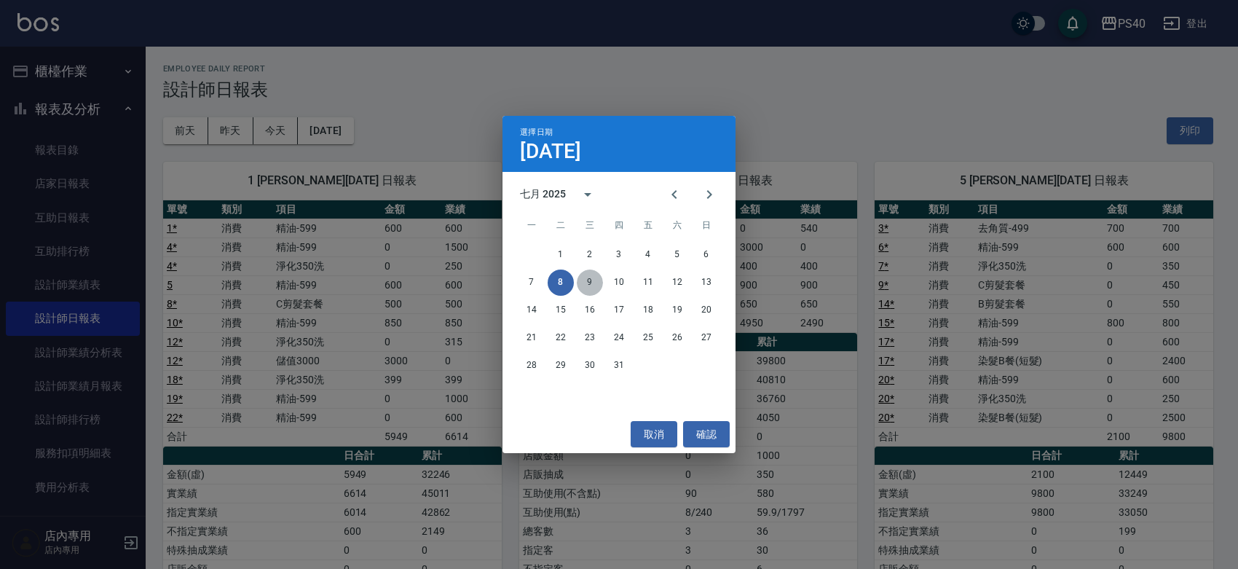
click at [591, 285] on button "9" at bounding box center [590, 282] width 26 height 26
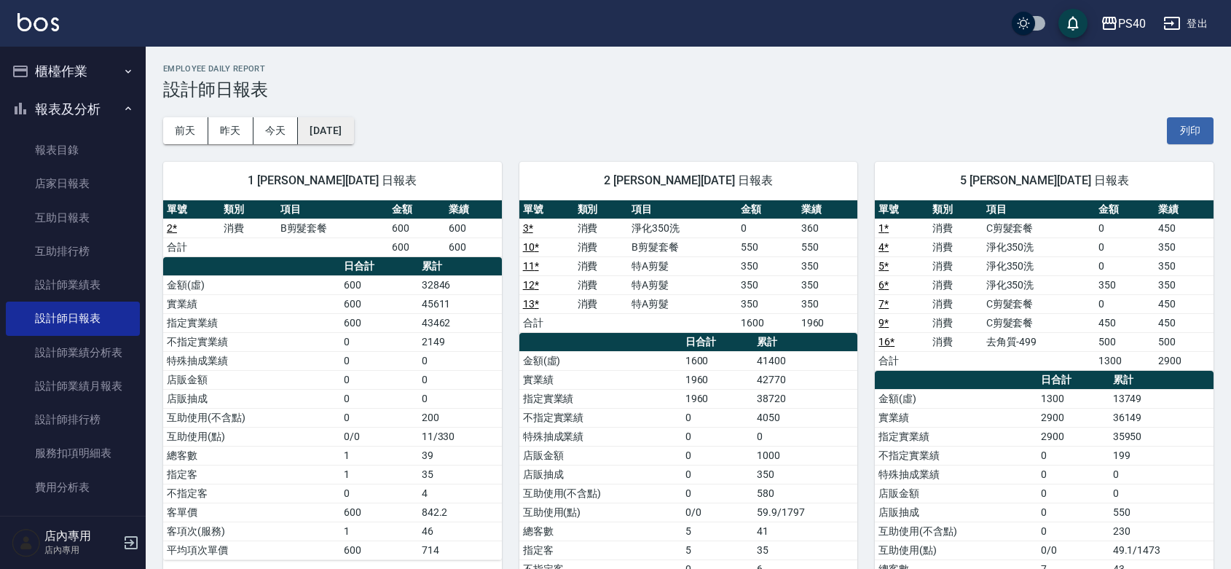
click at [350, 135] on button "[DATE]" at bounding box center [325, 130] width 55 height 27
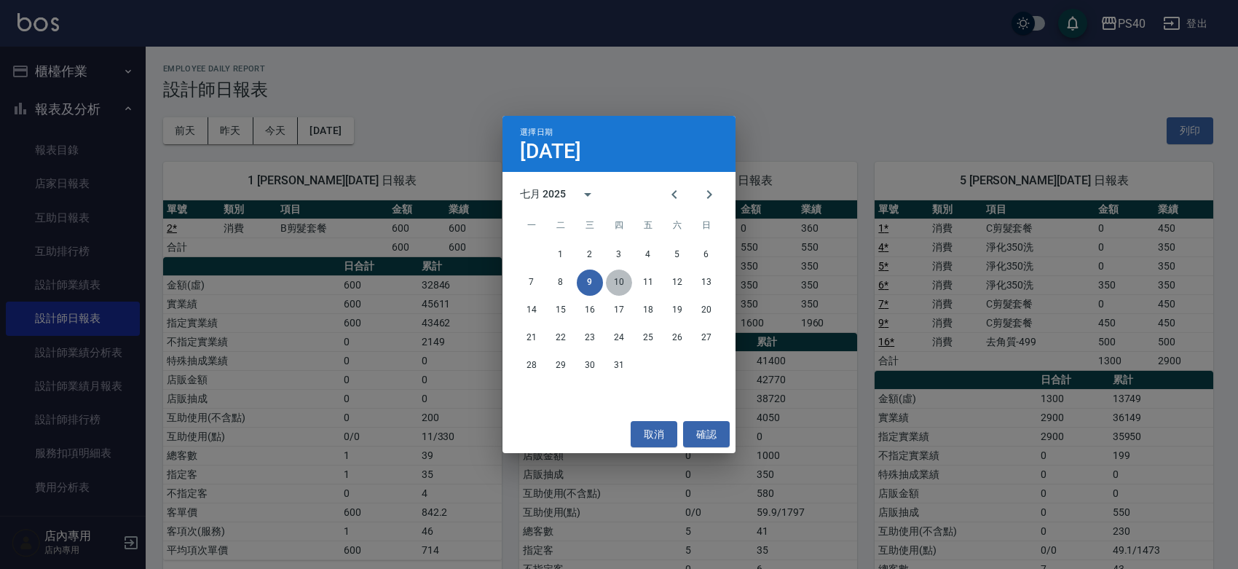
click at [620, 280] on button "10" at bounding box center [619, 282] width 26 height 26
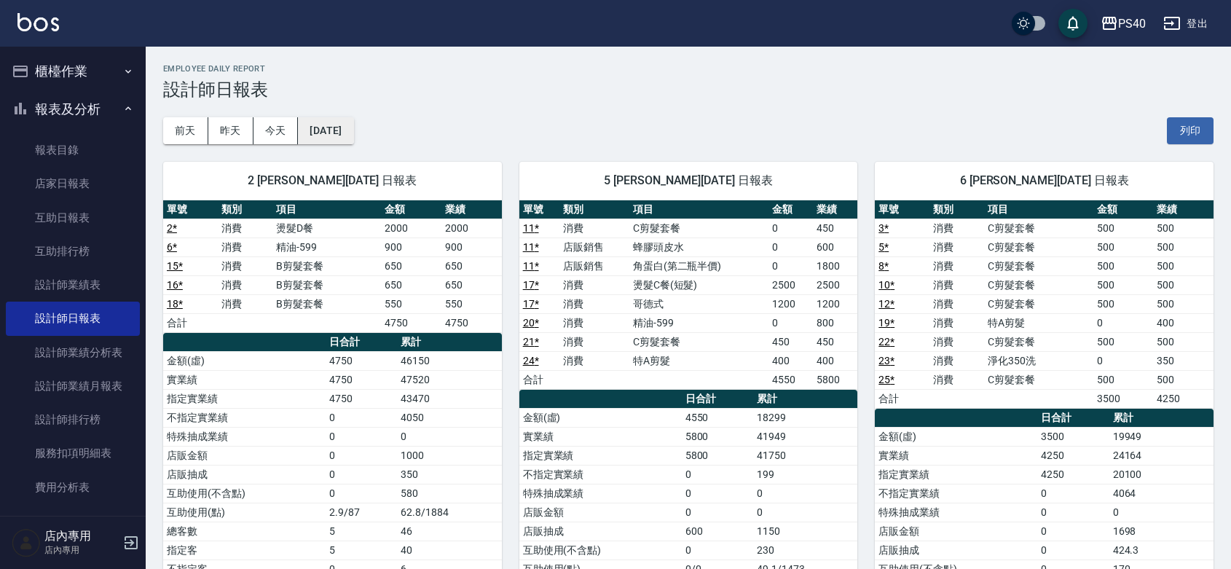
click at [337, 129] on button "[DATE]" at bounding box center [325, 130] width 55 height 27
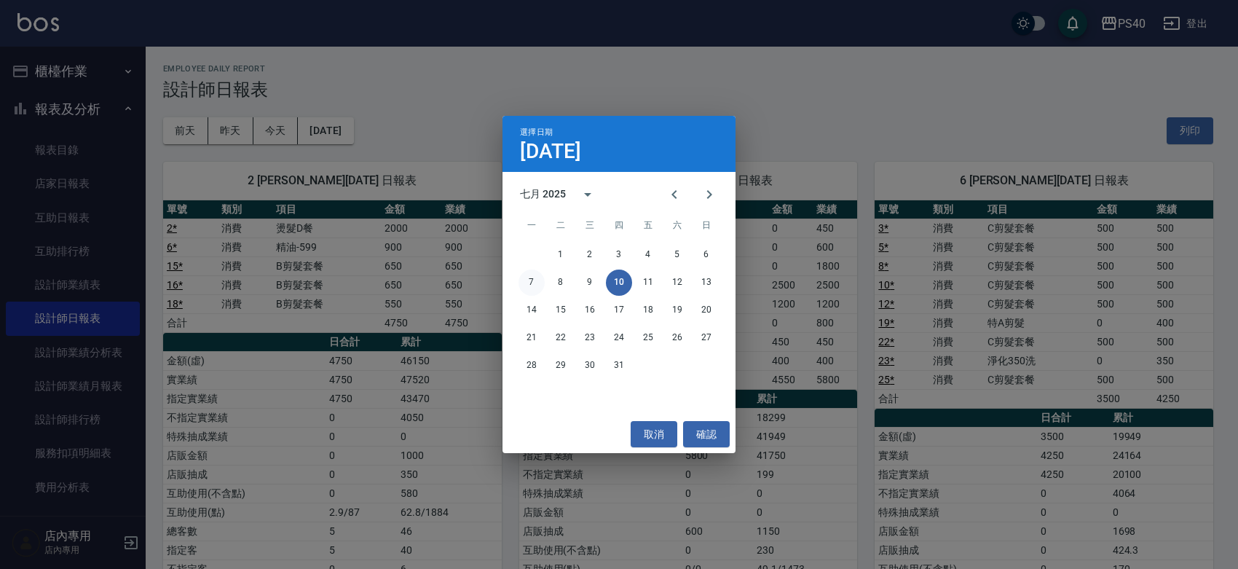
click at [526, 274] on button "7" at bounding box center [531, 282] width 26 height 26
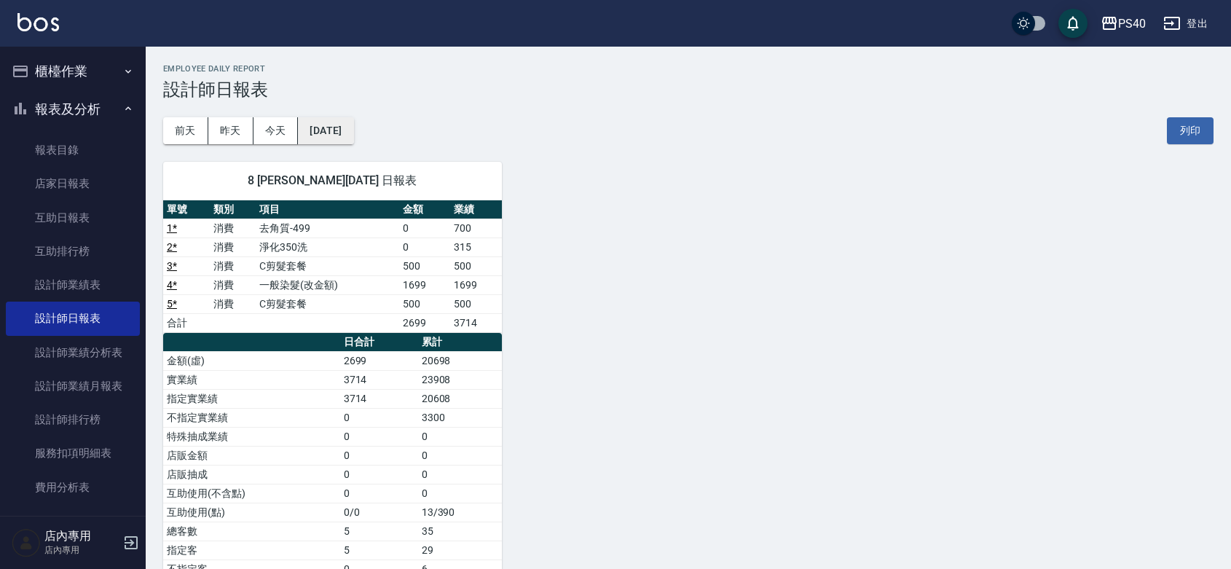
click at [353, 143] on div "PS40 [DATE] 設計師日報表 列印時間： [DATE][PHONE_NUMBER]:17 Employee Daily Report 設計師日報表 […" at bounding box center [688, 359] width 1085 height 624
click at [353, 129] on button "[DATE]" at bounding box center [325, 130] width 55 height 27
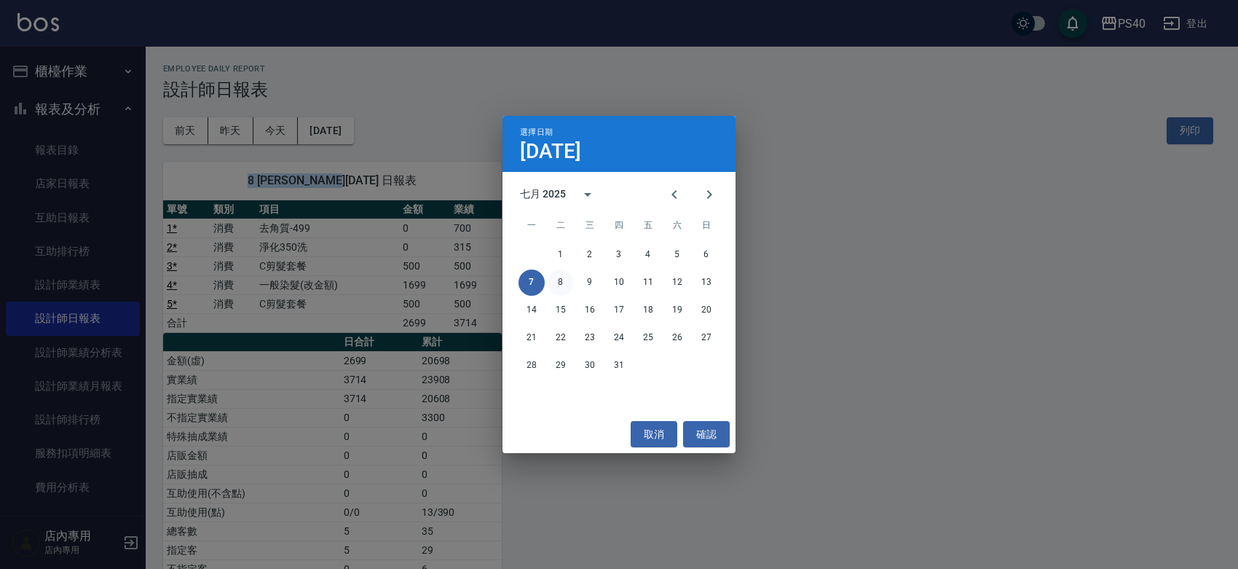
click at [563, 284] on button "8" at bounding box center [561, 282] width 26 height 26
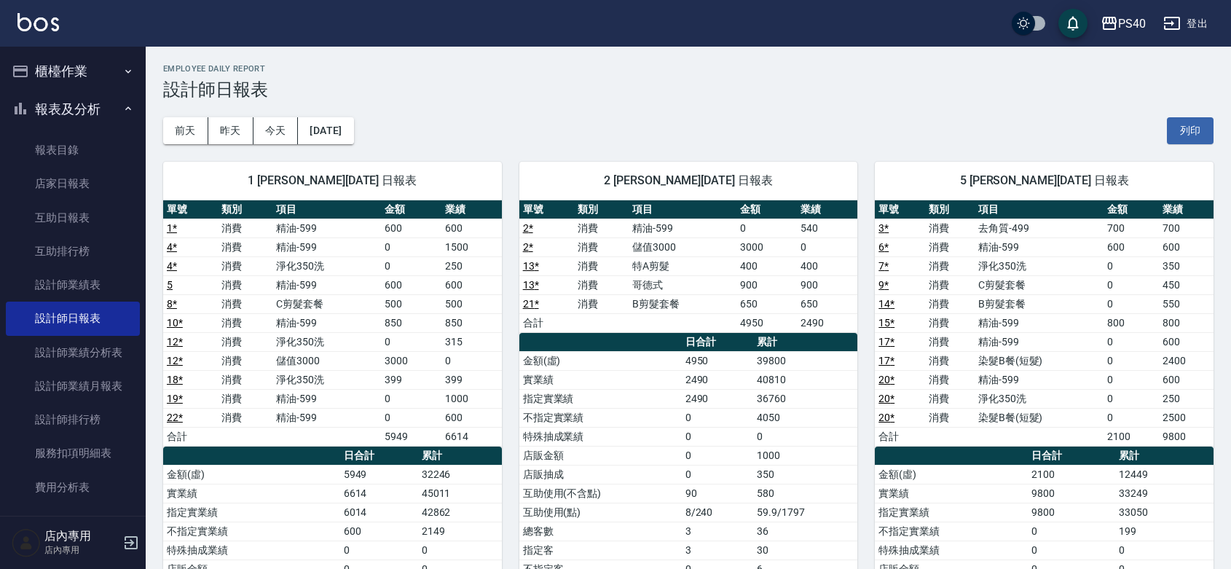
click at [330, 111] on div "[DATE] [DATE] [DATE] [DATE] 列印" at bounding box center [688, 131] width 1050 height 62
click at [350, 138] on button "[DATE]" at bounding box center [325, 130] width 55 height 27
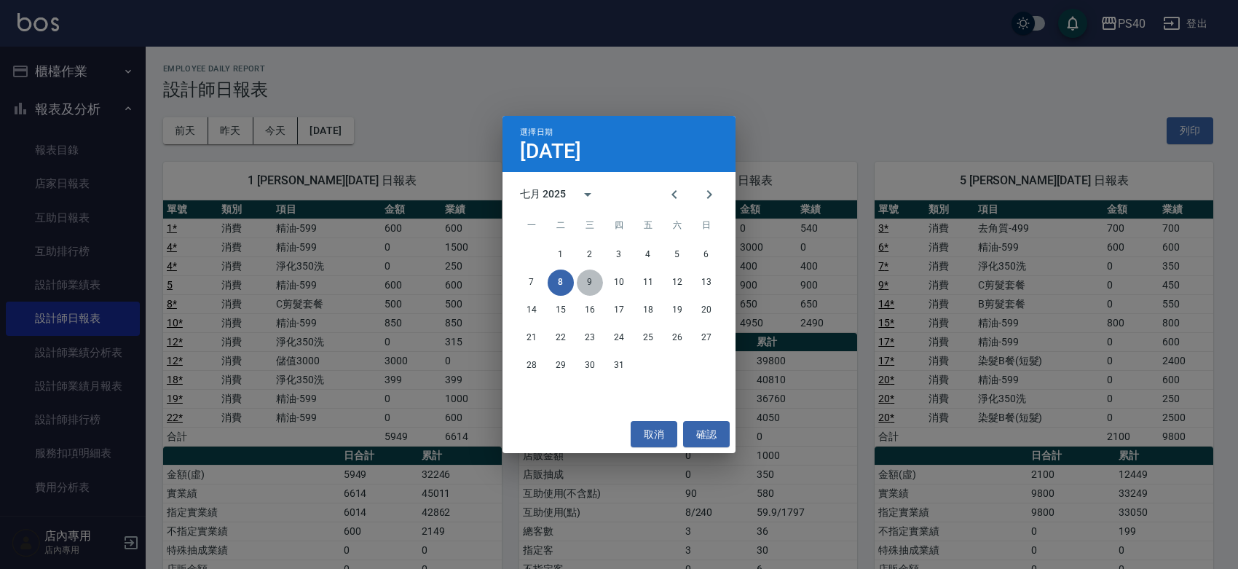
click at [586, 289] on button "9" at bounding box center [590, 282] width 26 height 26
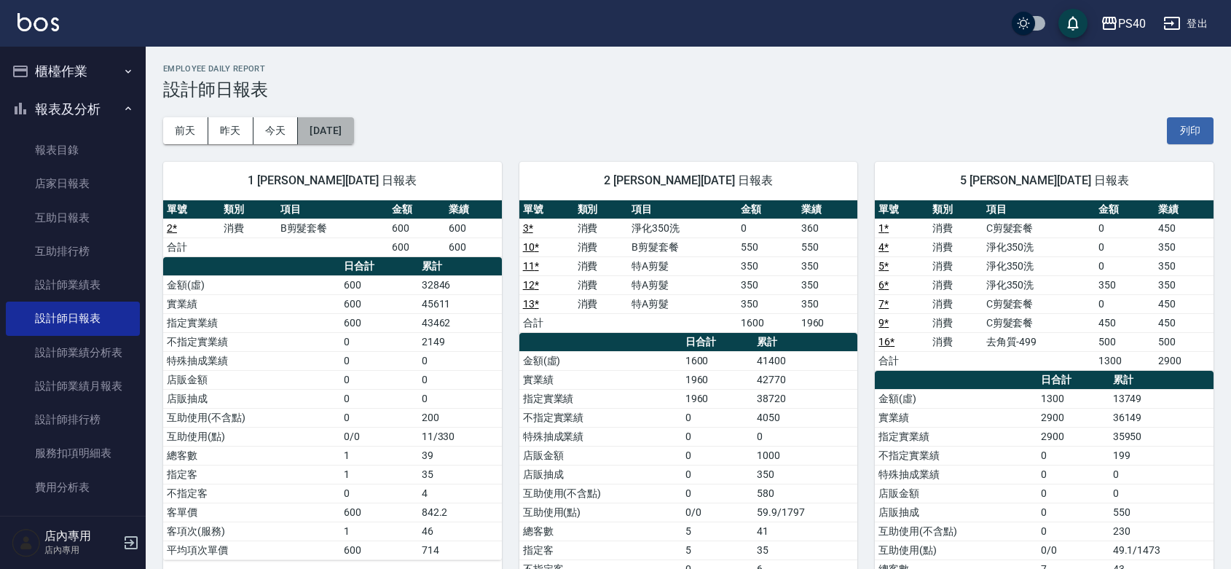
click at [343, 129] on button "[DATE]" at bounding box center [325, 130] width 55 height 27
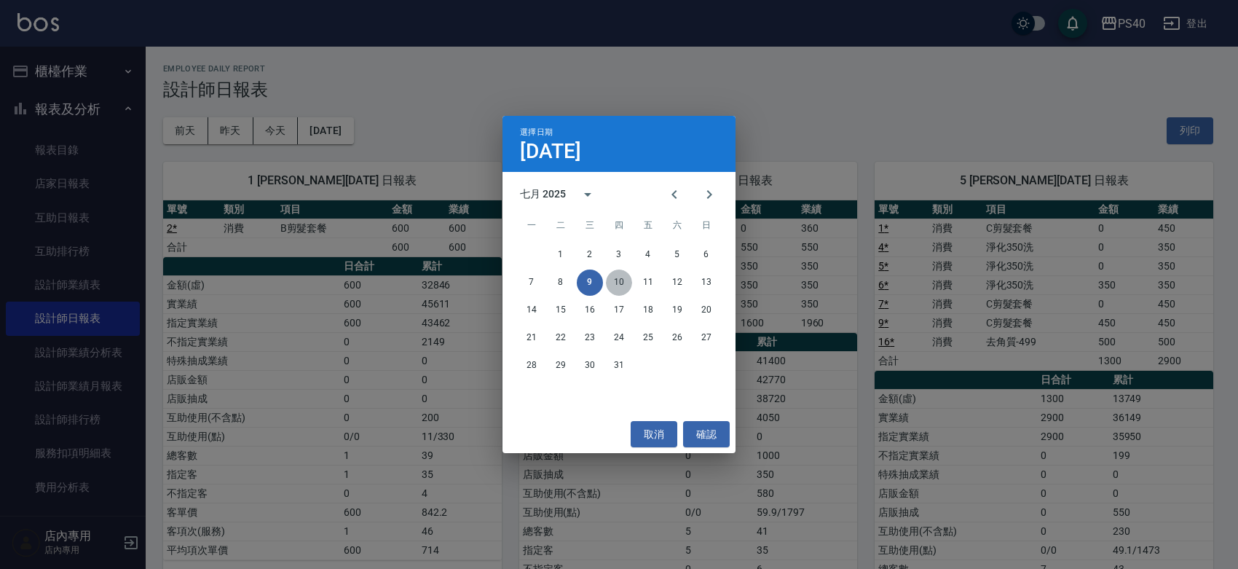
click at [619, 282] on button "10" at bounding box center [619, 282] width 26 height 26
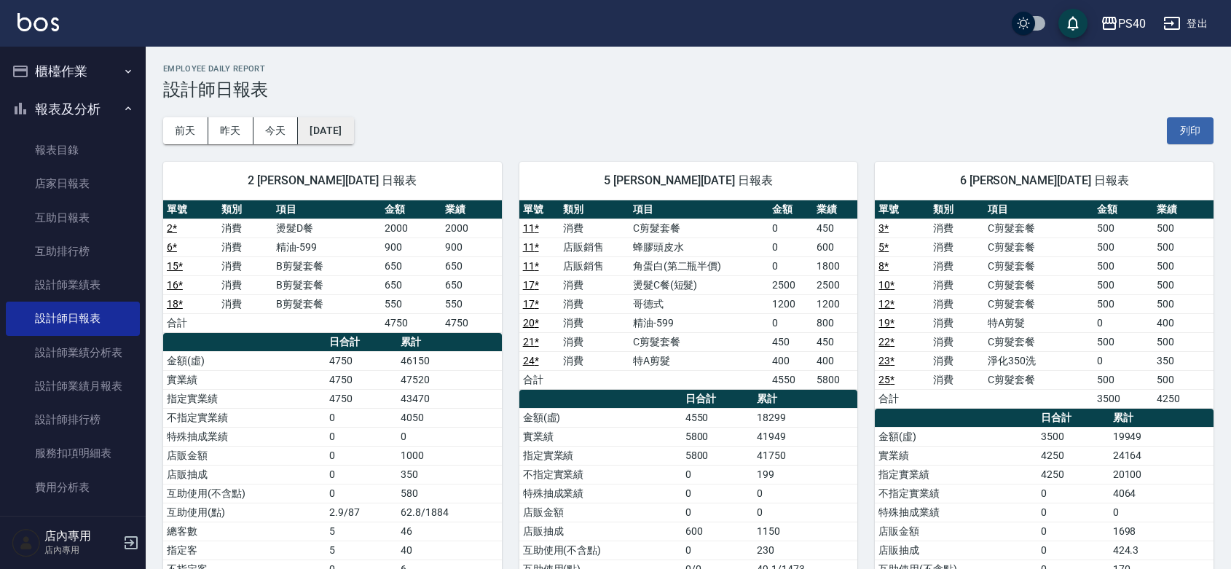
click at [353, 125] on button "[DATE]" at bounding box center [325, 130] width 55 height 27
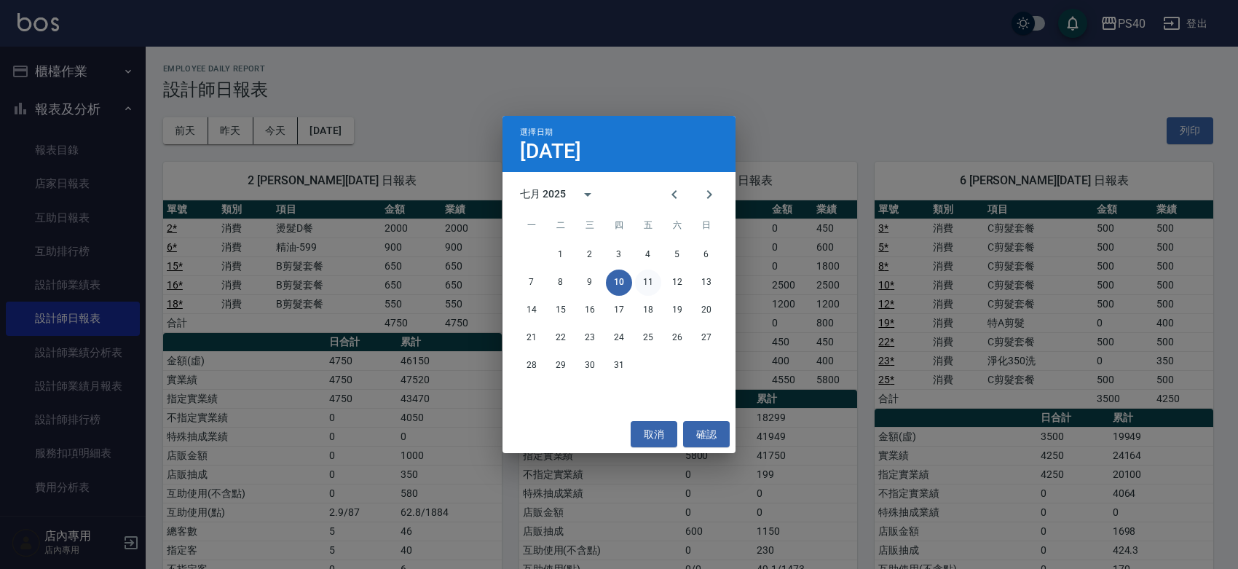
click at [648, 282] on button "11" at bounding box center [648, 282] width 26 height 26
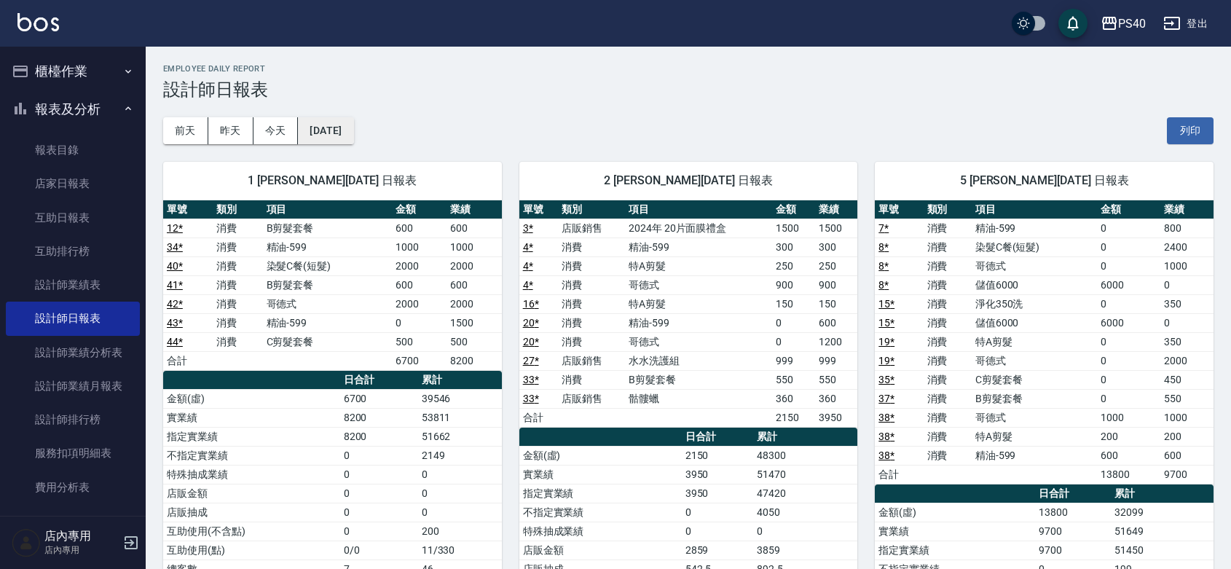
click at [353, 142] on button "[DATE]" at bounding box center [325, 130] width 55 height 27
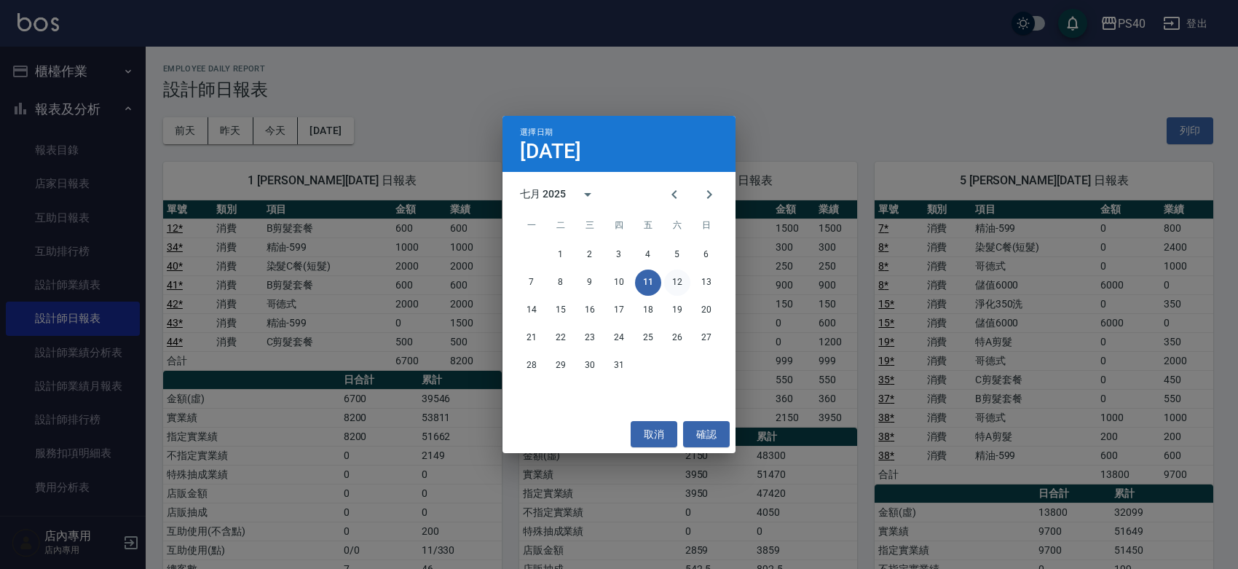
click at [684, 277] on button "12" at bounding box center [677, 282] width 26 height 26
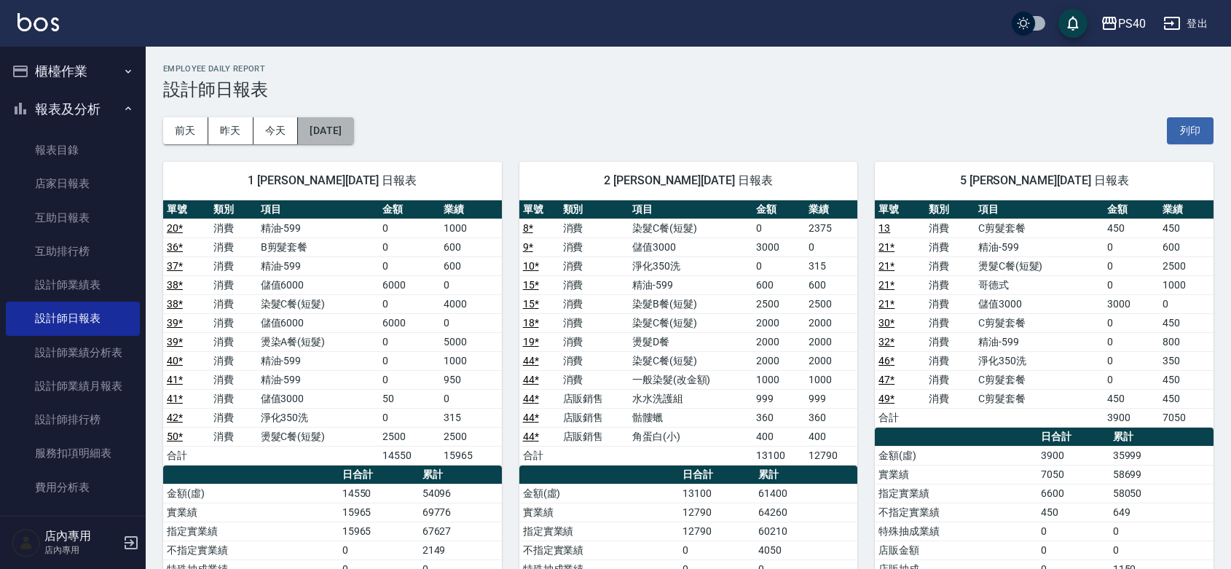
click at [336, 133] on button "[DATE]" at bounding box center [325, 130] width 55 height 27
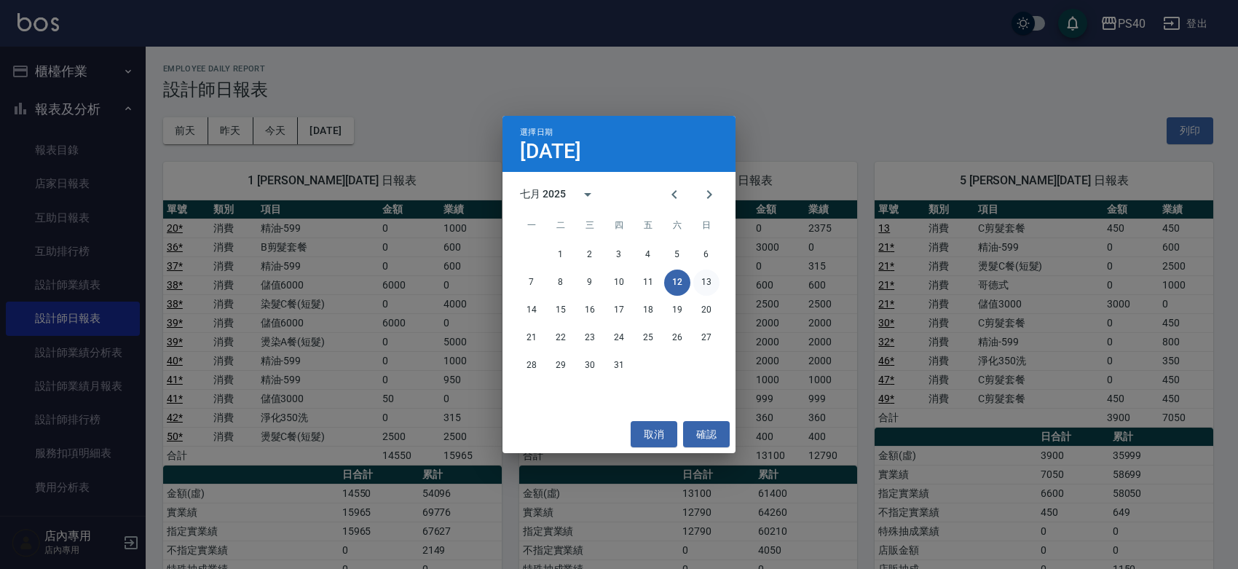
click at [703, 285] on button "13" at bounding box center [706, 282] width 26 height 26
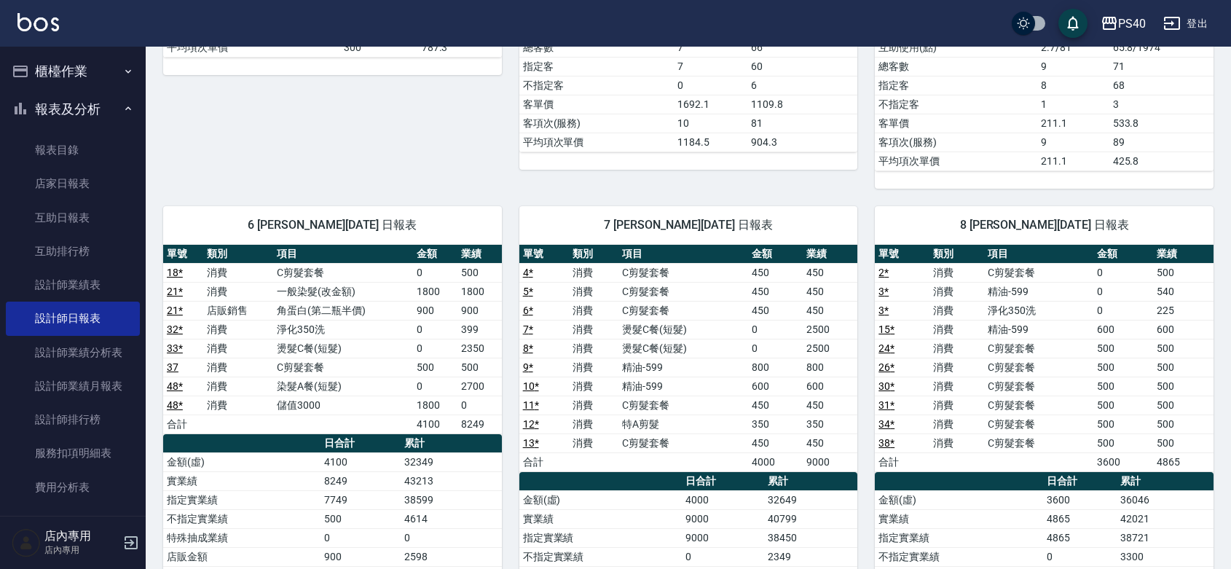
scroll to position [637, 0]
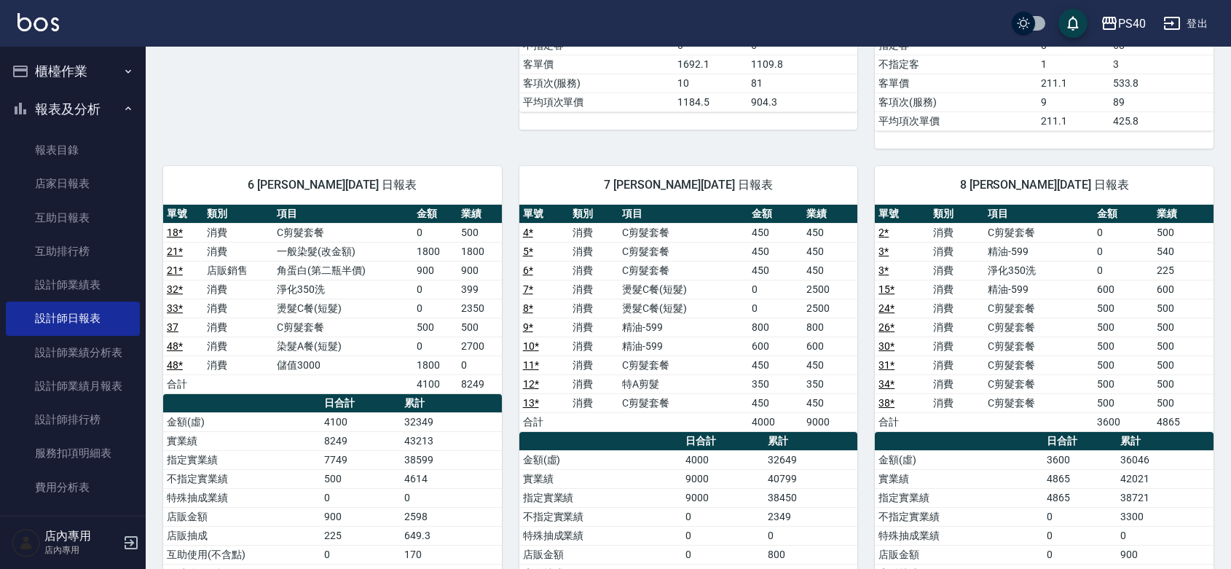
click at [475, 336] on td "500" at bounding box center [479, 326] width 44 height 19
drag, startPoint x: 489, startPoint y: 237, endPoint x: 461, endPoint y: 237, distance: 28.4
click at [461, 237] on td "500" at bounding box center [479, 232] width 44 height 19
click at [459, 238] on td "500" at bounding box center [479, 232] width 44 height 19
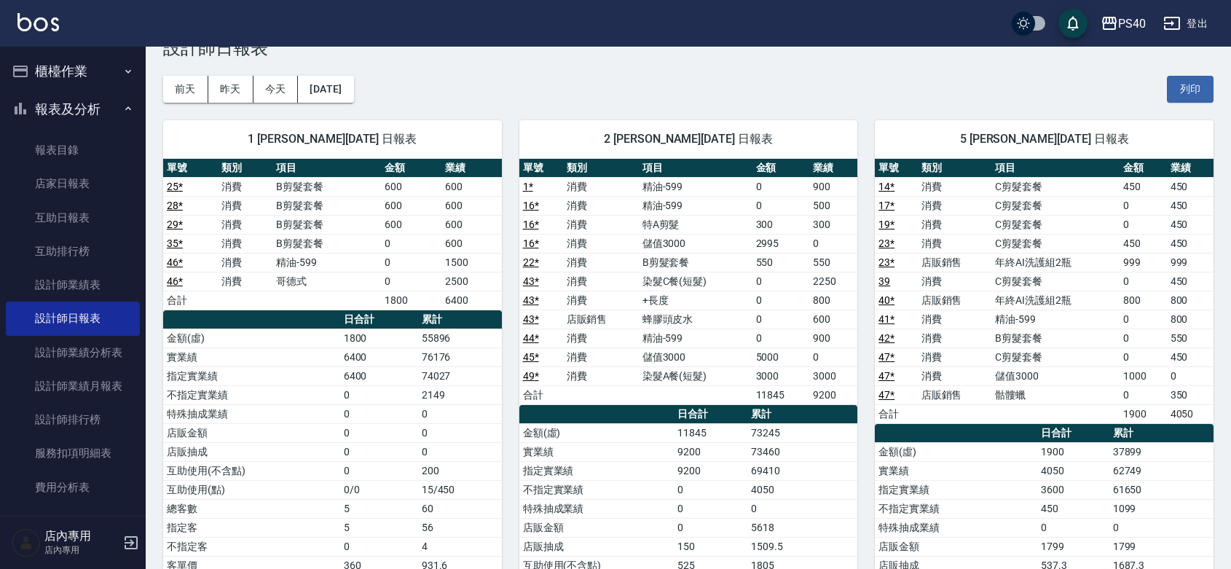
scroll to position [0, 0]
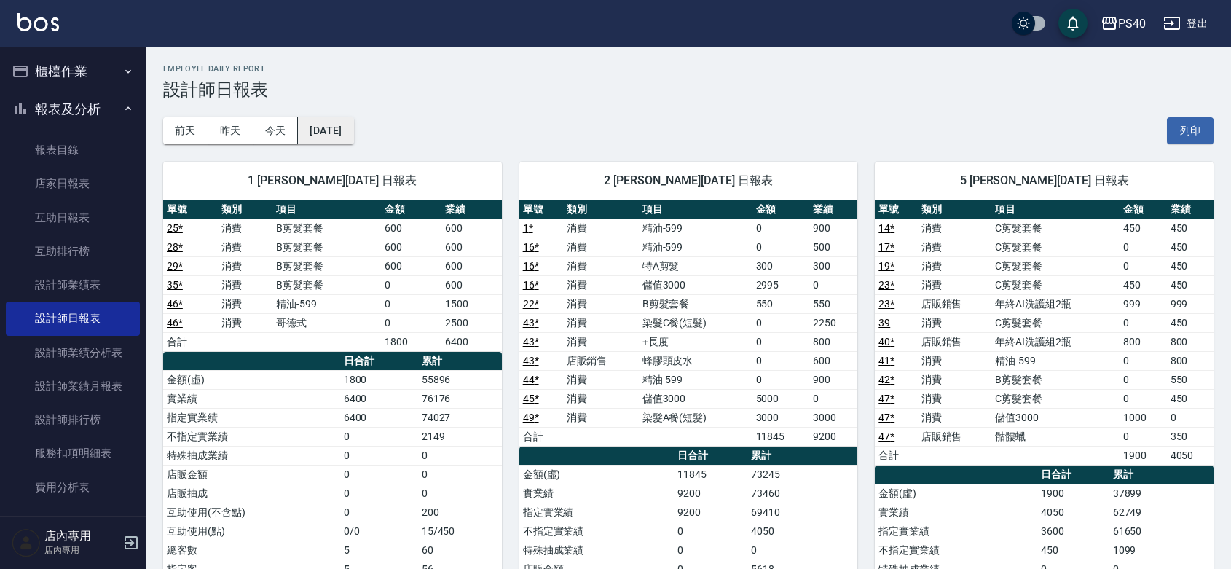
click at [344, 122] on button "[DATE]" at bounding box center [325, 130] width 55 height 27
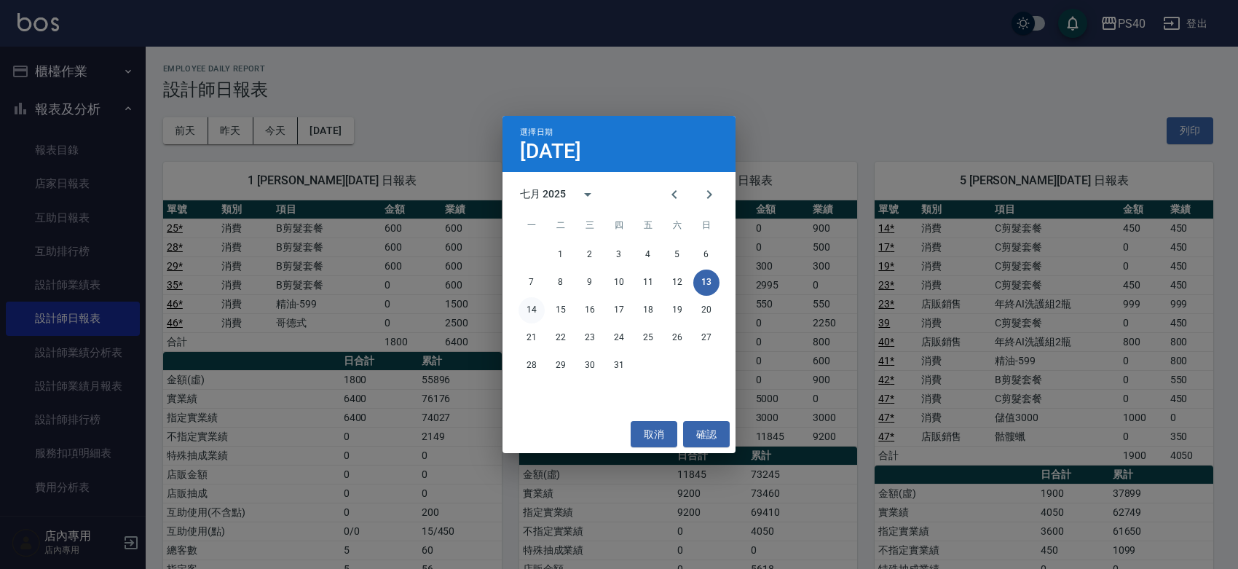
click at [529, 303] on button "14" at bounding box center [531, 310] width 26 height 26
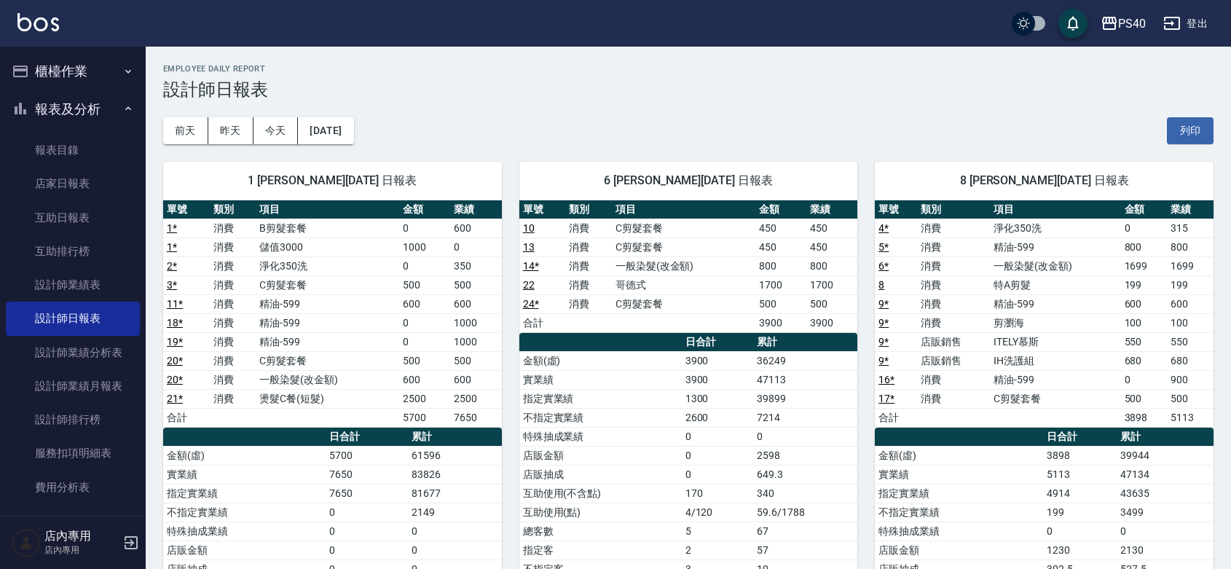
click at [772, 309] on td "500" at bounding box center [780, 303] width 51 height 19
click at [353, 127] on button "[DATE]" at bounding box center [325, 130] width 55 height 27
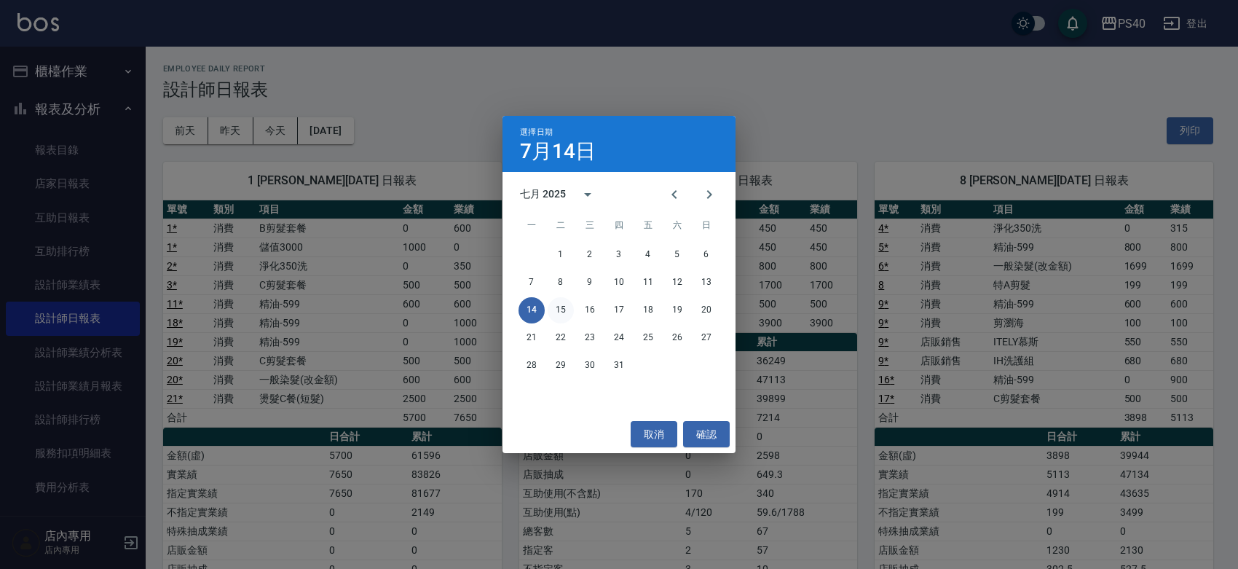
click at [559, 311] on button "15" at bounding box center [561, 310] width 26 height 26
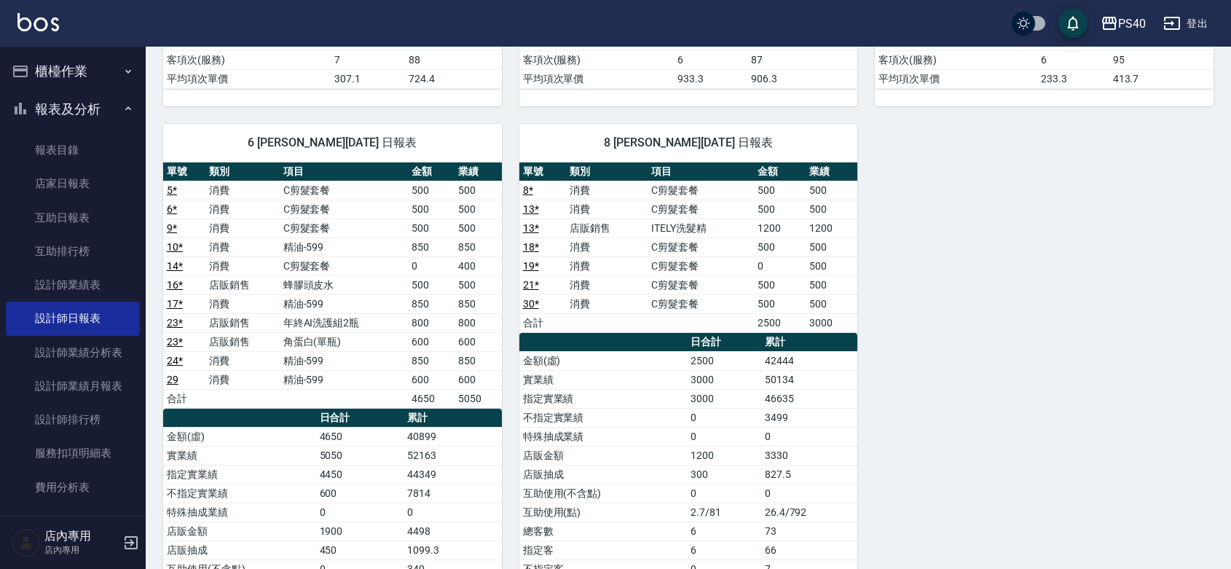
scroll to position [637, 0]
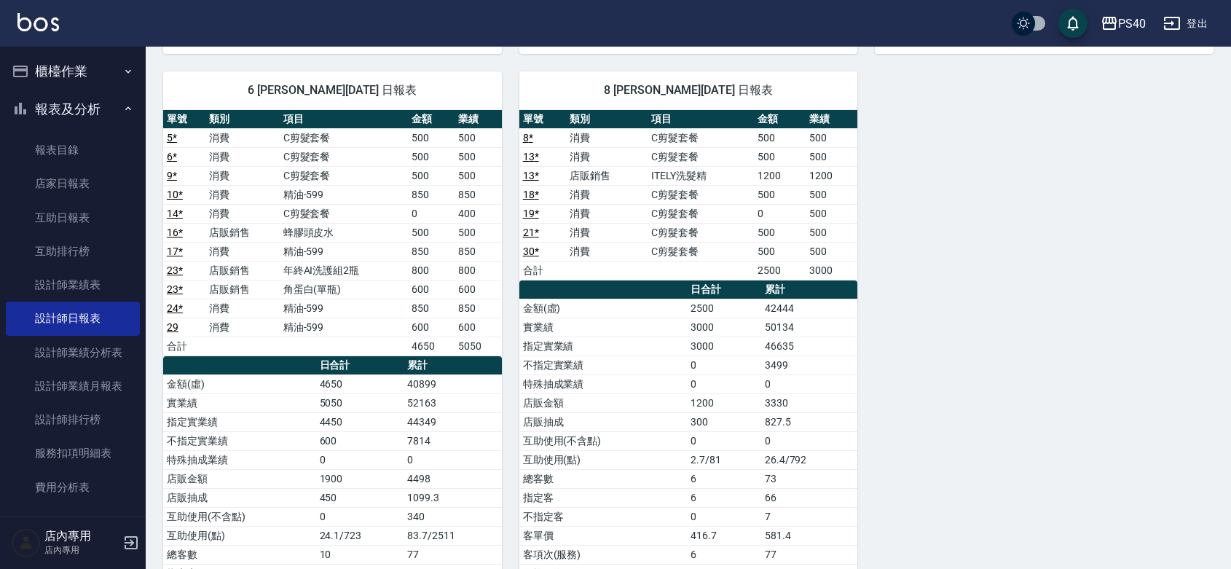
click at [306, 143] on td "C剪髮套餐" at bounding box center [344, 137] width 128 height 19
click at [301, 154] on td "C剪髮套餐" at bounding box center [344, 156] width 128 height 19
click at [297, 175] on td "C剪髮套餐" at bounding box center [344, 175] width 128 height 19
click at [297, 197] on td "精油-599" at bounding box center [344, 194] width 128 height 19
click at [297, 211] on td "C剪髮套餐" at bounding box center [344, 213] width 128 height 19
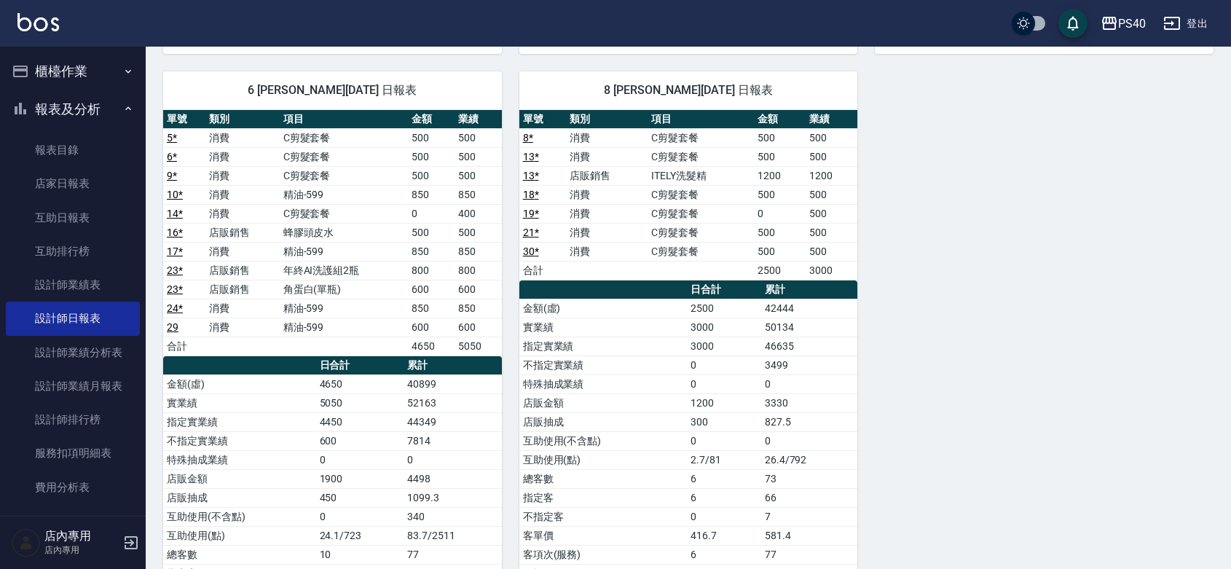
click at [322, 253] on td "精油-599" at bounding box center [344, 251] width 128 height 19
click at [332, 260] on td "精油-599" at bounding box center [344, 251] width 128 height 19
click at [328, 204] on td "精油-599" at bounding box center [344, 194] width 128 height 19
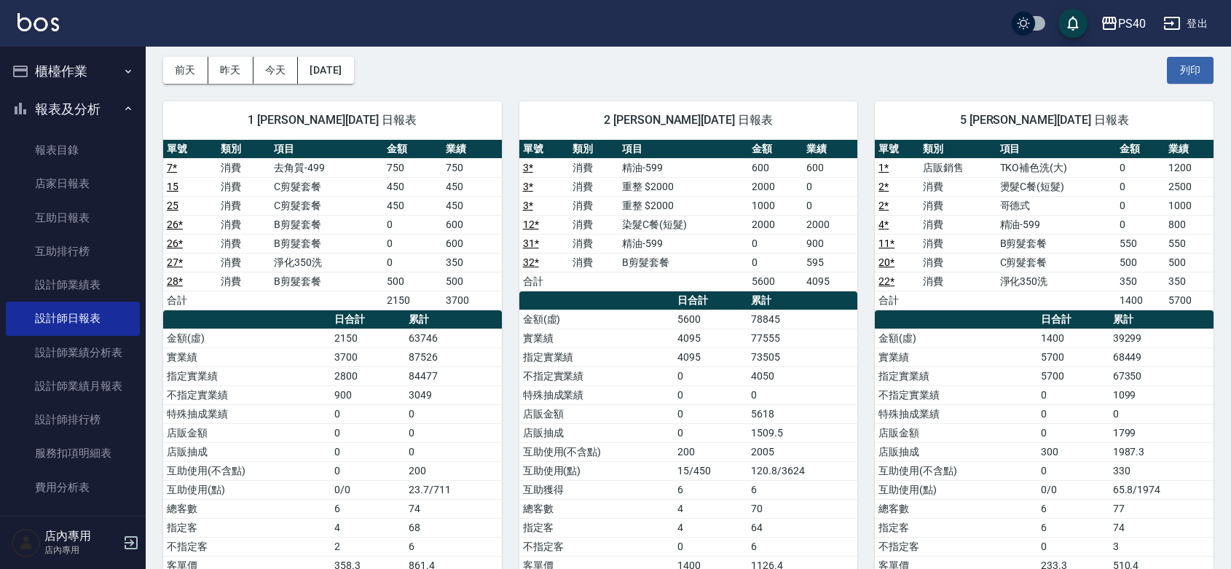
scroll to position [0, 0]
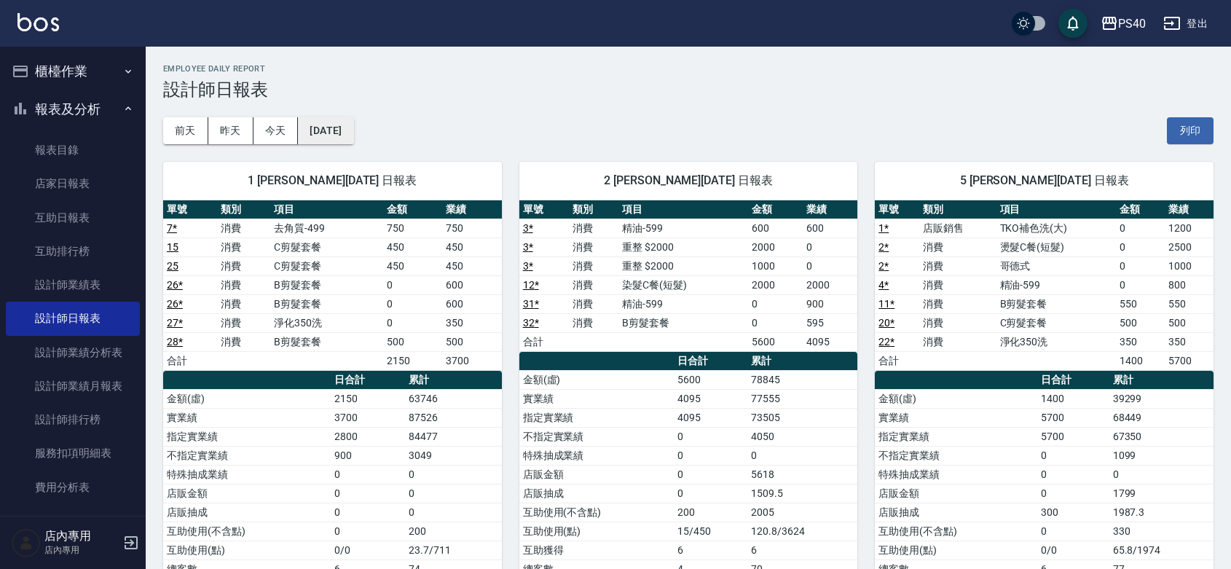
click at [347, 135] on button "[DATE]" at bounding box center [325, 130] width 55 height 27
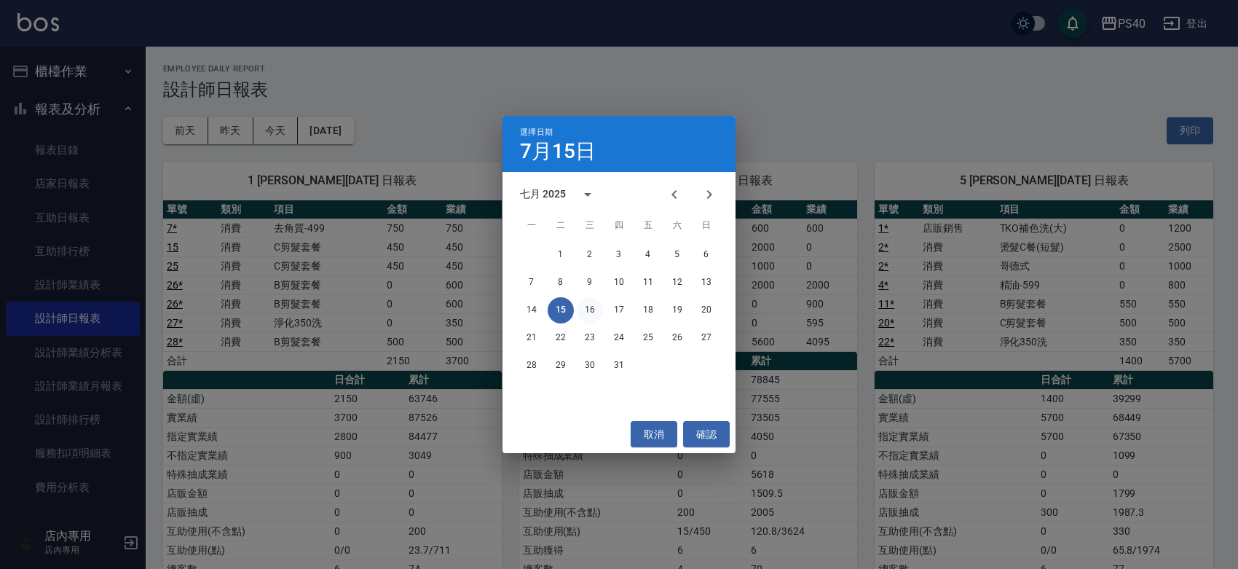
click at [595, 304] on button "16" at bounding box center [590, 310] width 26 height 26
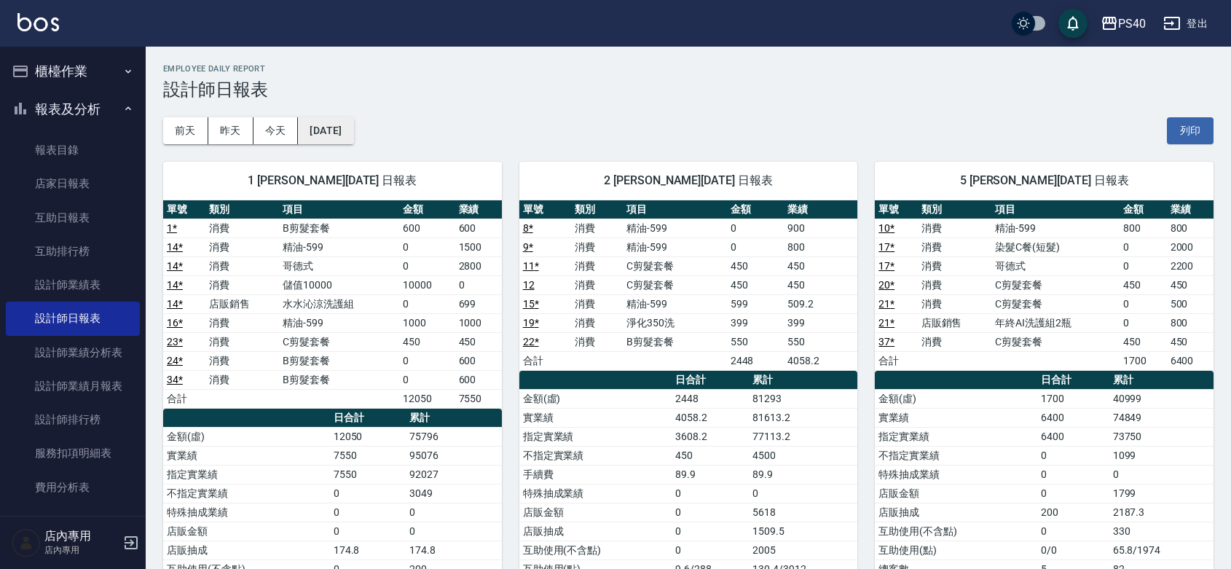
click at [353, 136] on button "[DATE]" at bounding box center [325, 130] width 55 height 27
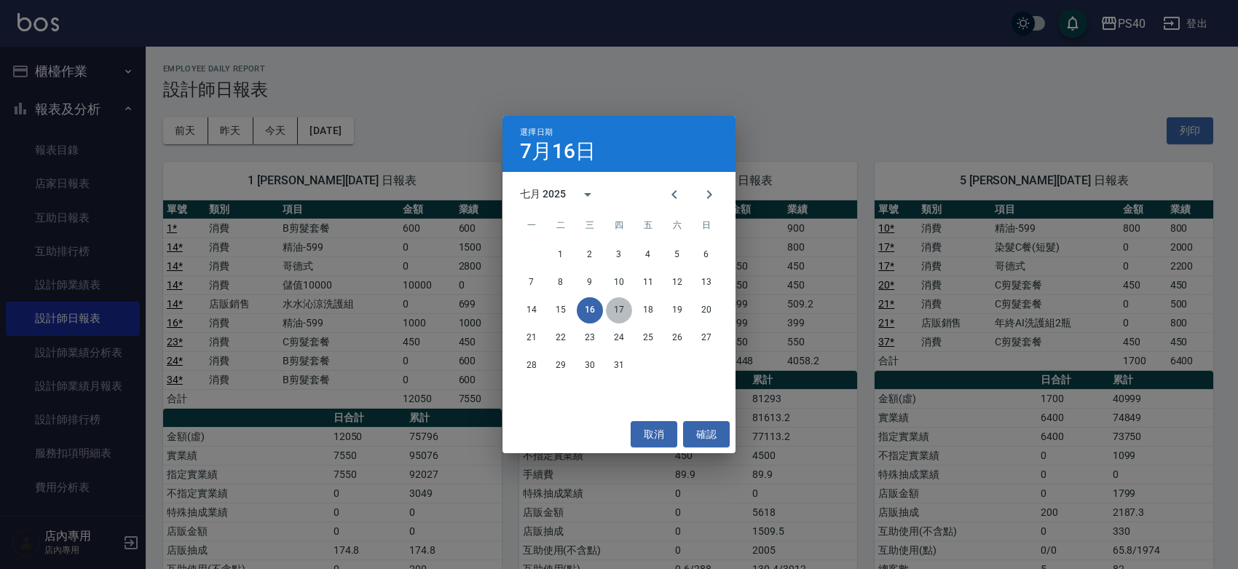
click at [619, 308] on button "17" at bounding box center [619, 310] width 26 height 26
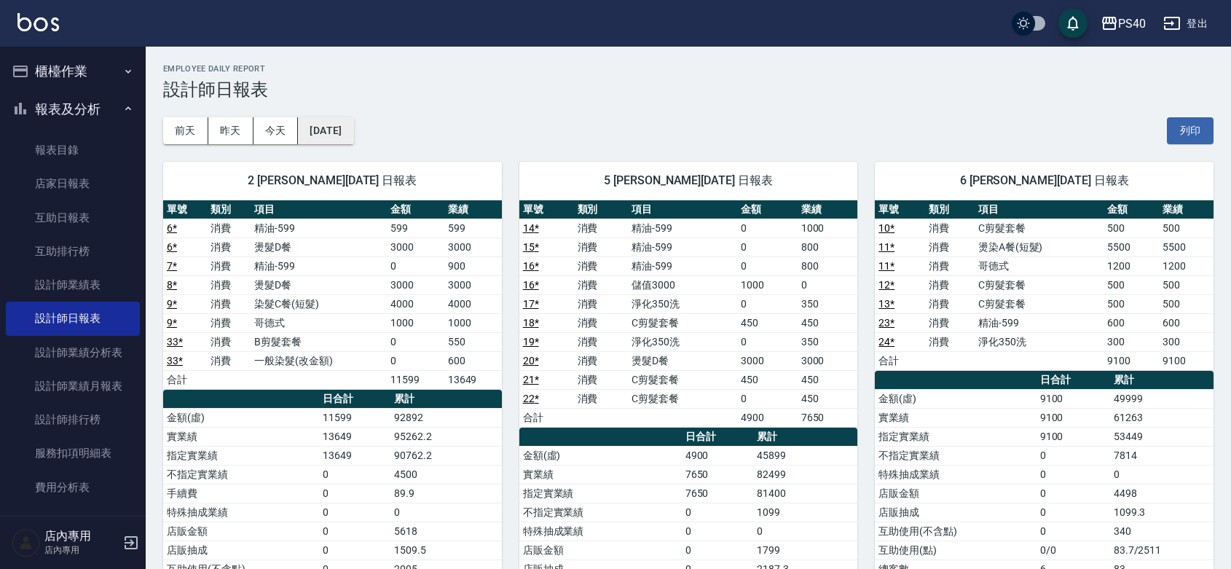
click at [350, 120] on button "[DATE]" at bounding box center [325, 130] width 55 height 27
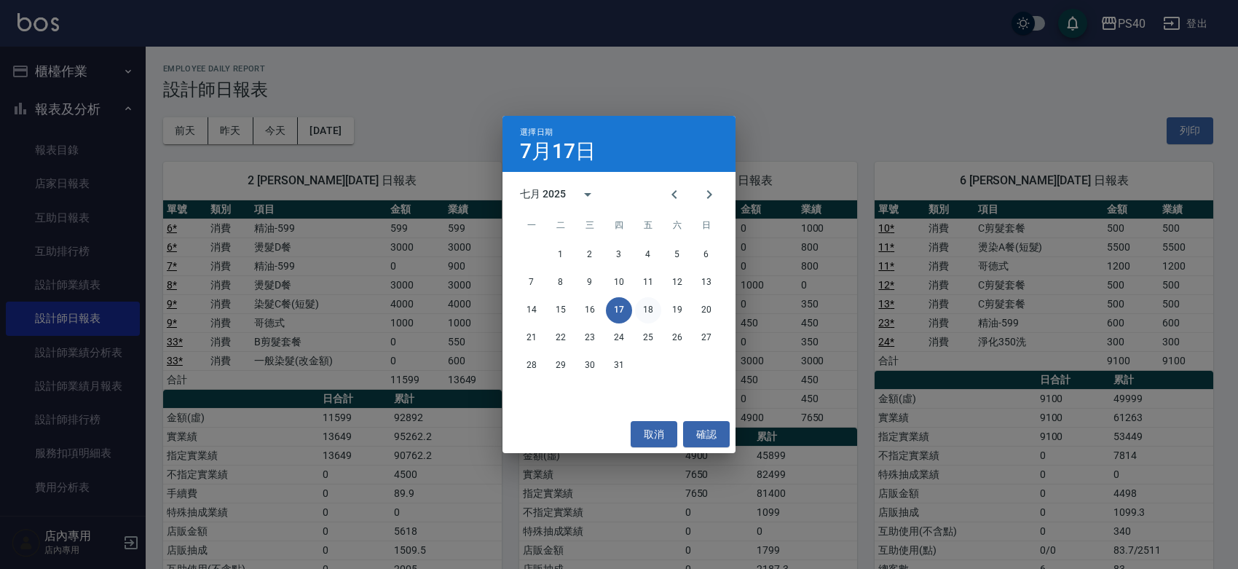
click at [652, 310] on button "18" at bounding box center [648, 310] width 26 height 26
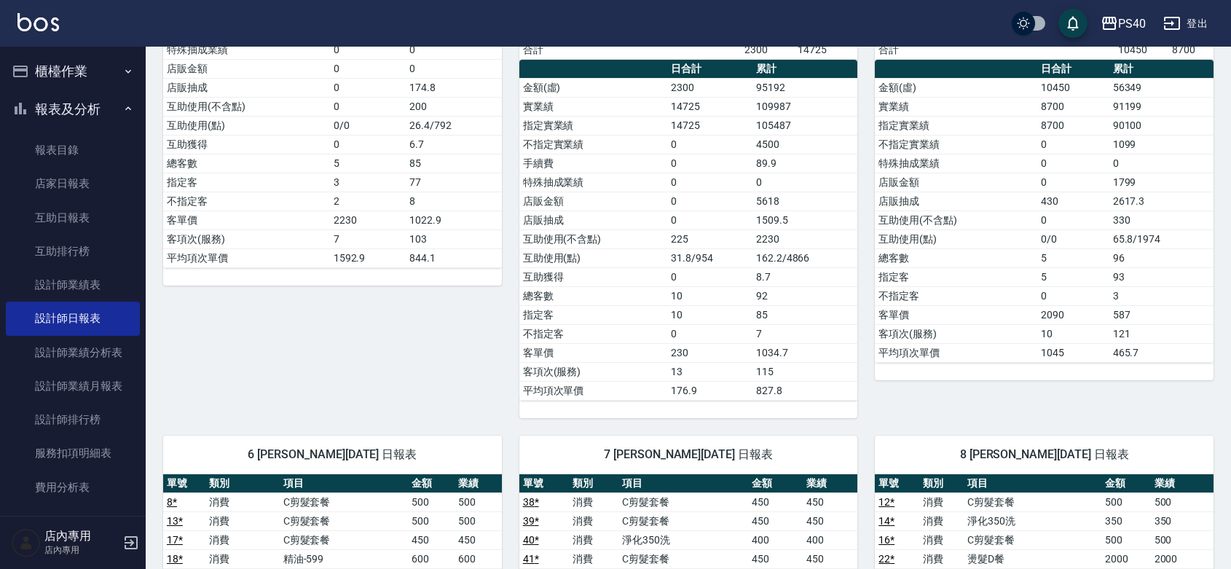
scroll to position [637, 0]
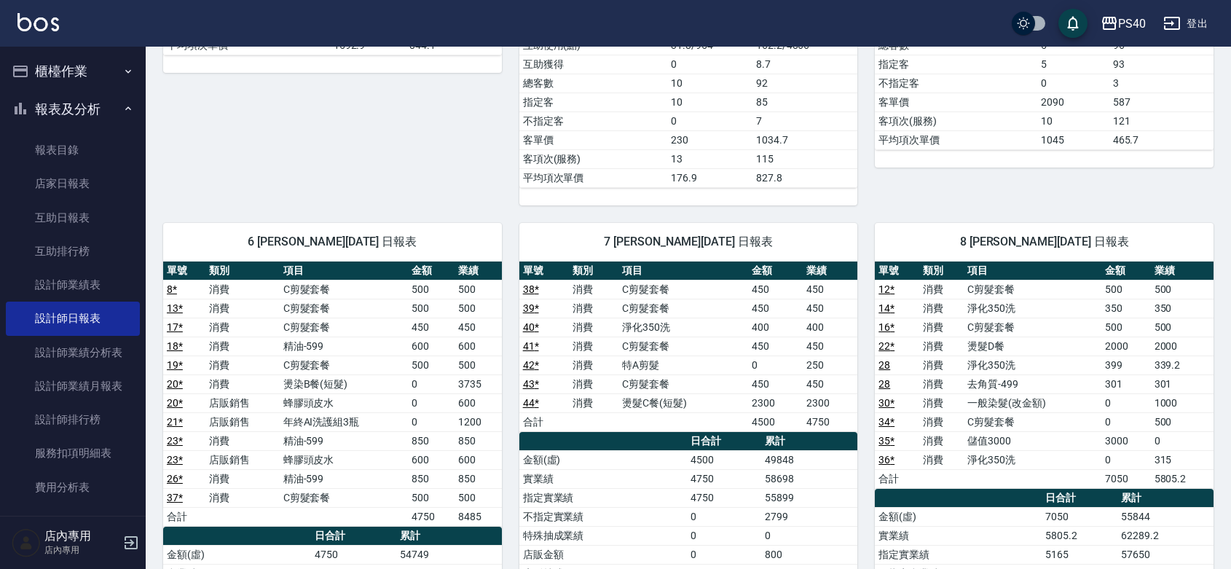
click at [328, 295] on td "C剪髮套餐" at bounding box center [344, 289] width 128 height 19
click at [314, 311] on td "C剪髮套餐" at bounding box center [344, 308] width 128 height 19
click at [307, 330] on td "C剪髮套餐" at bounding box center [344, 326] width 128 height 19
click at [310, 368] on td "C剪髮套餐" at bounding box center [344, 364] width 128 height 19
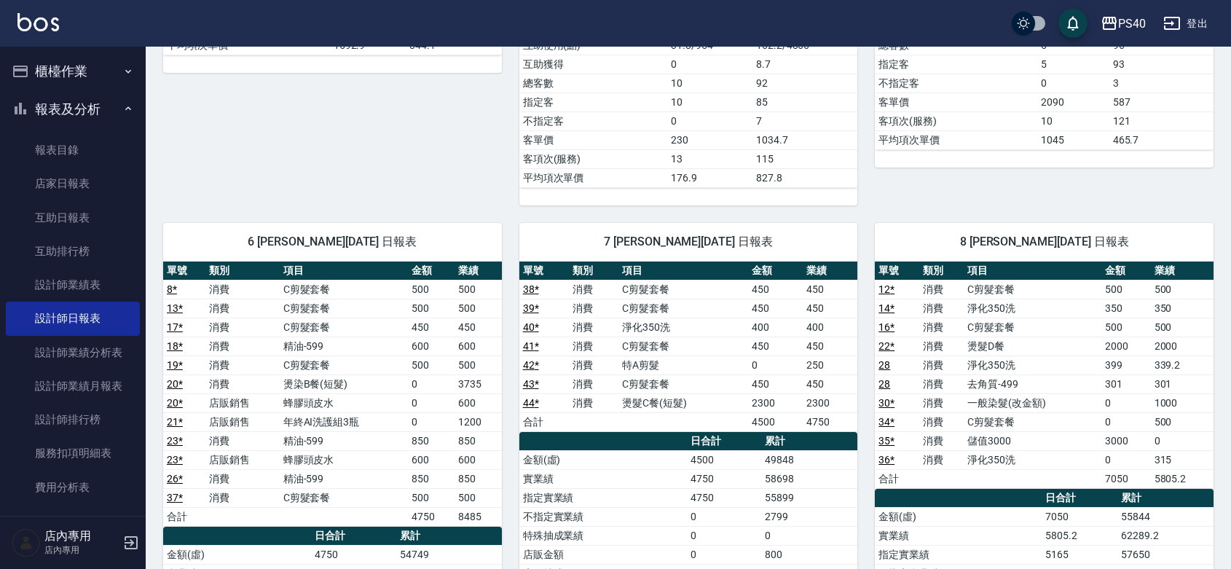
click at [328, 450] on td "精油-599" at bounding box center [344, 440] width 128 height 19
click at [326, 446] on td "精油-599" at bounding box center [344, 440] width 128 height 19
click at [309, 485] on td "精油-599" at bounding box center [344, 478] width 128 height 19
click at [330, 353] on td "精油-599" at bounding box center [344, 345] width 128 height 19
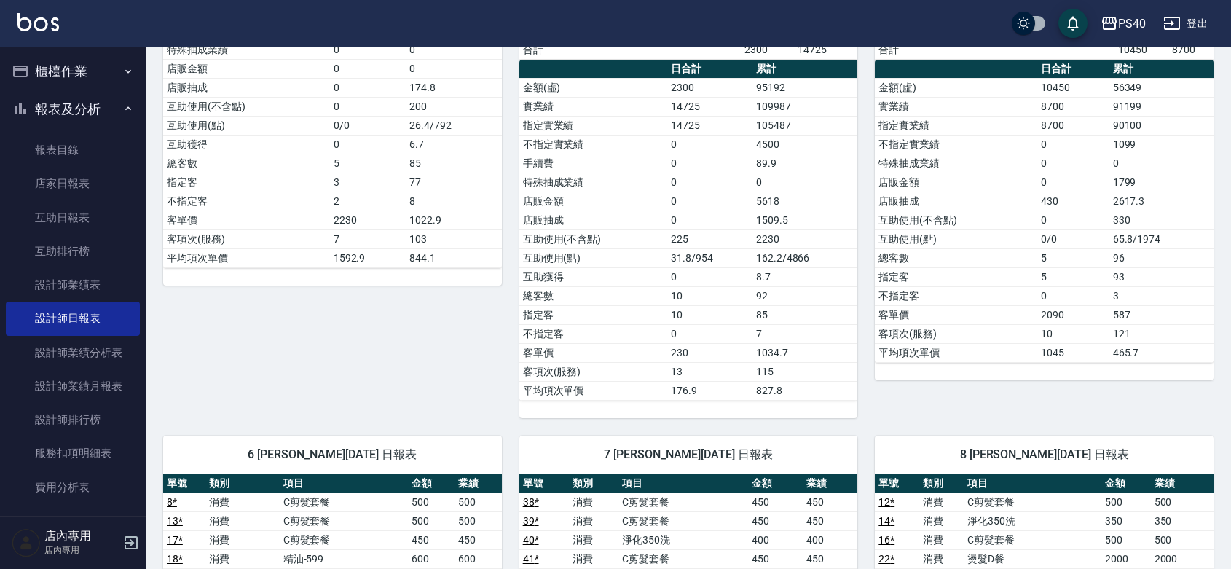
scroll to position [0, 0]
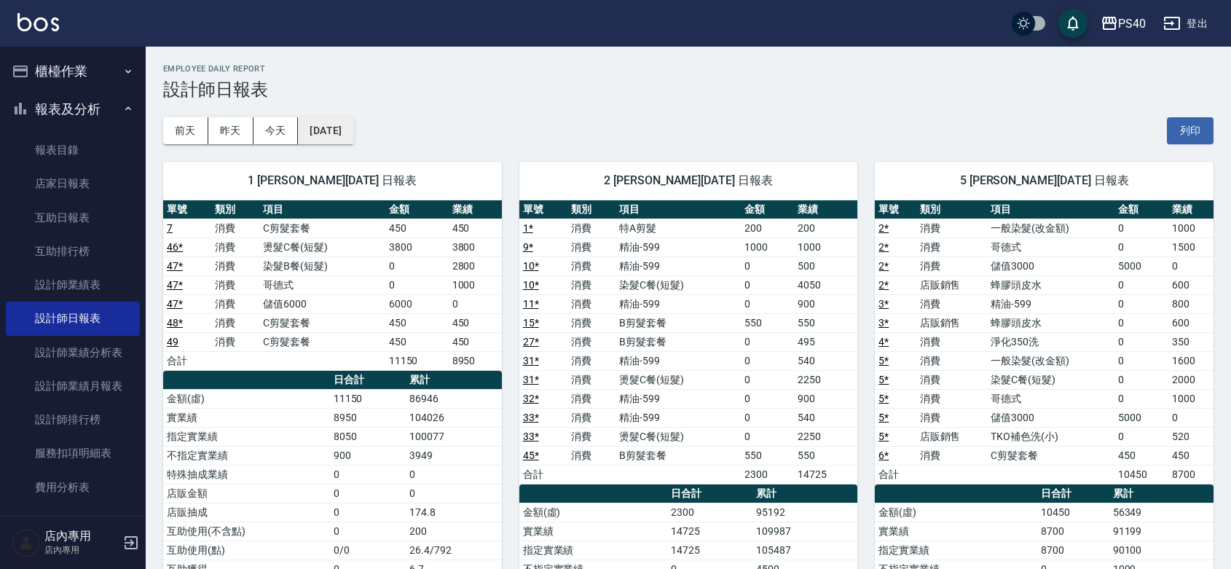
click at [347, 126] on button "[DATE]" at bounding box center [325, 130] width 55 height 27
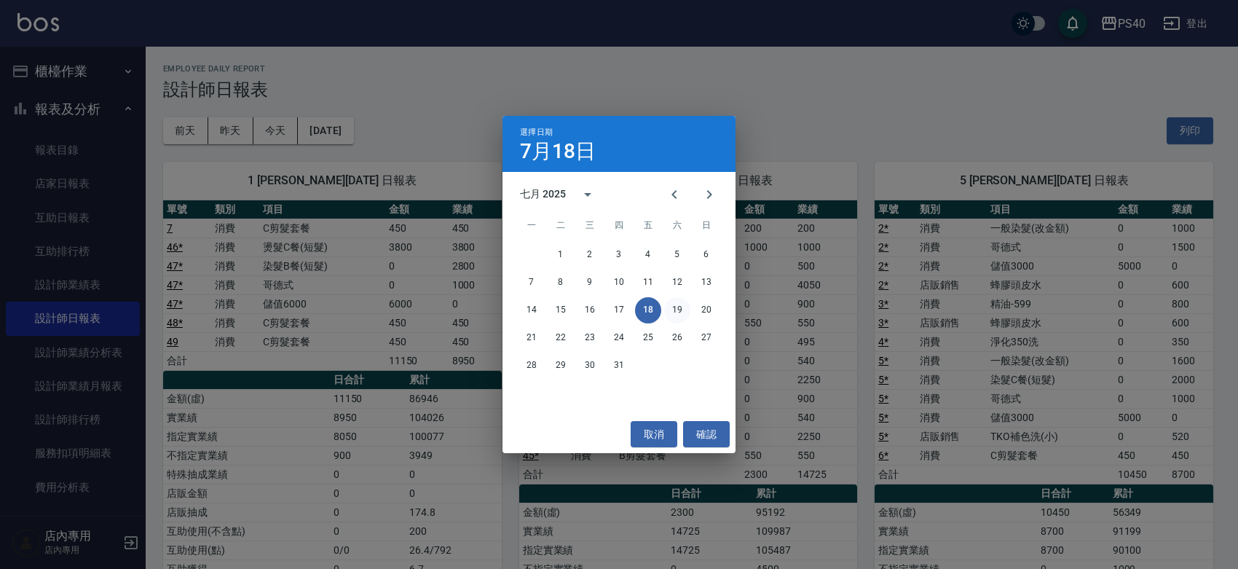
click at [683, 310] on button "19" at bounding box center [677, 310] width 26 height 26
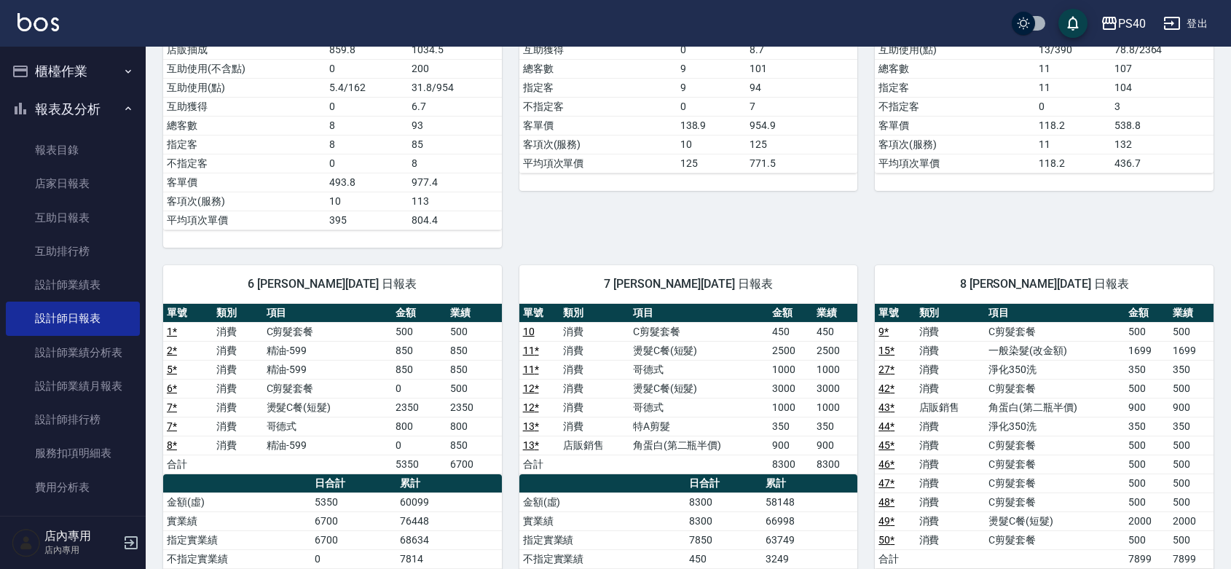
scroll to position [637, 0]
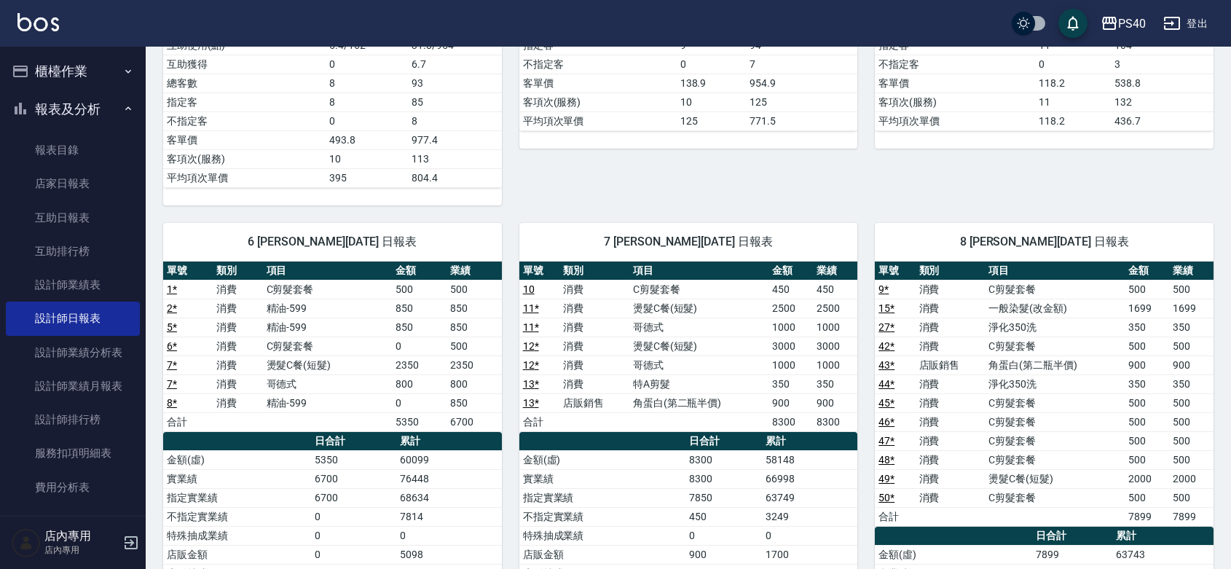
click at [336, 351] on td "C剪髮套餐" at bounding box center [328, 345] width 130 height 19
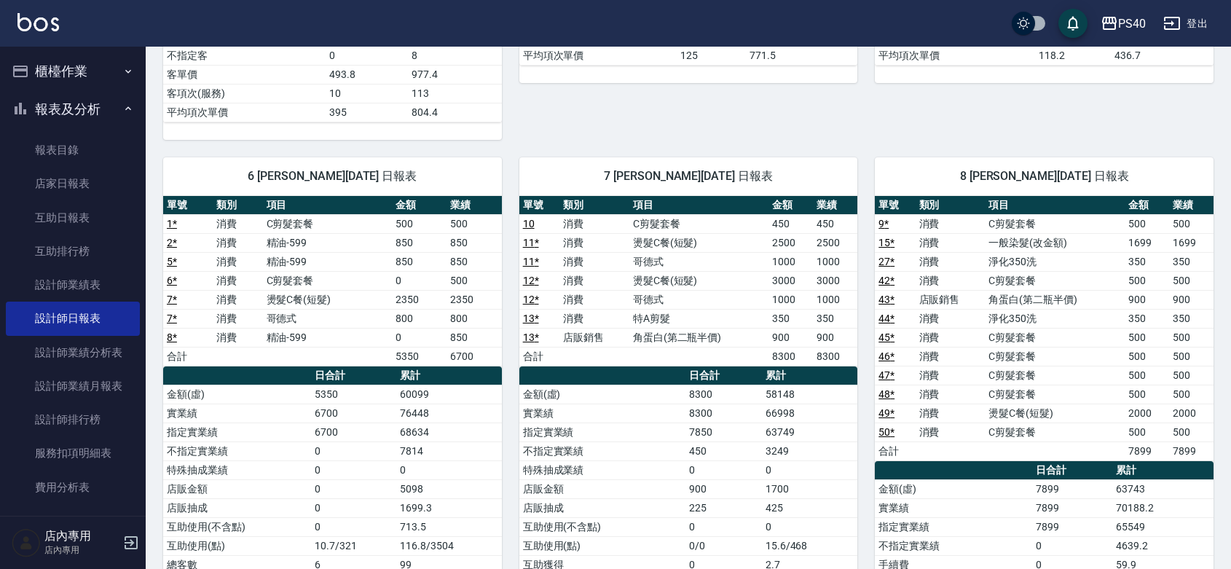
scroll to position [0, 0]
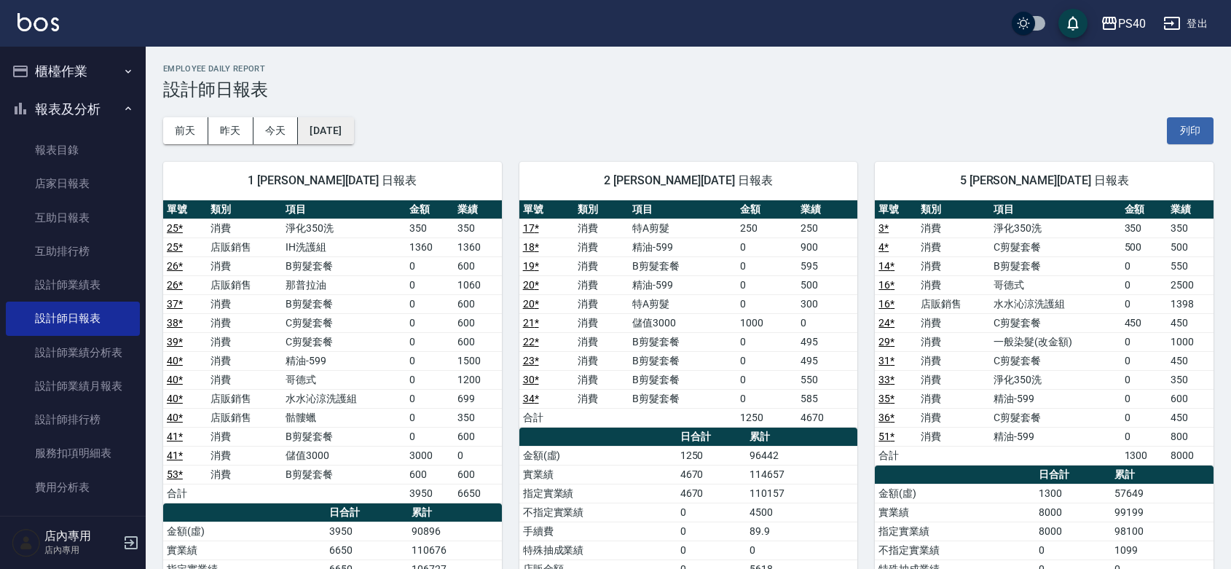
click at [353, 133] on button "[DATE]" at bounding box center [325, 130] width 55 height 27
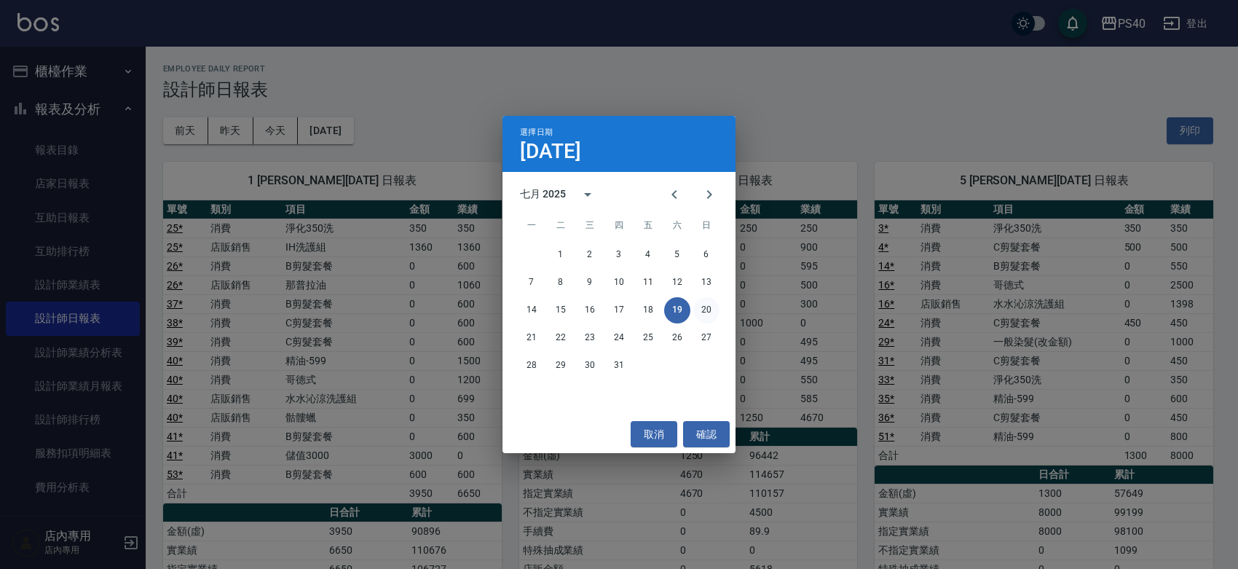
click at [708, 311] on button "20" at bounding box center [706, 310] width 26 height 26
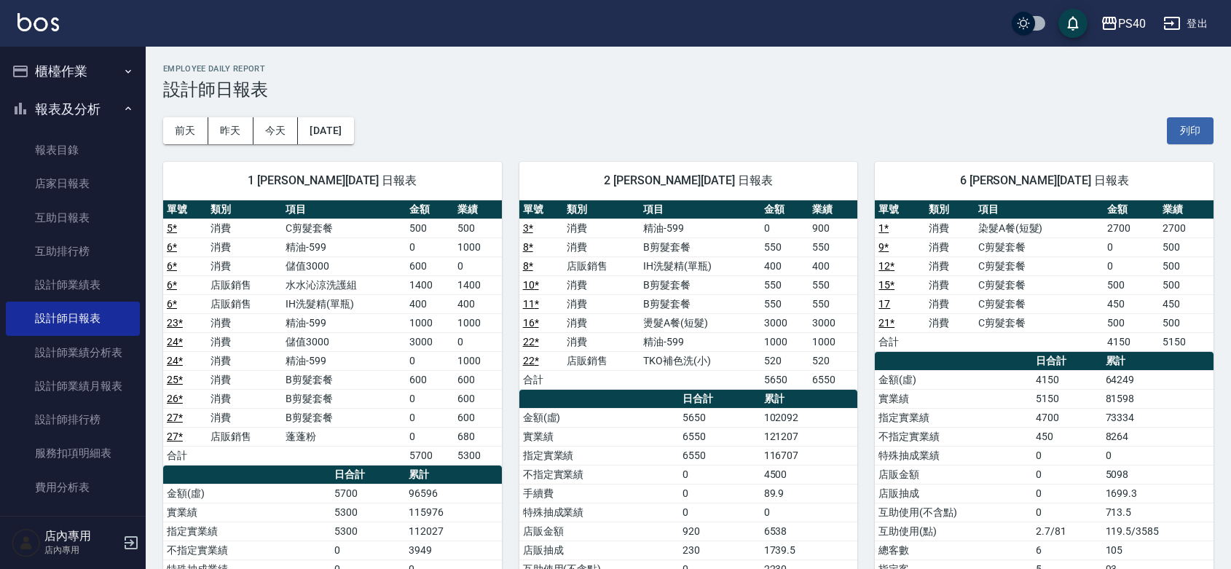
drag, startPoint x: 1011, startPoint y: 328, endPoint x: 1014, endPoint y: 315, distance: 13.4
click at [1011, 328] on td "C剪髮套餐" at bounding box center [1039, 322] width 130 height 19
click at [1017, 296] on td "C剪髮套餐" at bounding box center [1039, 303] width 130 height 19
click at [1010, 277] on td "C剪髮套餐" at bounding box center [1039, 284] width 130 height 19
click at [1000, 264] on td "C剪髮套餐" at bounding box center [1039, 265] width 130 height 19
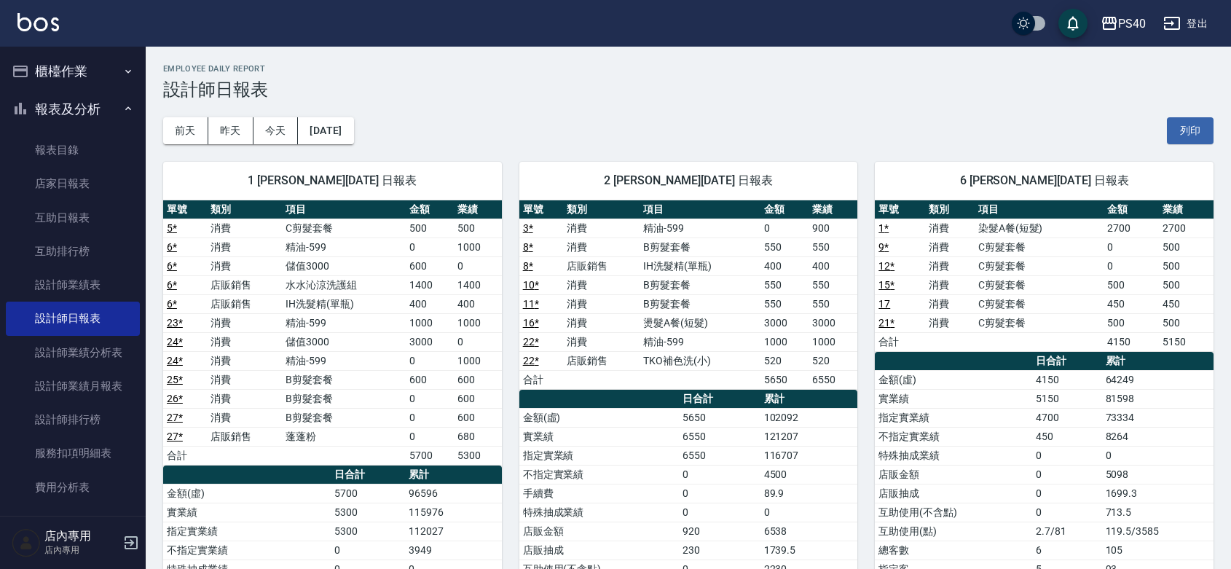
click at [1006, 248] on td "C剪髮套餐" at bounding box center [1039, 246] width 130 height 19
click at [326, 132] on button "[DATE]" at bounding box center [325, 130] width 55 height 27
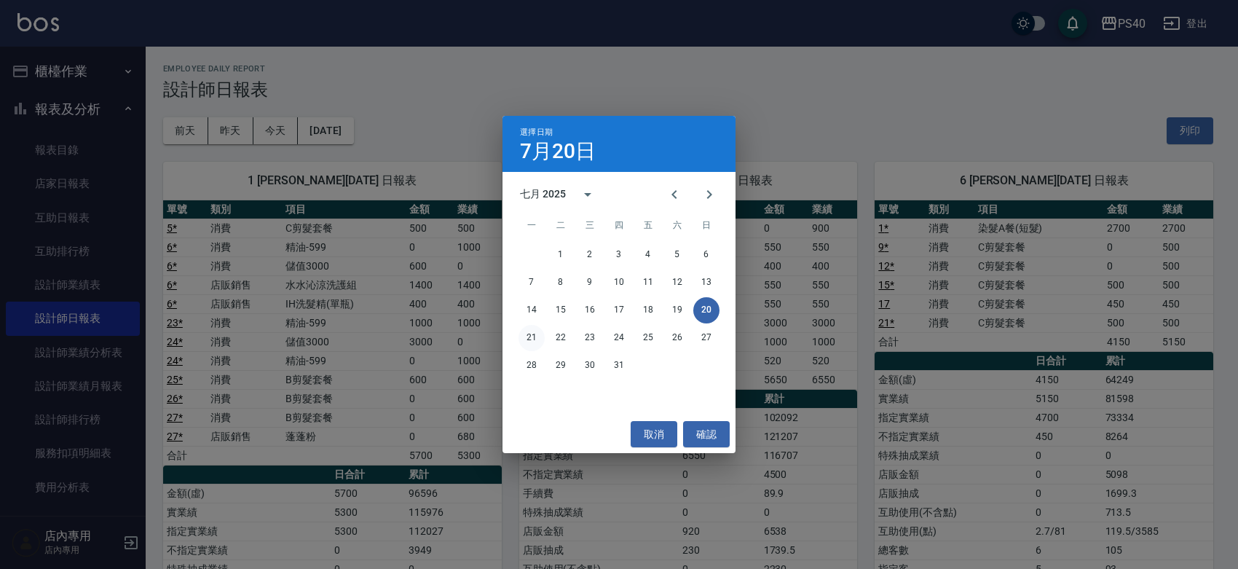
click at [522, 337] on button "21" at bounding box center [531, 338] width 26 height 26
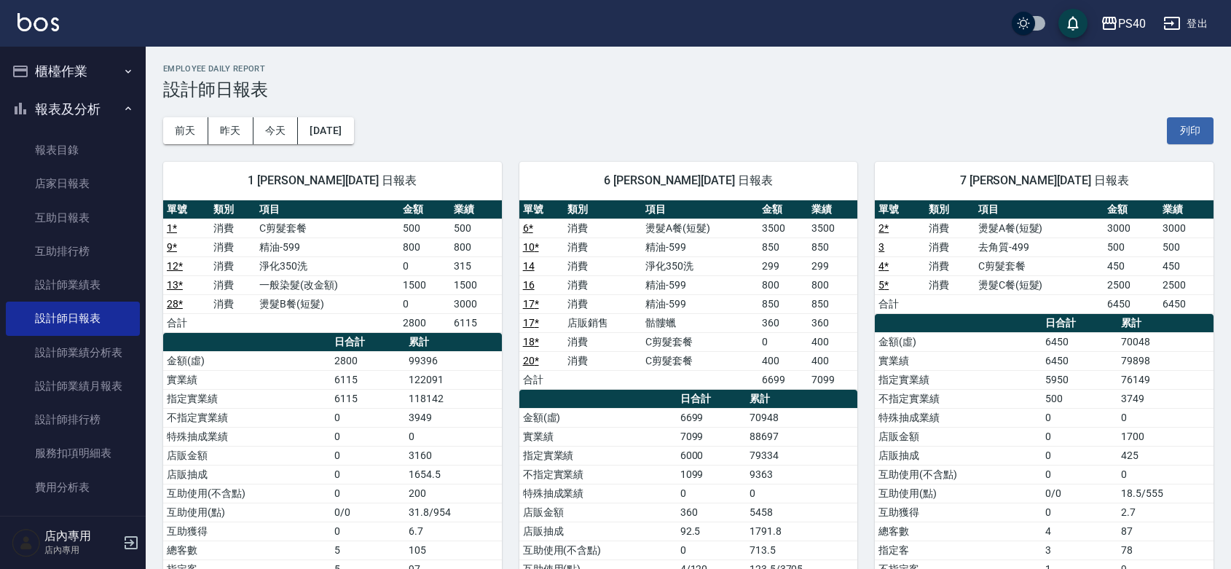
click at [693, 249] on td "精油-599" at bounding box center [700, 246] width 117 height 19
click at [672, 358] on td "C剪髮套餐" at bounding box center [700, 360] width 117 height 19
click at [668, 341] on td "C剪髮套餐" at bounding box center [700, 341] width 117 height 19
click at [657, 309] on td "精油-599" at bounding box center [700, 303] width 117 height 19
click at [660, 293] on td "精油-599" at bounding box center [700, 284] width 117 height 19
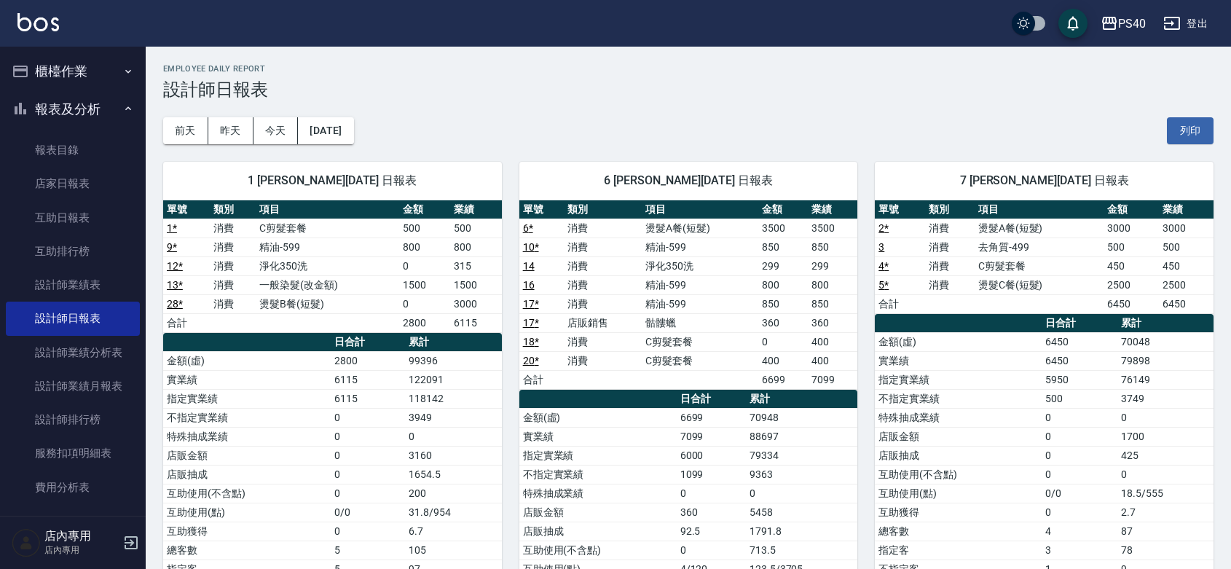
click at [660, 246] on td "精油-599" at bounding box center [700, 246] width 117 height 19
click at [353, 130] on button "[DATE]" at bounding box center [325, 130] width 55 height 27
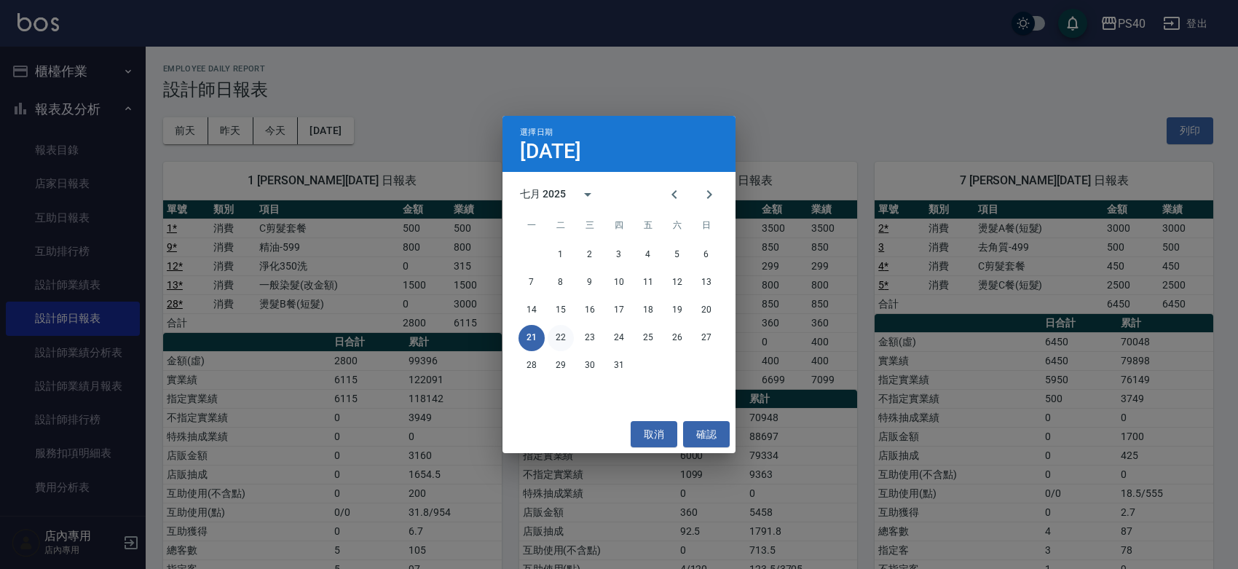
click at [562, 336] on button "22" at bounding box center [561, 338] width 26 height 26
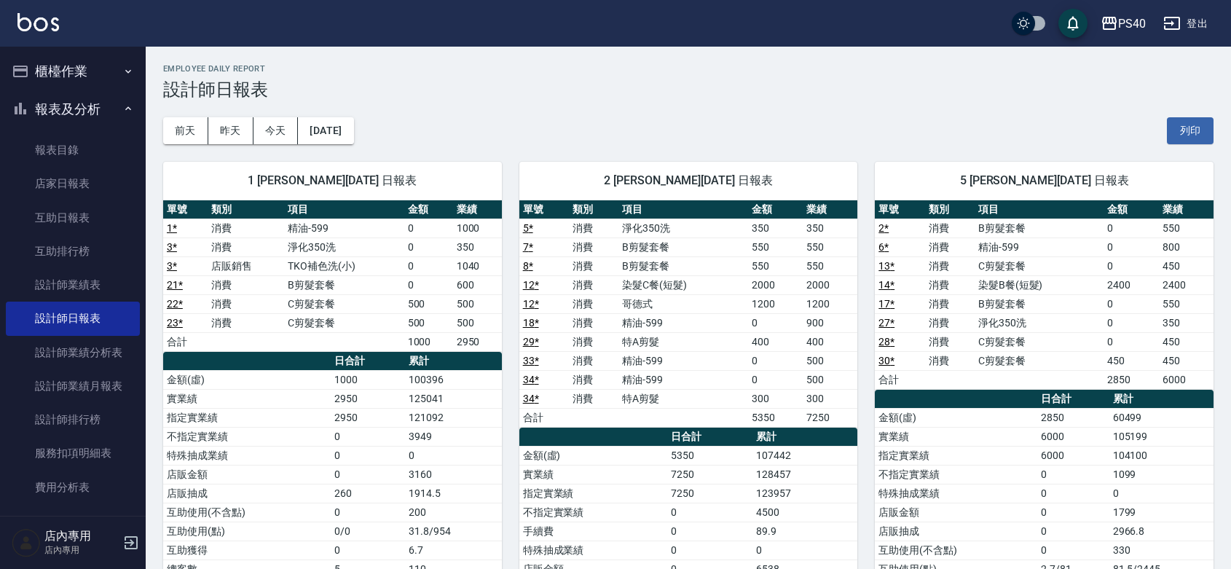
click at [339, 111] on div "[DATE] [DATE] [DATE] [DATE] 列印" at bounding box center [688, 131] width 1050 height 62
click at [339, 135] on button "[DATE]" at bounding box center [325, 130] width 55 height 27
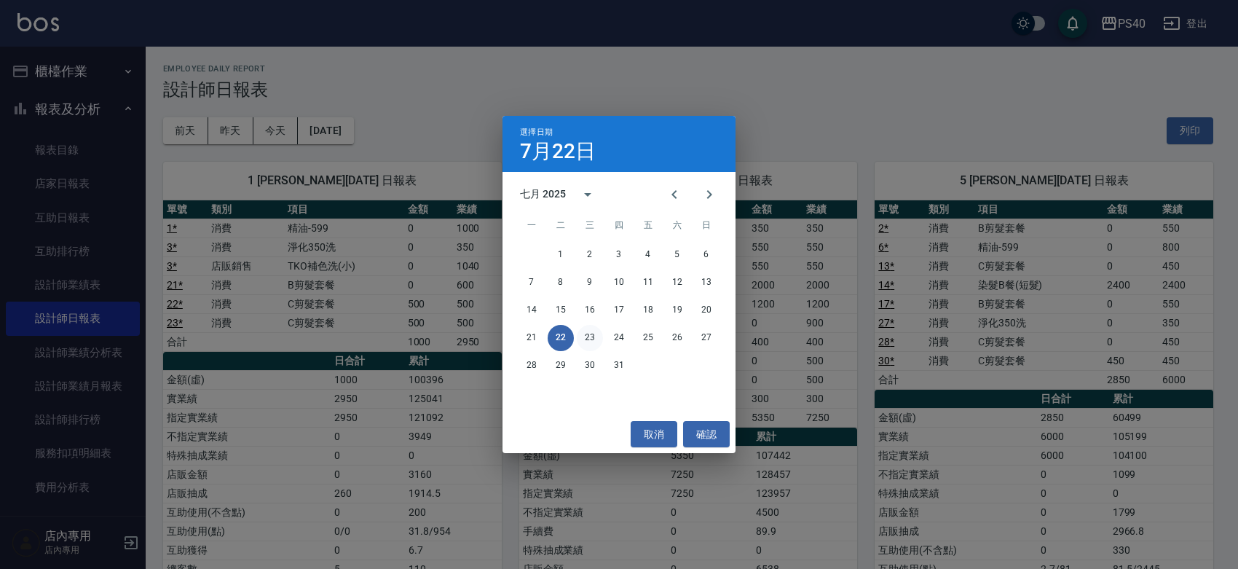
click at [583, 336] on button "23" at bounding box center [590, 338] width 26 height 26
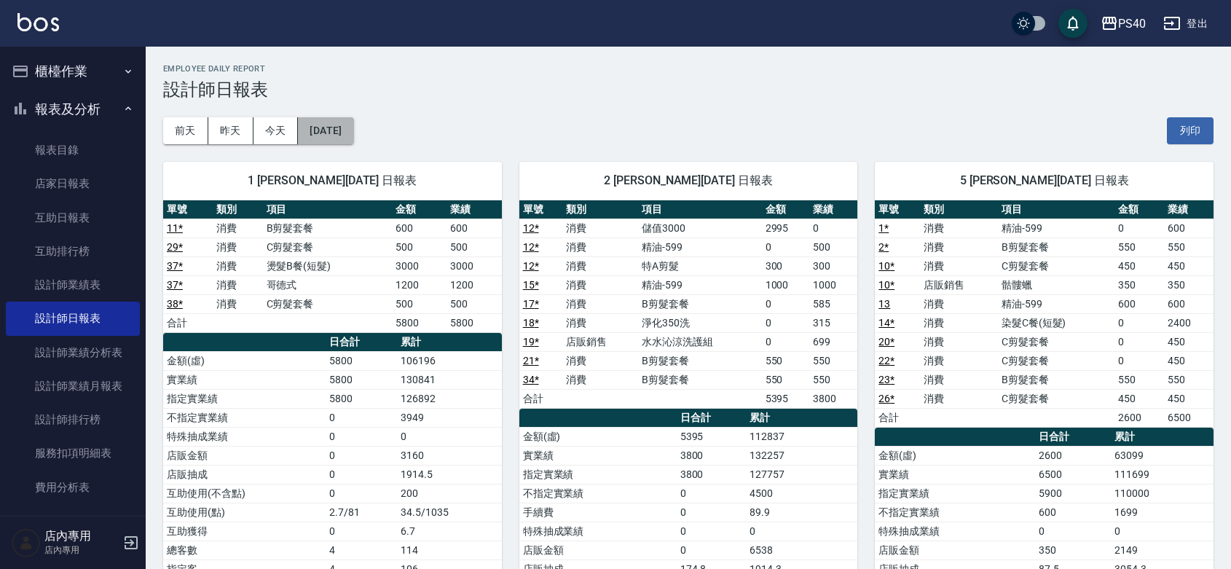
click at [339, 133] on button "[DATE]" at bounding box center [325, 130] width 55 height 27
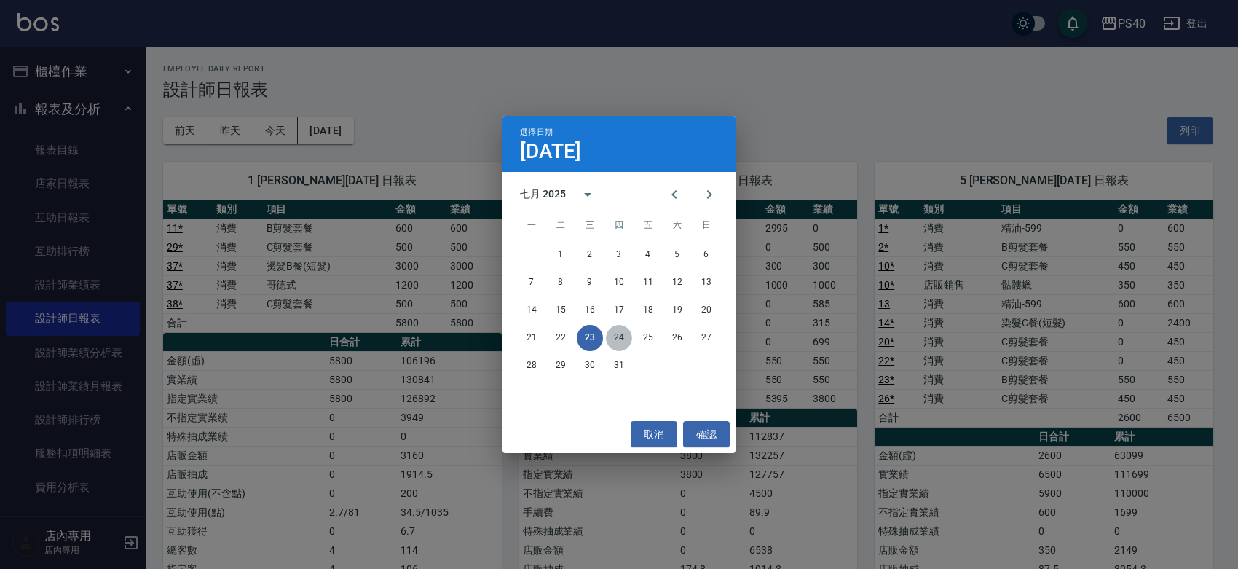
click at [614, 343] on button "24" at bounding box center [619, 338] width 26 height 26
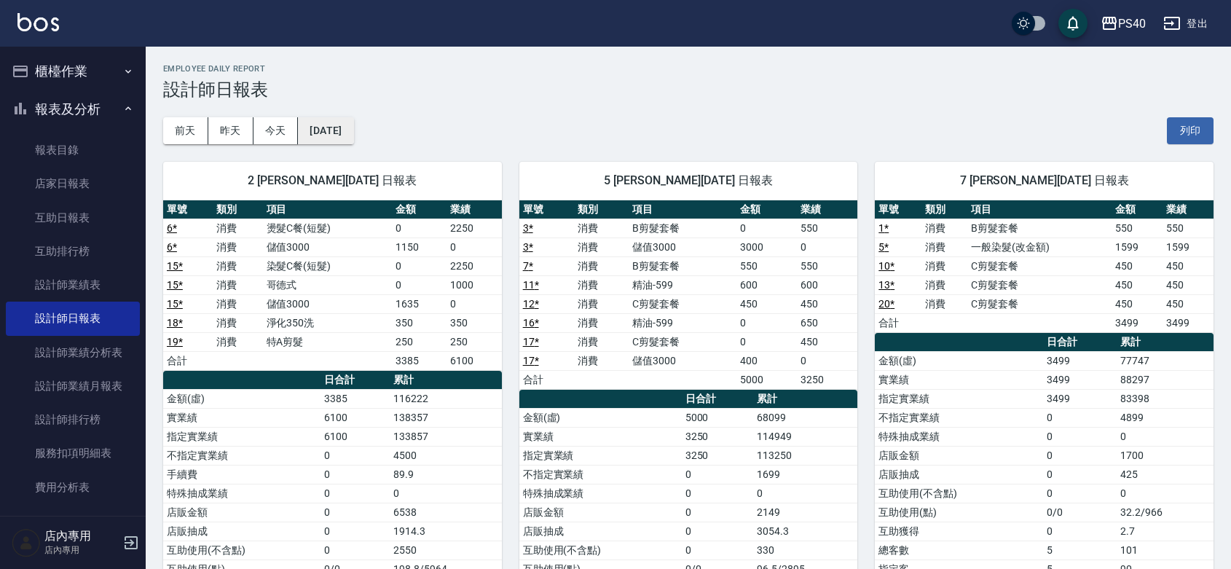
click at [346, 124] on button "[DATE]" at bounding box center [325, 130] width 55 height 27
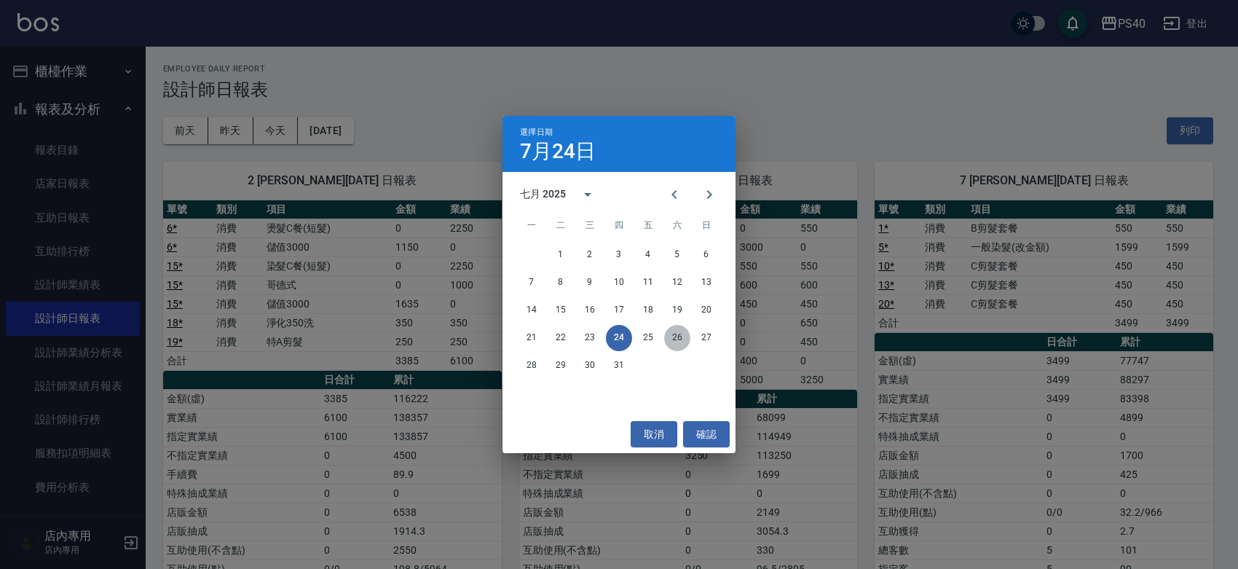
click at [681, 343] on button "26" at bounding box center [677, 338] width 26 height 26
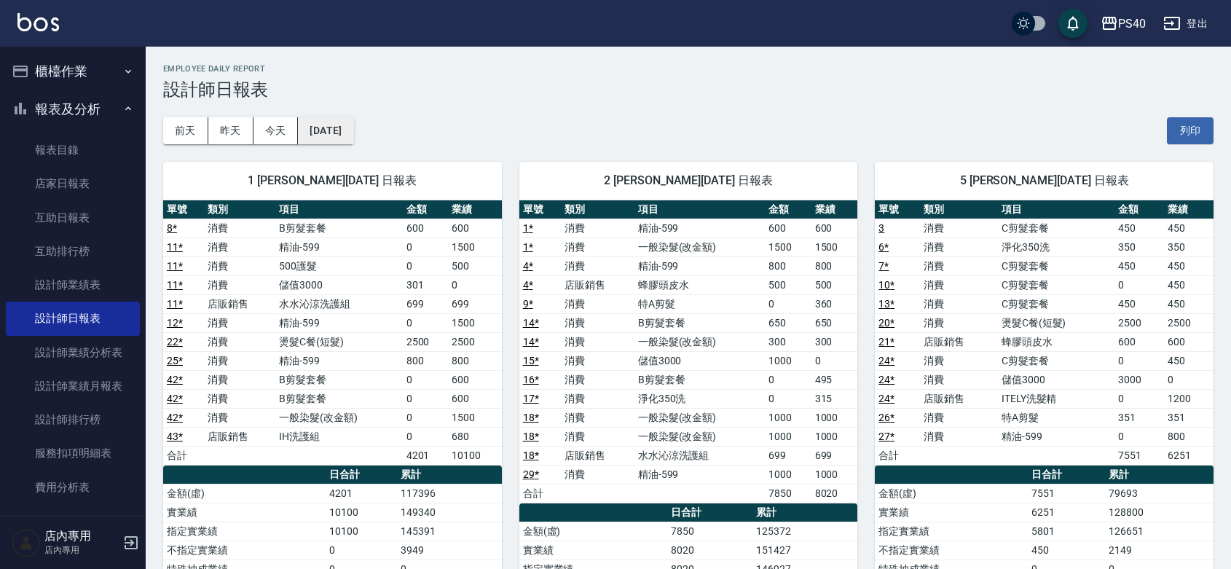
click at [353, 133] on button "[DATE]" at bounding box center [325, 130] width 55 height 27
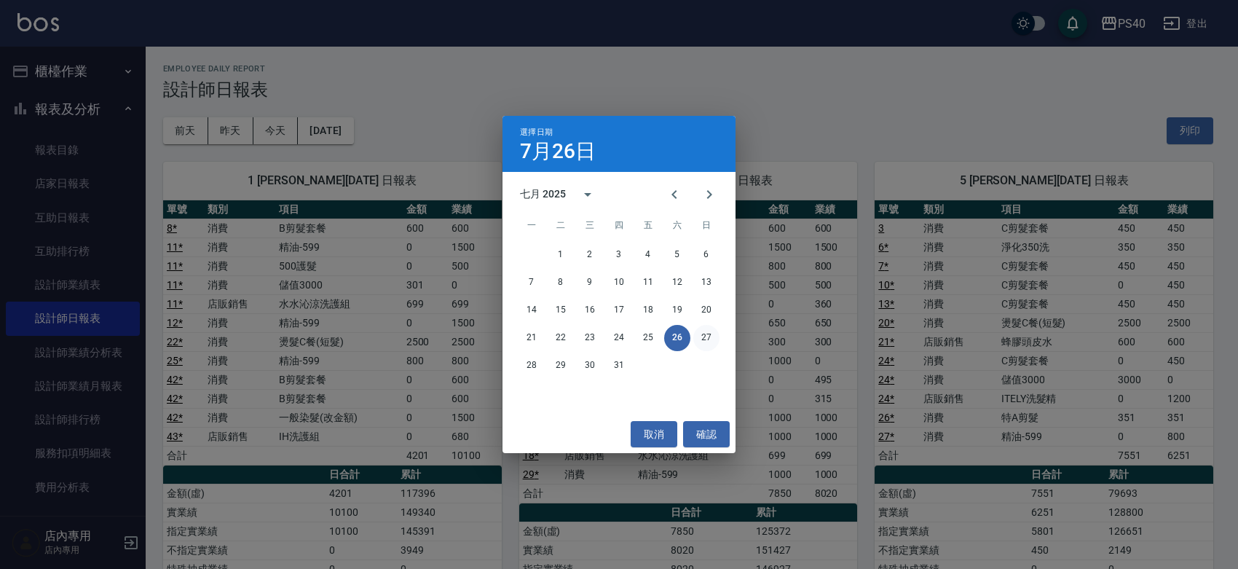
click at [707, 340] on button "27" at bounding box center [706, 338] width 26 height 26
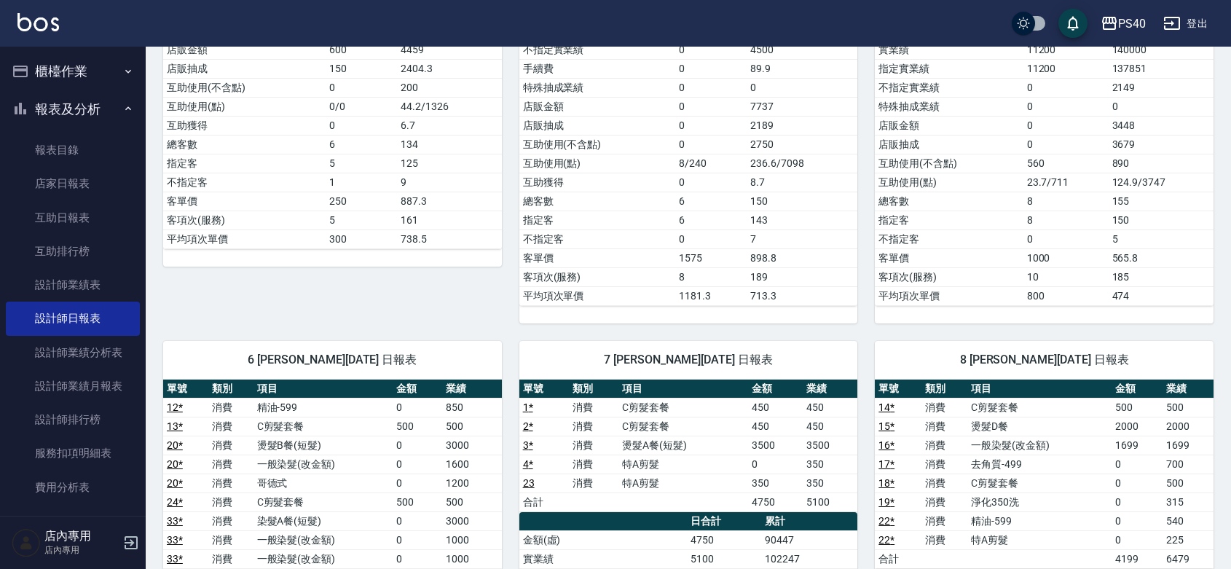
scroll to position [637, 0]
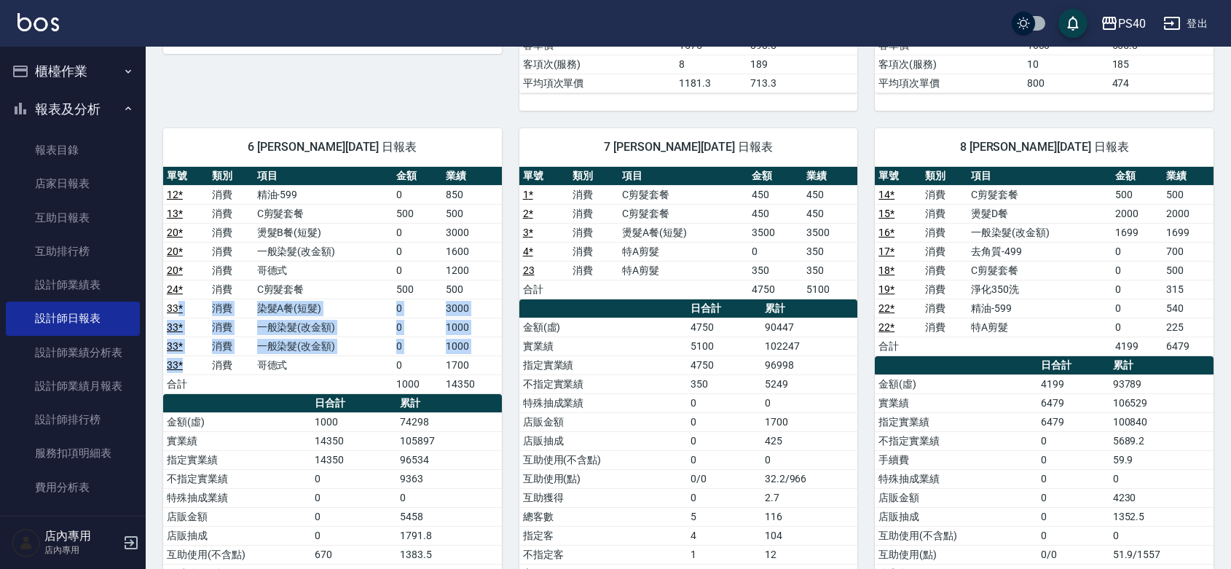
drag, startPoint x: 190, startPoint y: 364, endPoint x: 176, endPoint y: 309, distance: 56.3
click at [176, 309] on tbody "12 * 消費 精油-599 0 850 13 * 消費 C剪髮套餐 500 500 20 * 消費 燙髮B餐(短髮) 0 3000 20 * 消費 一般染髮…" at bounding box center [332, 289] width 339 height 208
click at [176, 309] on link "33 *" at bounding box center [175, 308] width 16 height 12
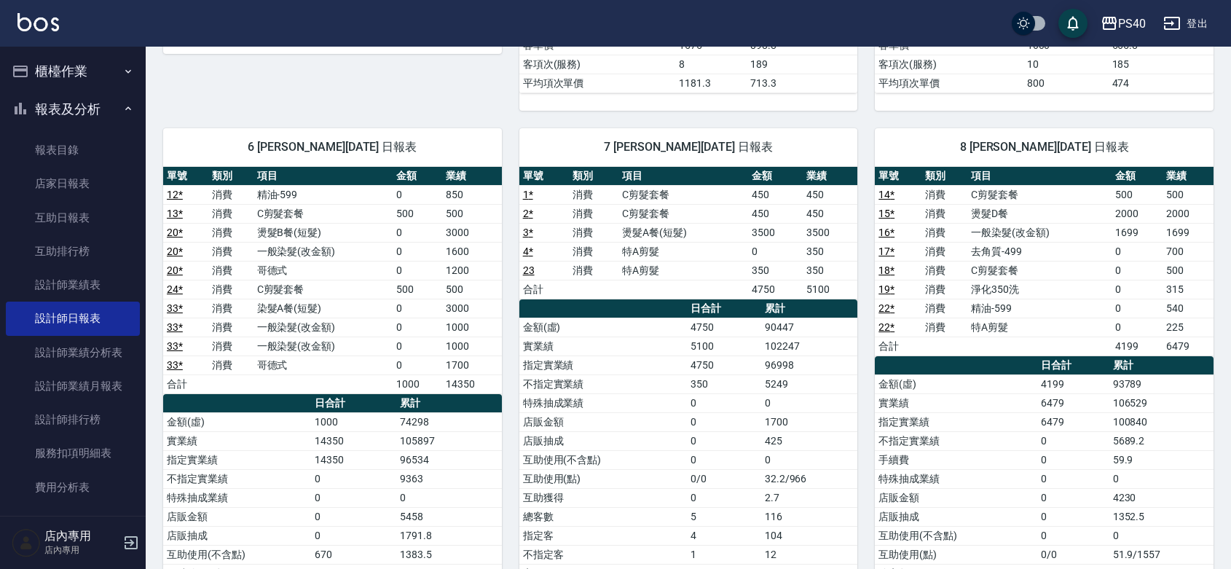
click at [368, 259] on td "一般染髮(改金額)" at bounding box center [323, 251] width 140 height 19
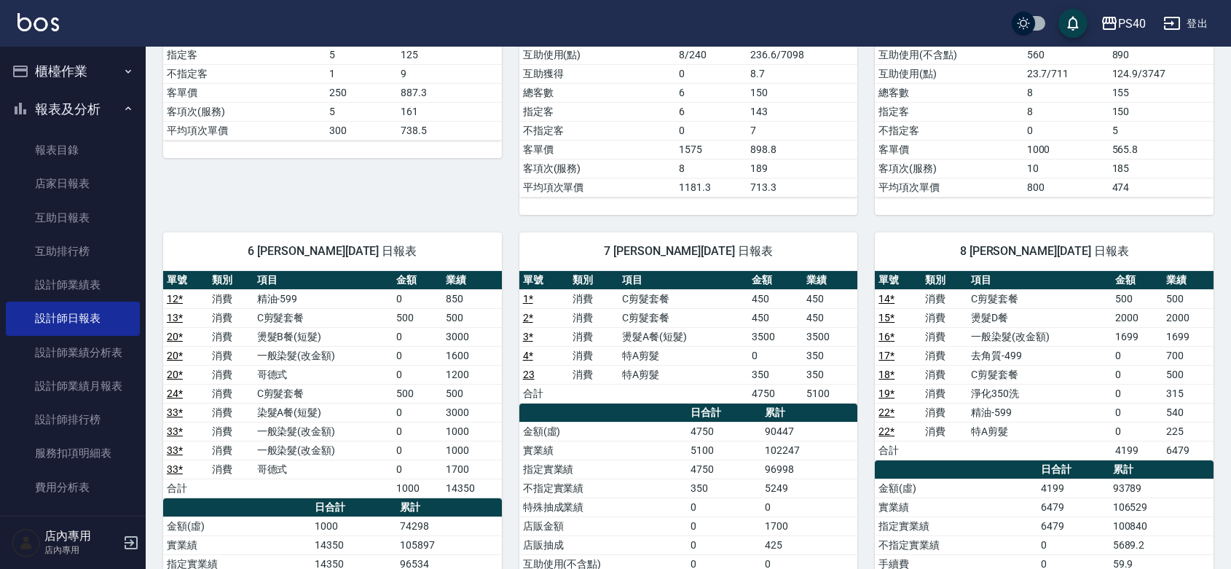
scroll to position [0, 0]
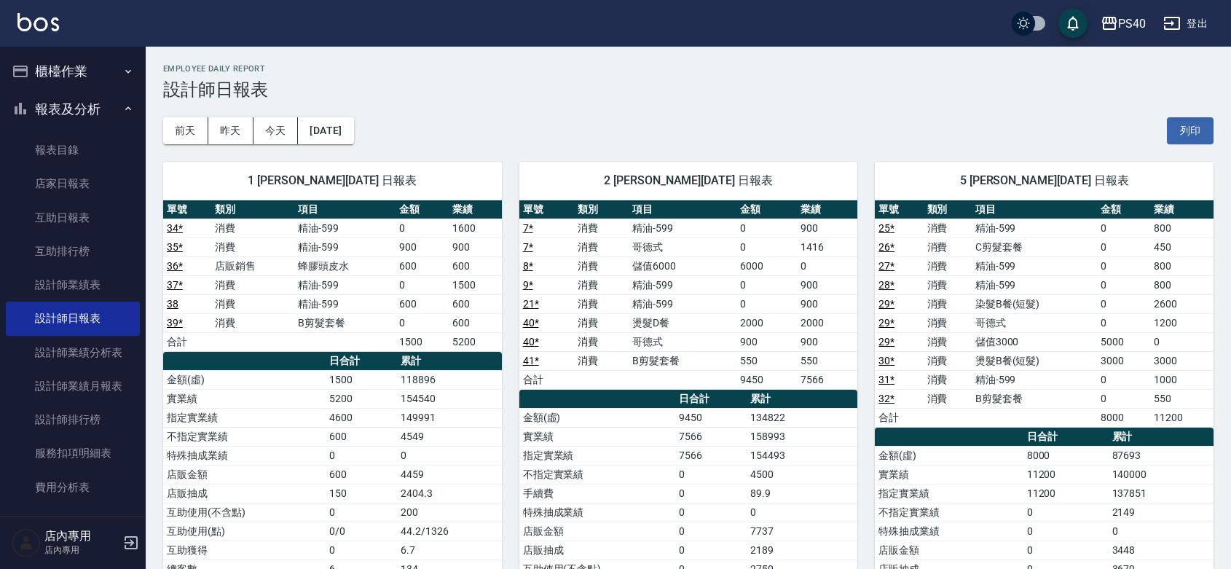
click at [337, 107] on div "[DATE] [DATE] [DATE] [DATE] 列印" at bounding box center [688, 131] width 1050 height 62
click at [350, 129] on button "[DATE]" at bounding box center [325, 130] width 55 height 27
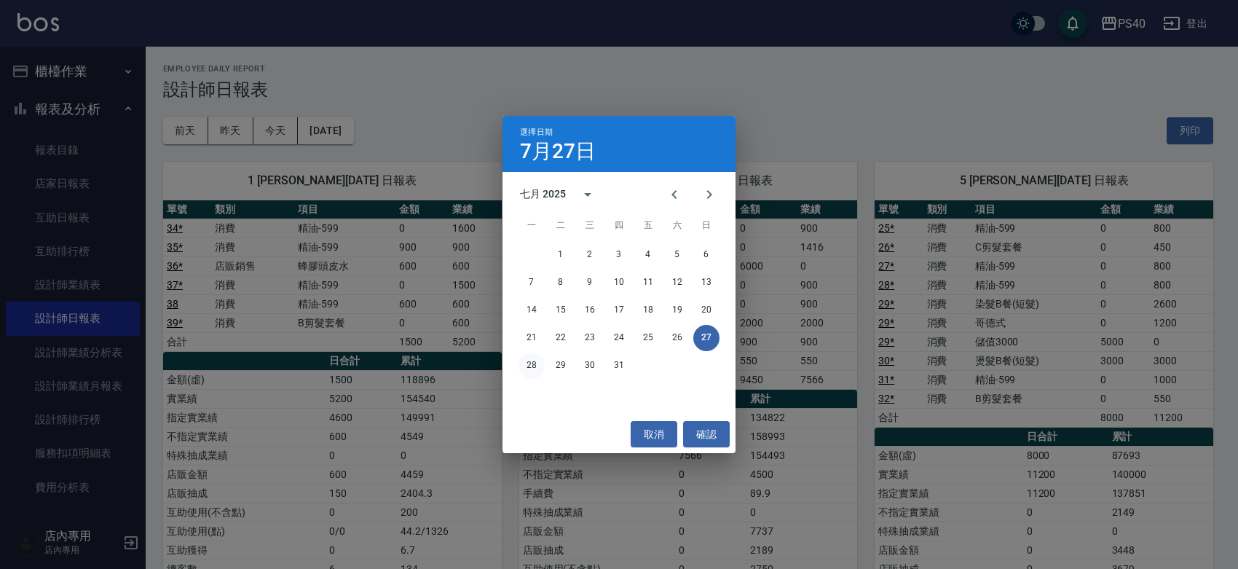
click at [526, 370] on button "28" at bounding box center [531, 365] width 26 height 26
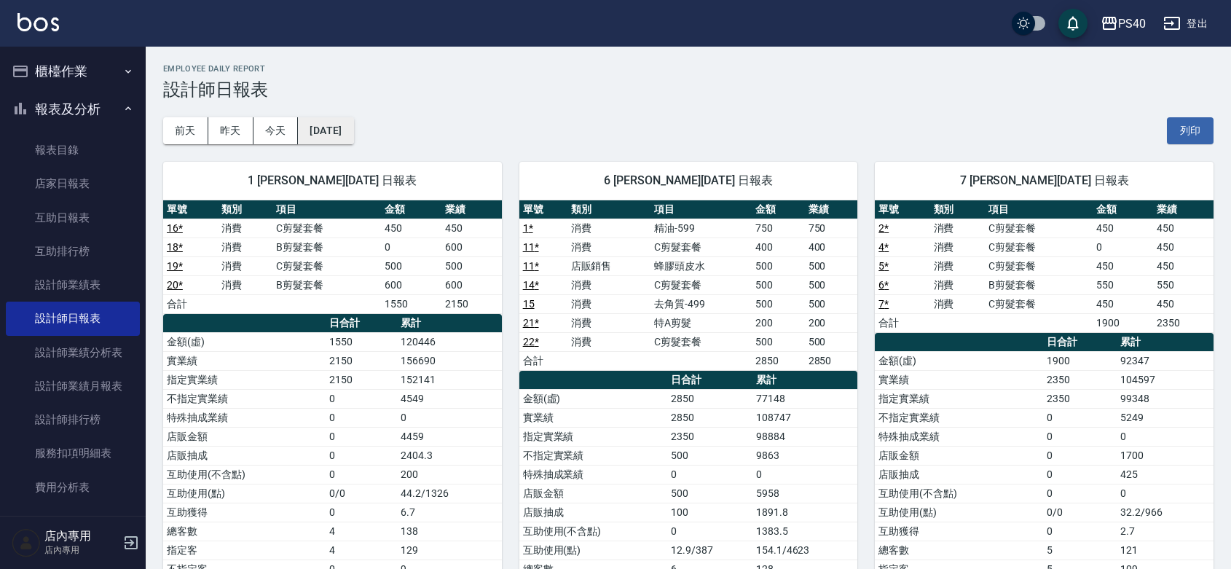
click at [353, 119] on button "[DATE]" at bounding box center [325, 130] width 55 height 27
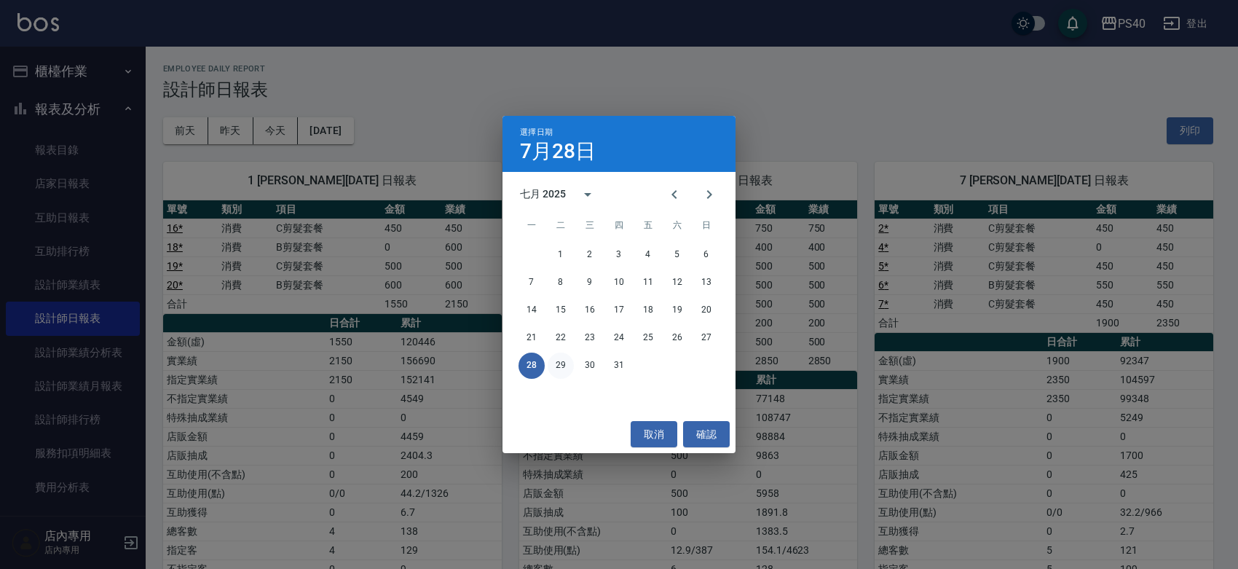
click at [554, 369] on button "29" at bounding box center [561, 365] width 26 height 26
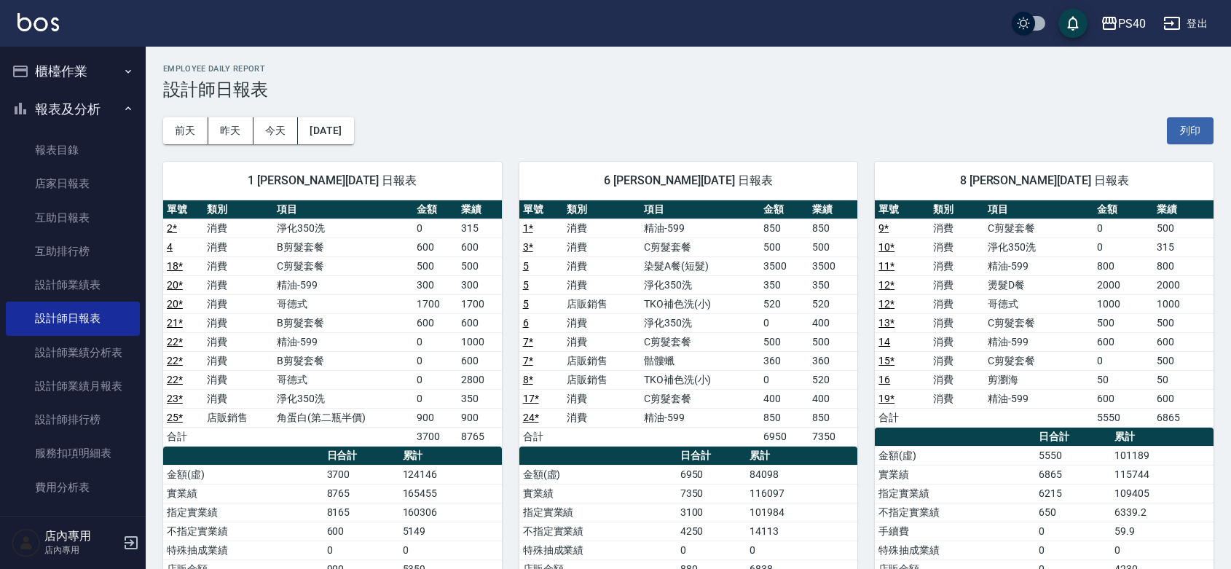
click at [689, 226] on td "精油-599" at bounding box center [699, 227] width 119 height 19
click at [683, 419] on td "精油-599" at bounding box center [699, 417] width 119 height 19
click at [682, 342] on td "C剪髮套餐" at bounding box center [699, 341] width 119 height 19
click at [666, 241] on td "C剪髮套餐" at bounding box center [699, 246] width 119 height 19
click at [747, 228] on td "精油-599" at bounding box center [699, 227] width 119 height 19
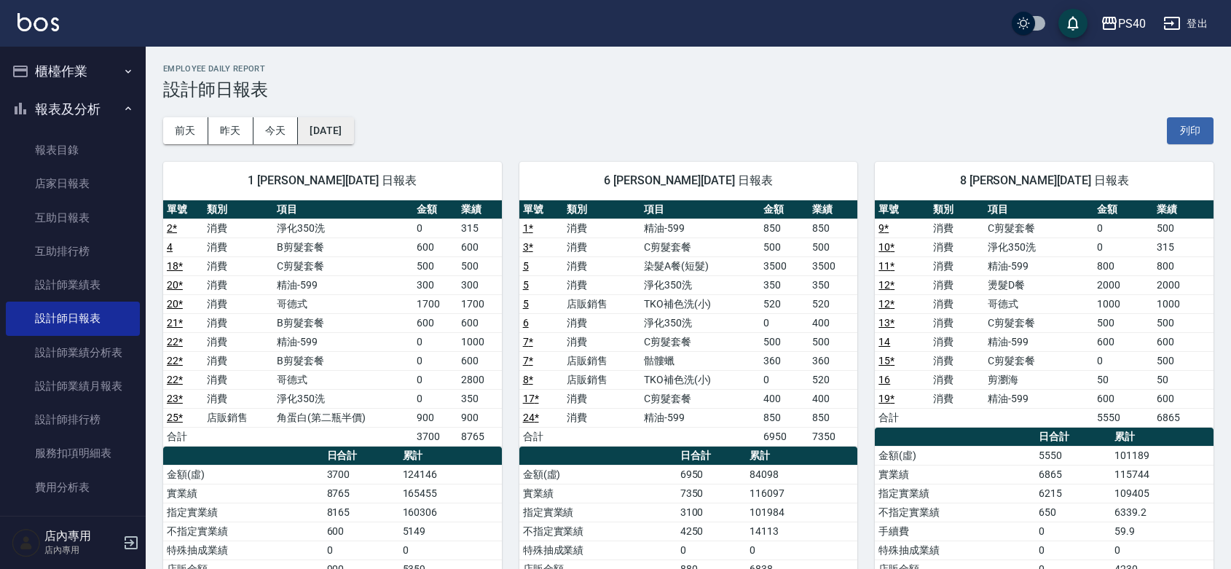
click at [353, 131] on button "[DATE]" at bounding box center [325, 130] width 55 height 27
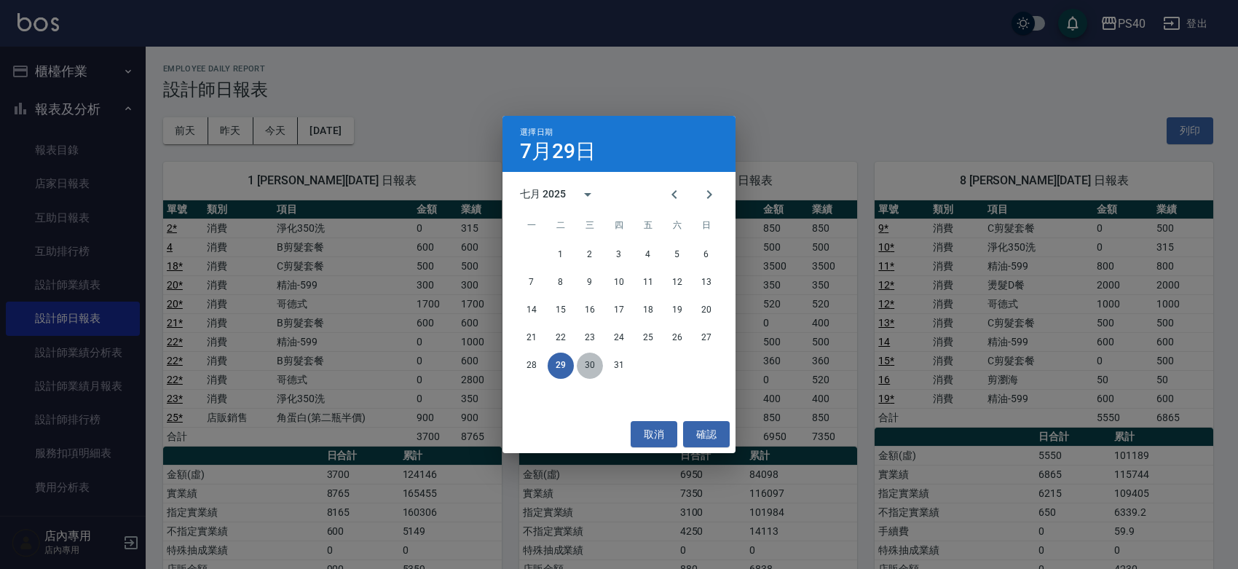
click at [593, 366] on button "30" at bounding box center [590, 365] width 26 height 26
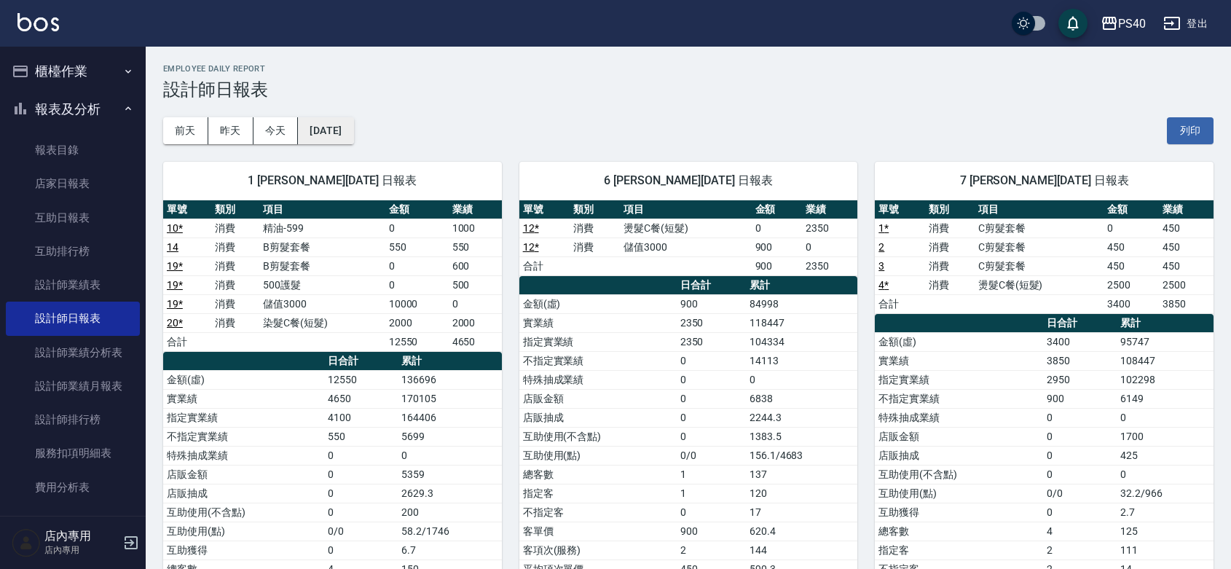
click at [352, 129] on button "[DATE]" at bounding box center [325, 130] width 55 height 27
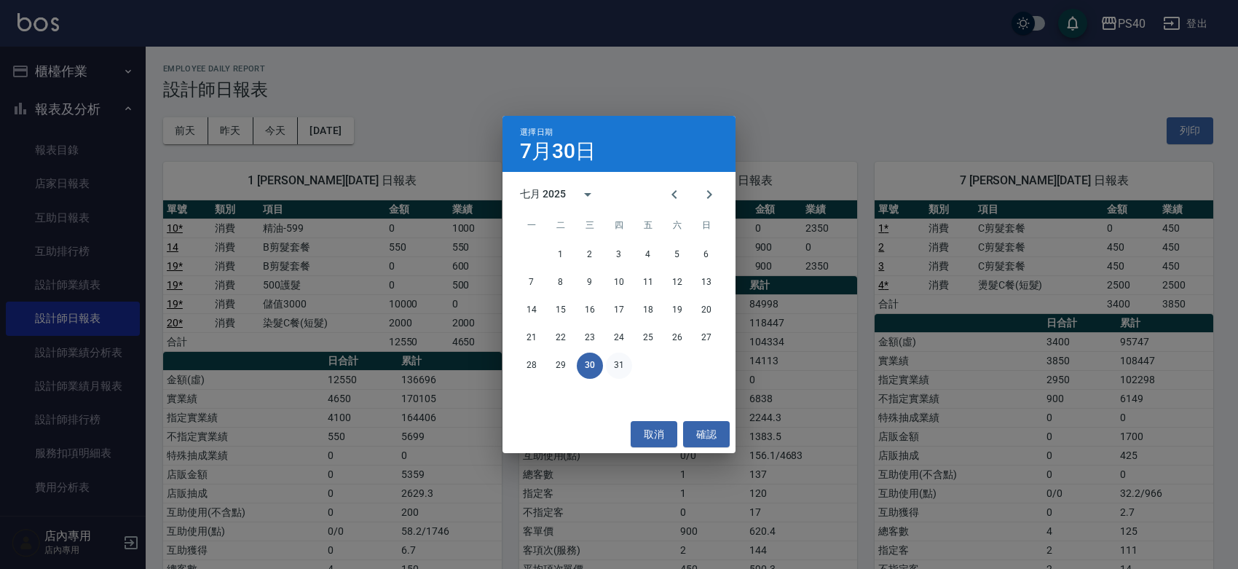
click at [609, 363] on button "31" at bounding box center [619, 365] width 26 height 26
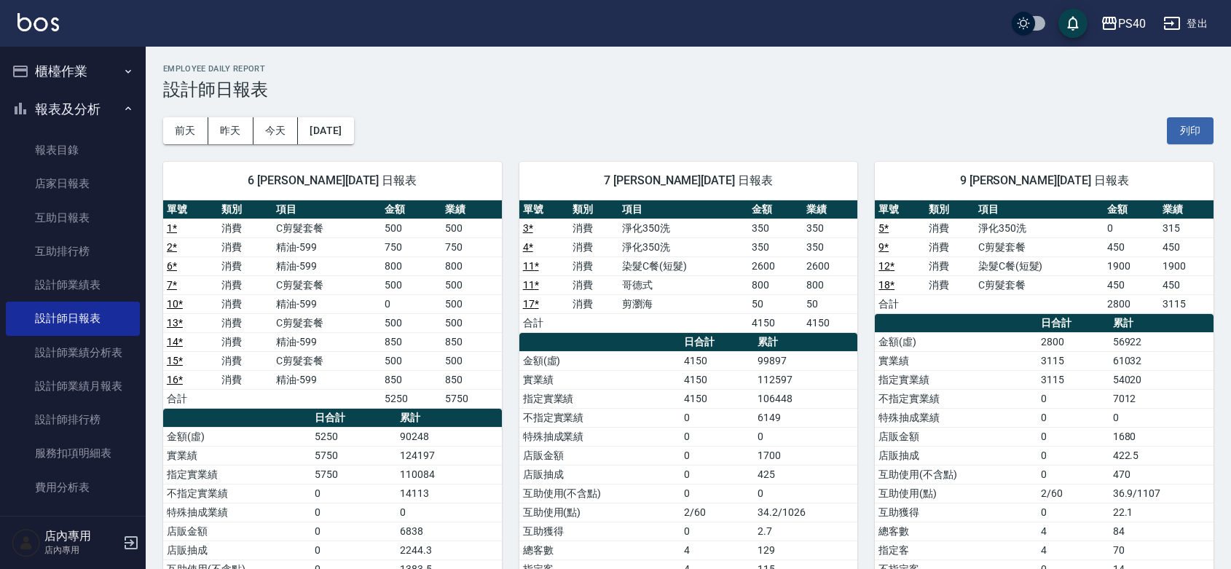
click at [315, 381] on td "精油-599" at bounding box center [326, 379] width 108 height 19
click at [301, 347] on td "精油-599" at bounding box center [326, 341] width 108 height 19
click at [307, 299] on td "精油-599" at bounding box center [326, 303] width 108 height 19
drag, startPoint x: 314, startPoint y: 267, endPoint x: 364, endPoint y: 233, distance: 60.4
click at [314, 266] on td "精油-599" at bounding box center [326, 265] width 108 height 19
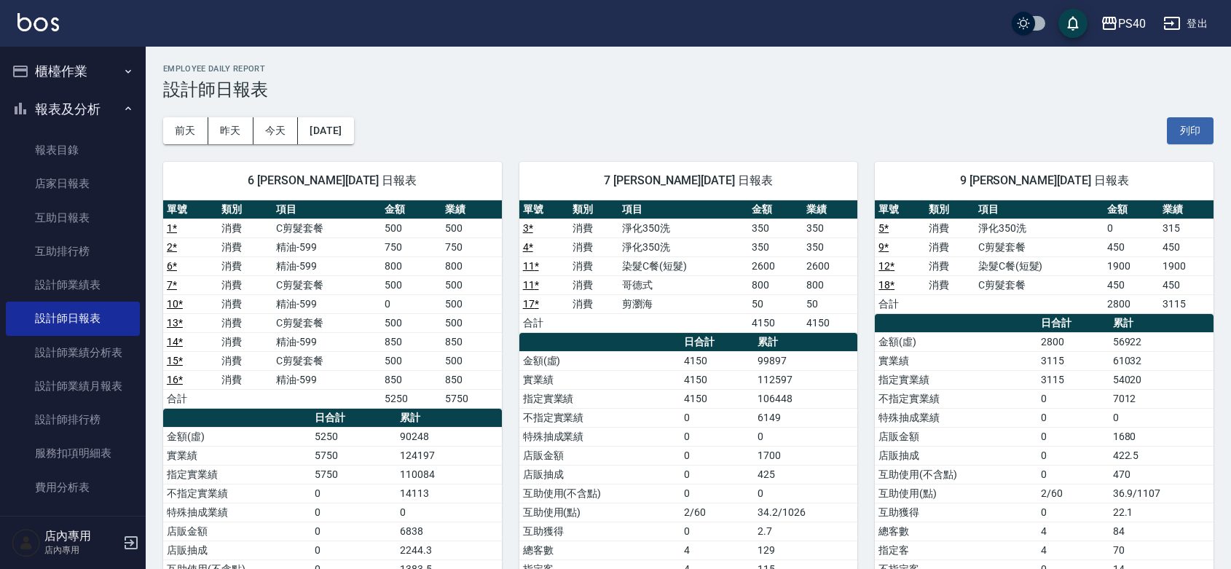
drag, startPoint x: 364, startPoint y: 233, endPoint x: 257, endPoint y: 141, distance: 141.5
click at [363, 232] on td "C剪髮套餐" at bounding box center [326, 227] width 108 height 19
click at [324, 384] on td "精油-599" at bounding box center [326, 379] width 108 height 19
click at [299, 348] on td "精油-599" at bounding box center [326, 341] width 108 height 19
click at [296, 312] on td "精油-599" at bounding box center [326, 303] width 108 height 19
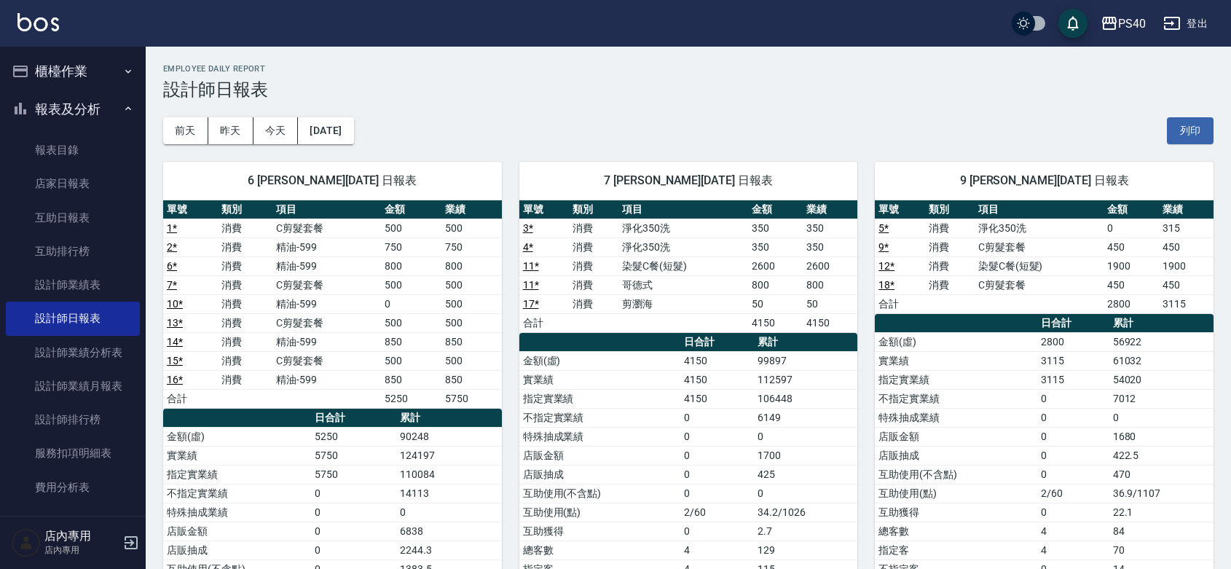
click at [299, 226] on td "C剪髮套餐" at bounding box center [326, 227] width 108 height 19
click at [299, 242] on td "精油-599" at bounding box center [326, 246] width 108 height 19
click at [301, 260] on td "精油-599" at bounding box center [326, 265] width 108 height 19
click at [304, 289] on td "C剪髮套餐" at bounding box center [326, 284] width 108 height 19
click at [311, 323] on td "C剪髮套餐" at bounding box center [326, 322] width 108 height 19
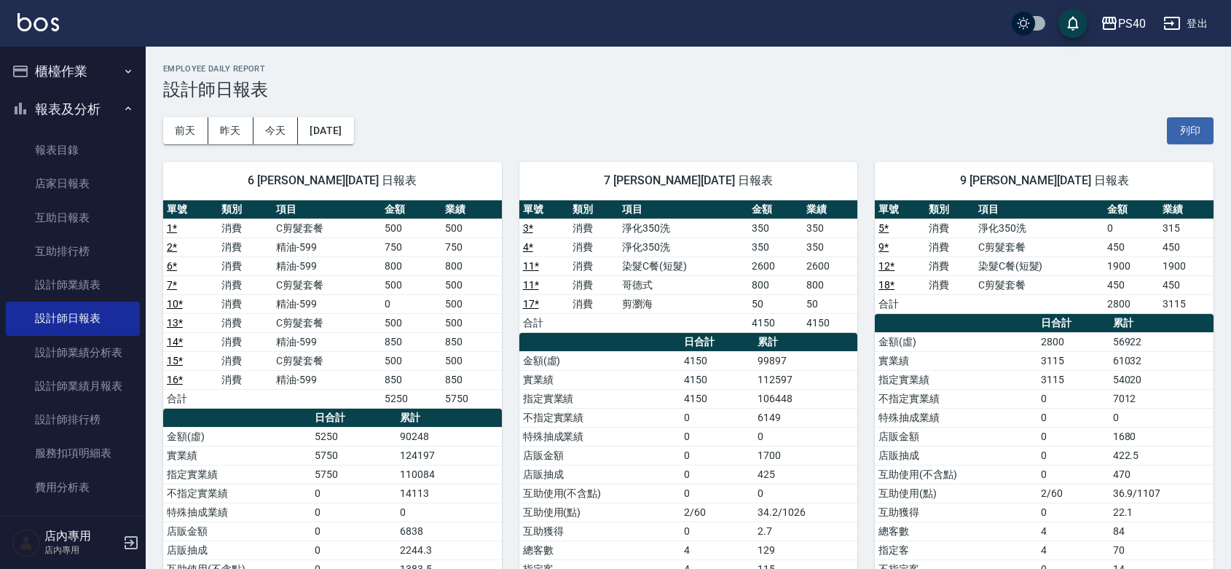
click at [307, 339] on td "精油-599" at bounding box center [326, 341] width 108 height 19
click at [311, 355] on td "C剪髮套餐" at bounding box center [326, 360] width 108 height 19
click at [314, 384] on td "精油-599" at bounding box center [326, 379] width 108 height 19
click at [49, 25] on img at bounding box center [38, 22] width 42 height 18
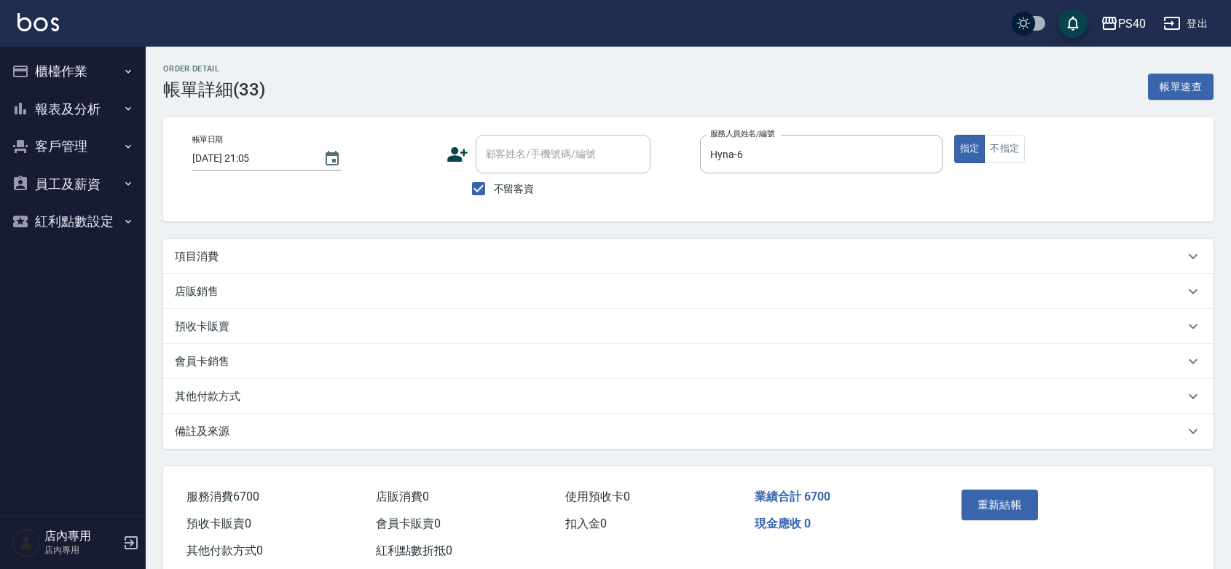
type input "2025/07/27 21:05"
checkbox input "true"
type input "Hyna-6"
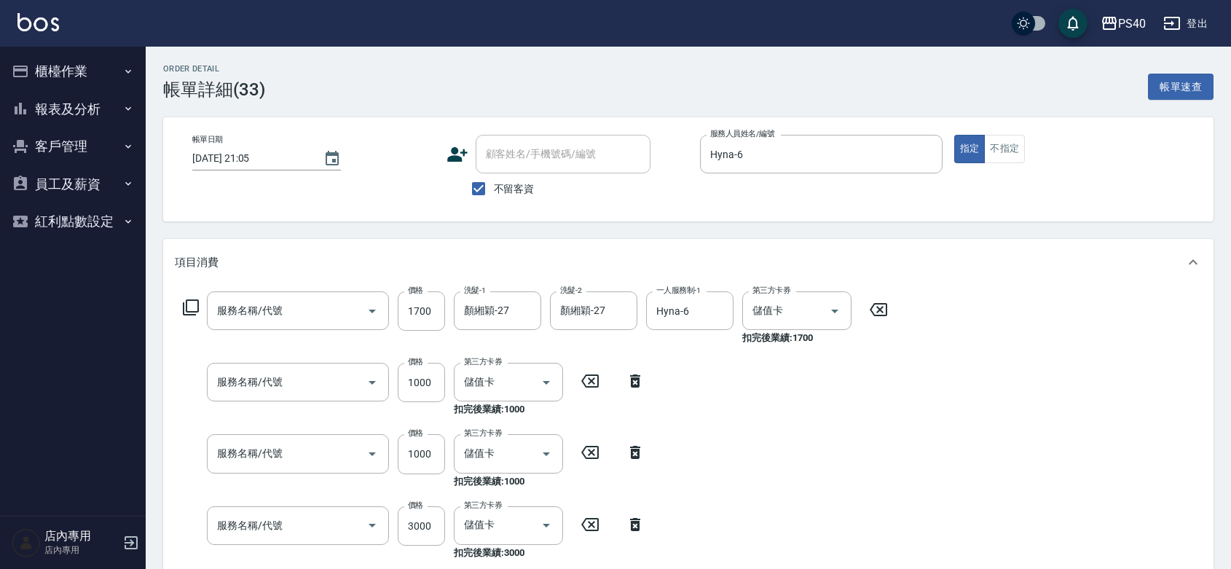
type input "哥德式(417)"
type input "一般染髮(改金額)(501)"
type input "染髮A餐(短髮)(5201)"
